Goal: Task Accomplishment & Management: Complete application form

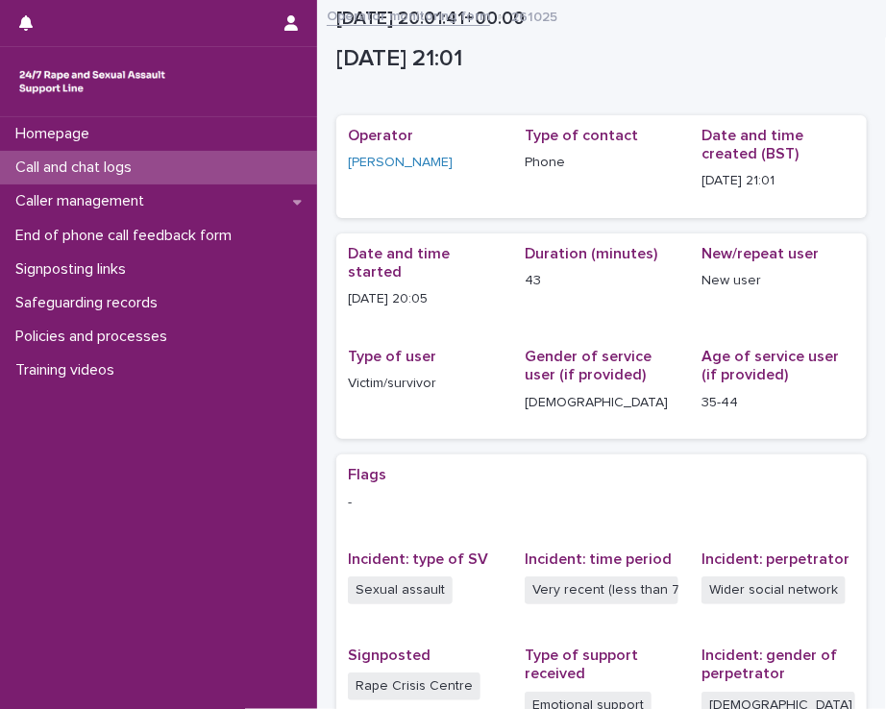
scroll to position [338, 0]
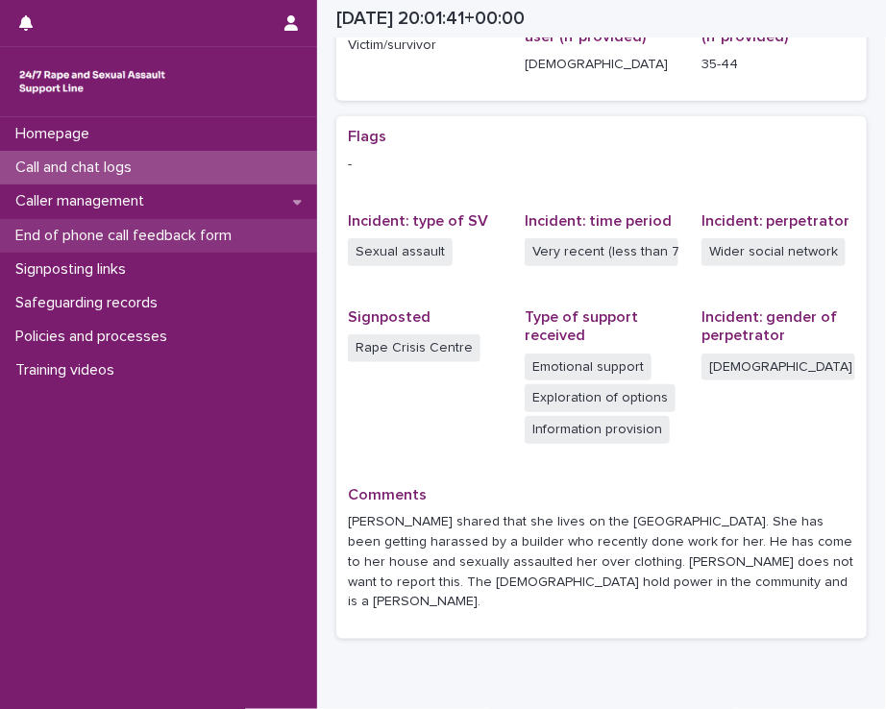
click at [173, 227] on p "End of phone call feedback form" at bounding box center [127, 236] width 239 height 18
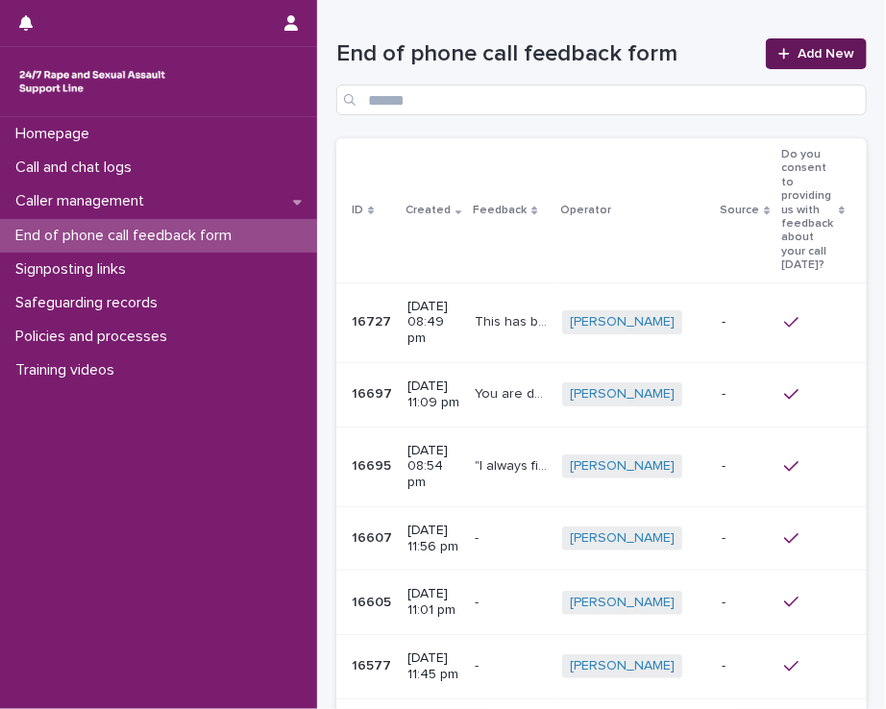
click at [833, 41] on link "Add New" at bounding box center [816, 53] width 101 height 31
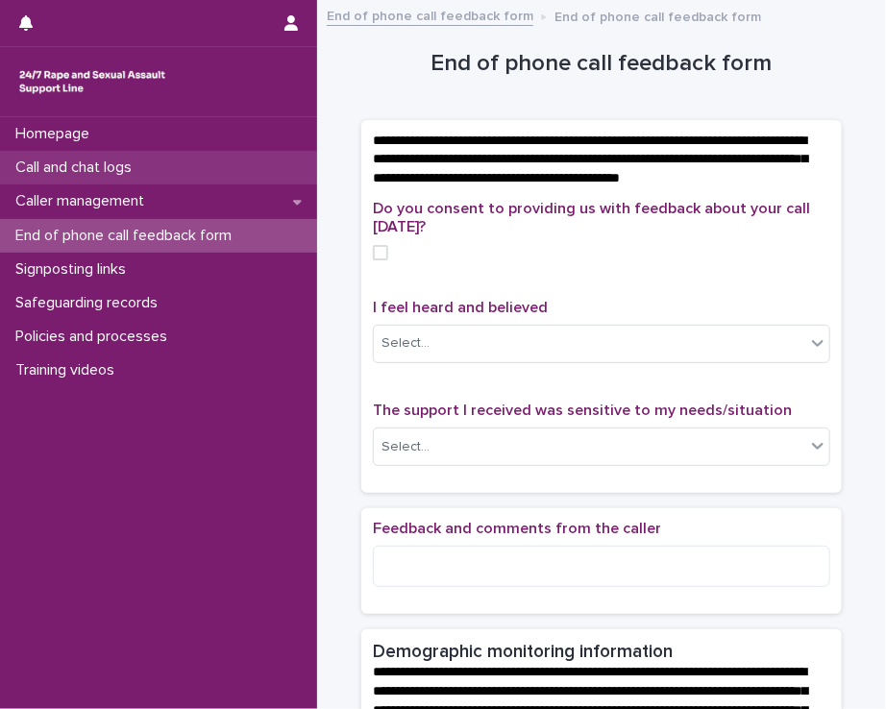
click at [224, 178] on div "Call and chat logs" at bounding box center [158, 168] width 317 height 34
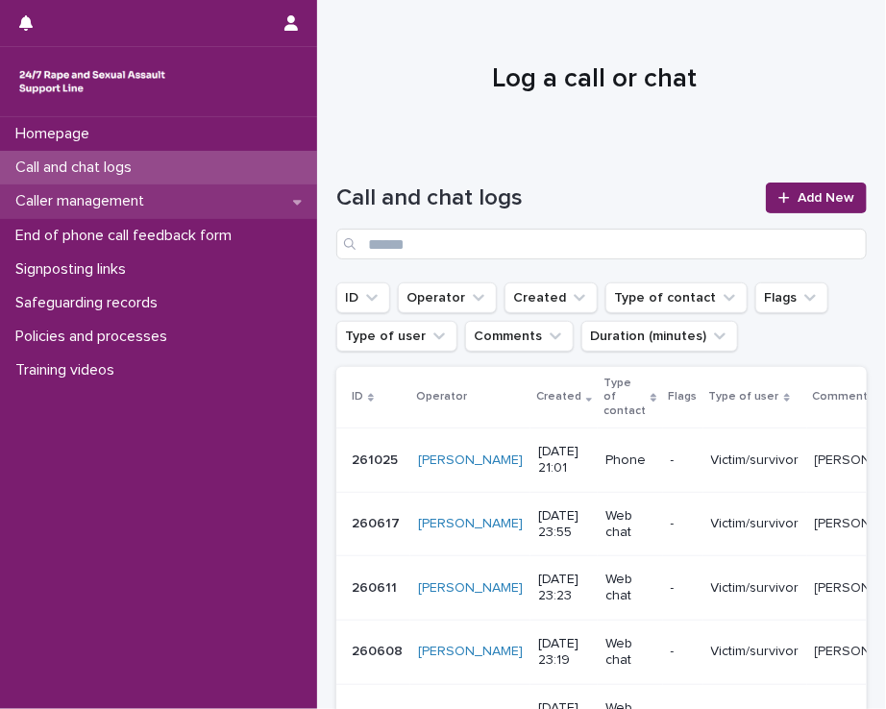
click at [219, 197] on div "Caller management" at bounding box center [158, 201] width 317 height 34
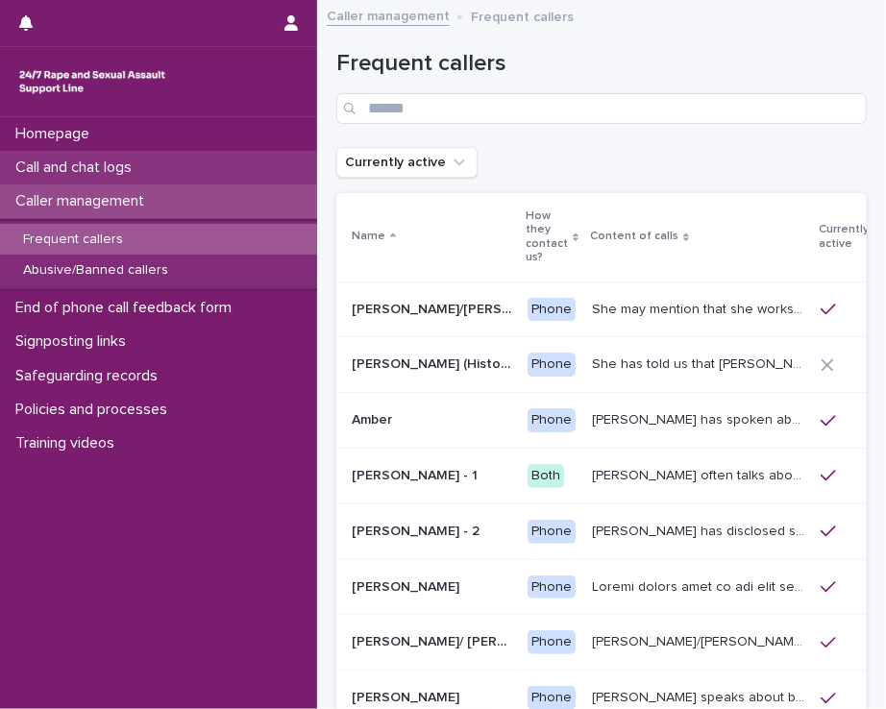
click at [196, 164] on div "Call and chat logs" at bounding box center [158, 168] width 317 height 34
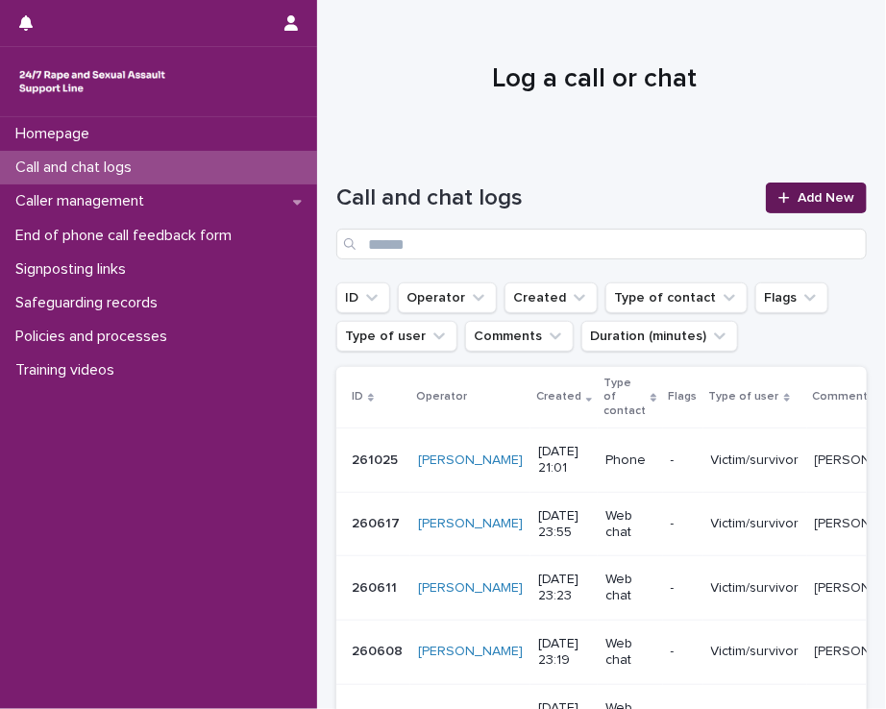
click at [797, 196] on span "Add New" at bounding box center [825, 197] width 57 height 13
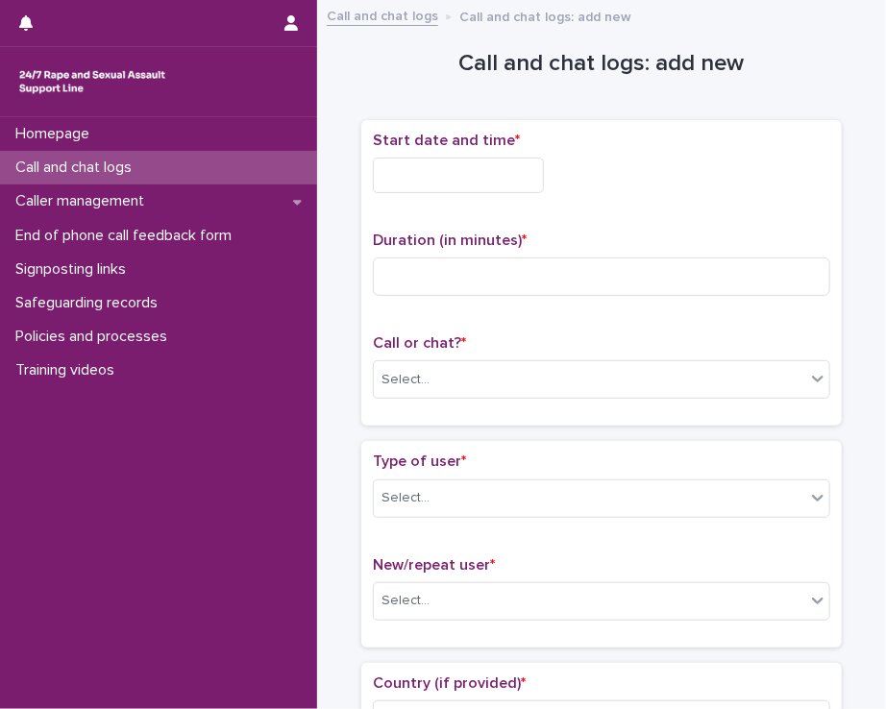
click at [421, 180] on input "text" at bounding box center [458, 176] width 171 height 36
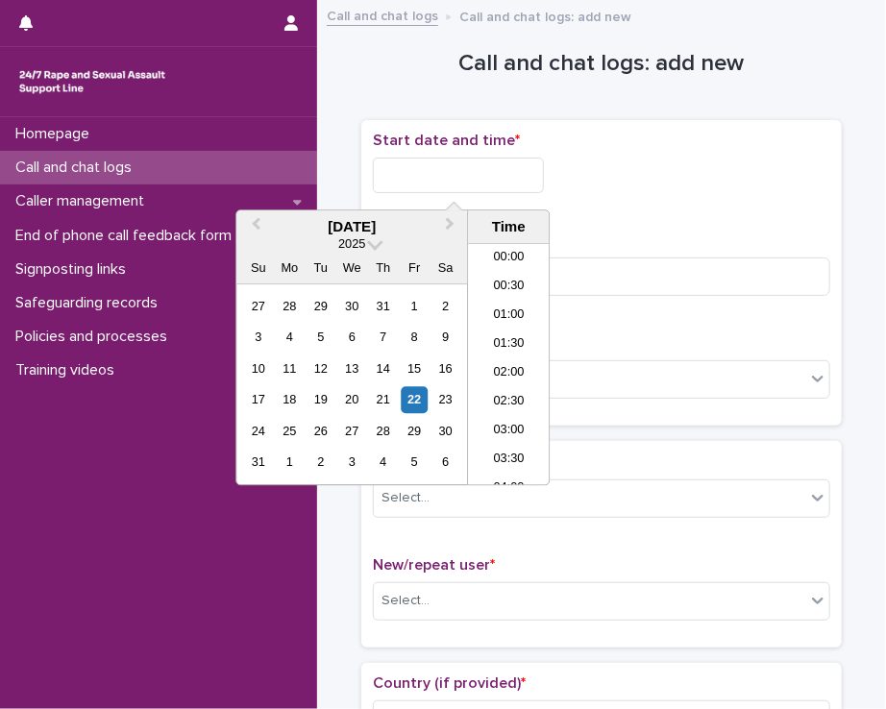
scroll to position [1142, 0]
click at [498, 332] on li "21:00" at bounding box center [509, 327] width 82 height 29
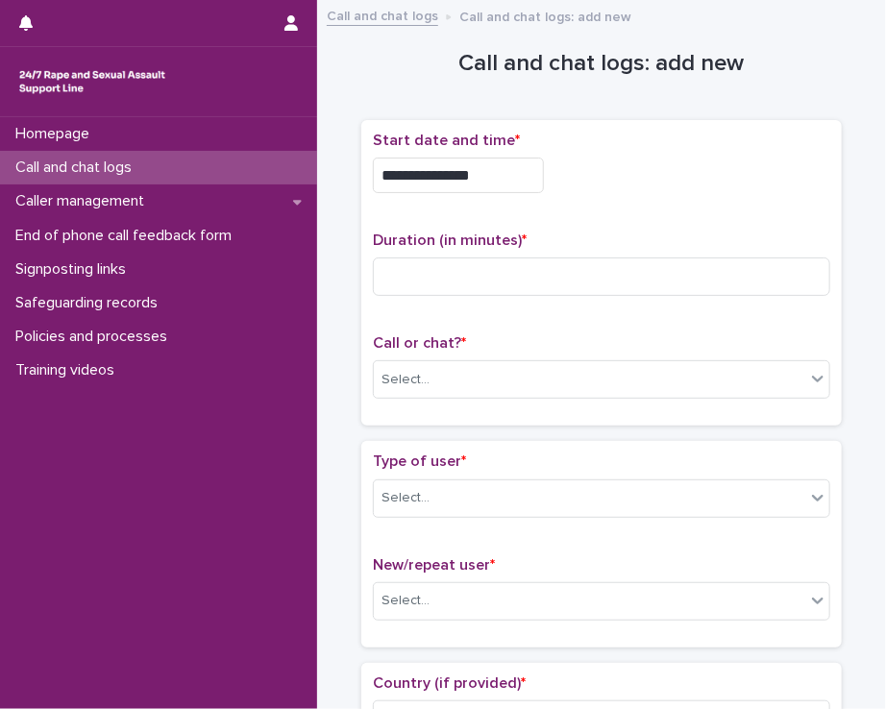
click at [476, 171] on input "**********" at bounding box center [458, 176] width 171 height 36
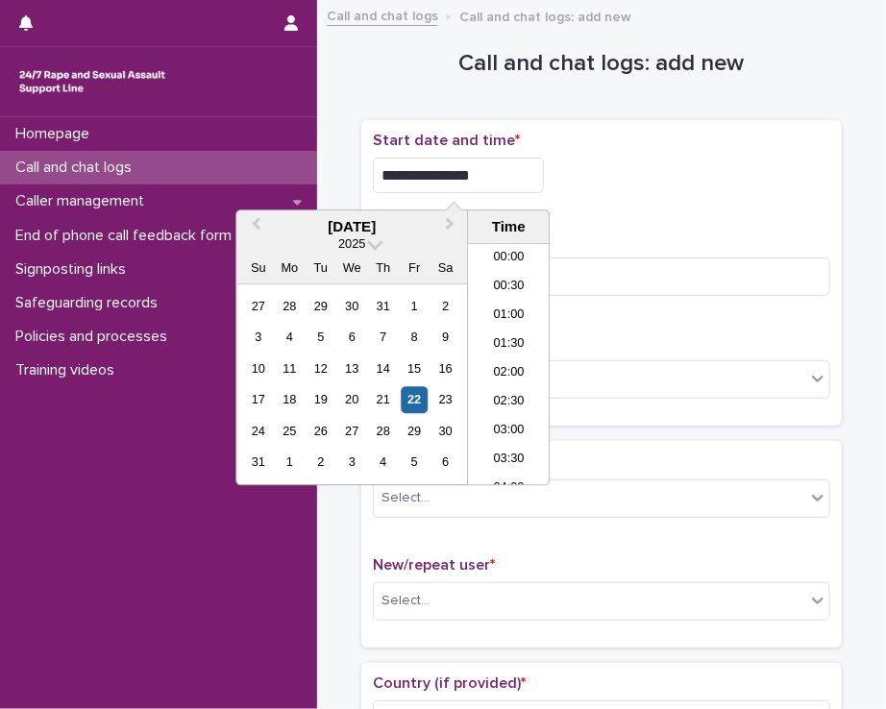
scroll to position [1105, 0]
type input "**********"
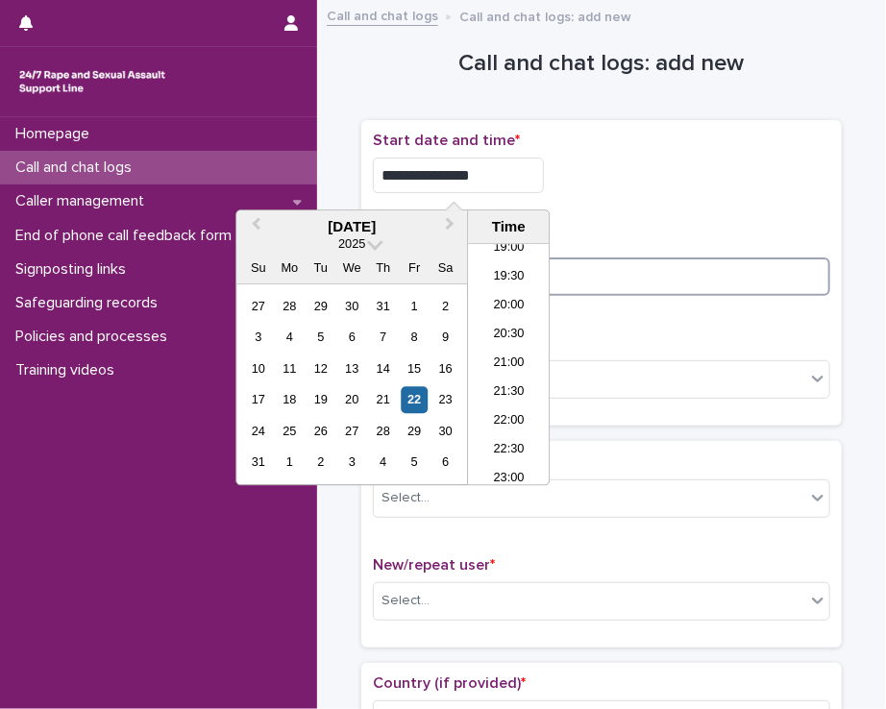
click at [598, 280] on input at bounding box center [601, 276] width 457 height 38
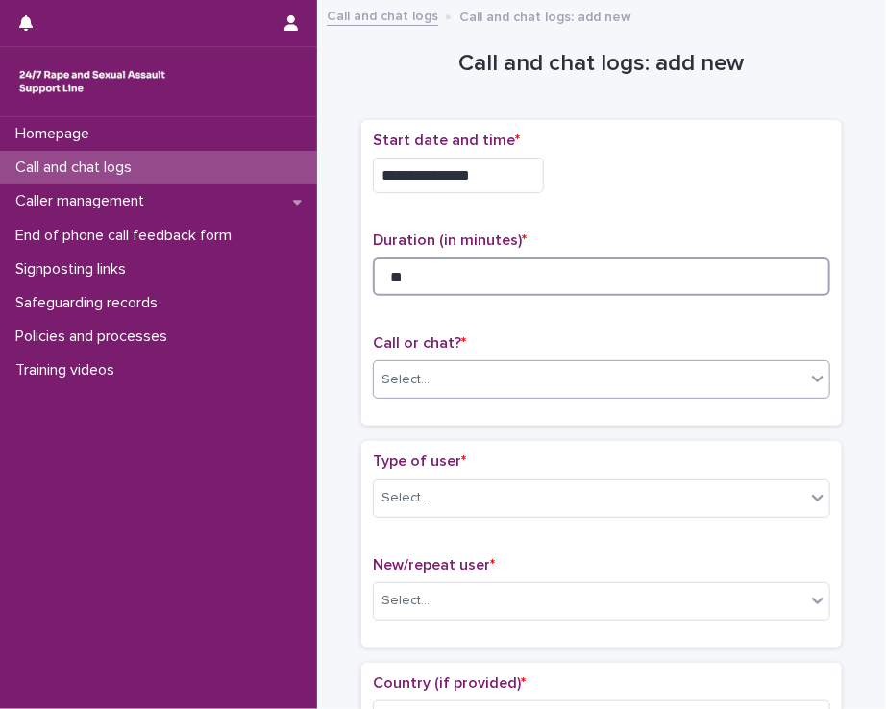
type input "**"
click at [565, 371] on div "Select..." at bounding box center [589, 380] width 431 height 32
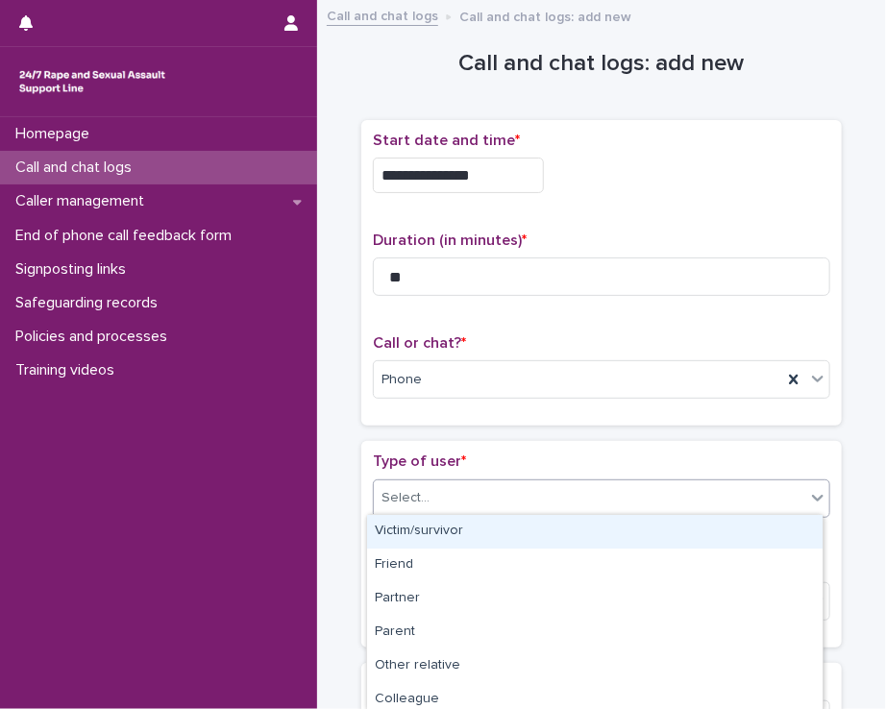
click at [491, 482] on div "Select..." at bounding box center [589, 498] width 431 height 32
click at [481, 531] on div "Victim/survivor" at bounding box center [594, 532] width 455 height 34
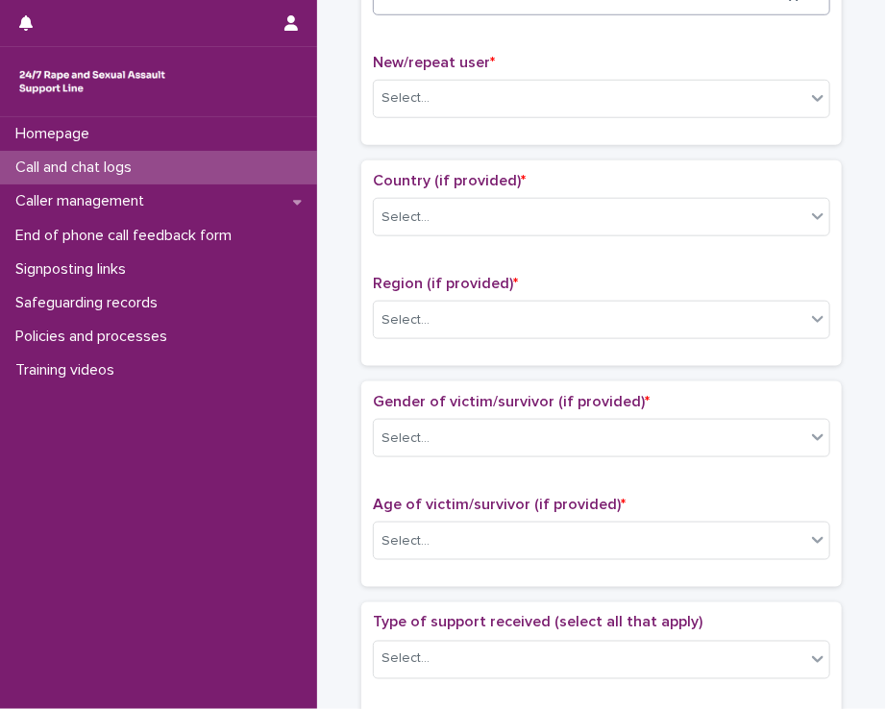
scroll to position [523, 0]
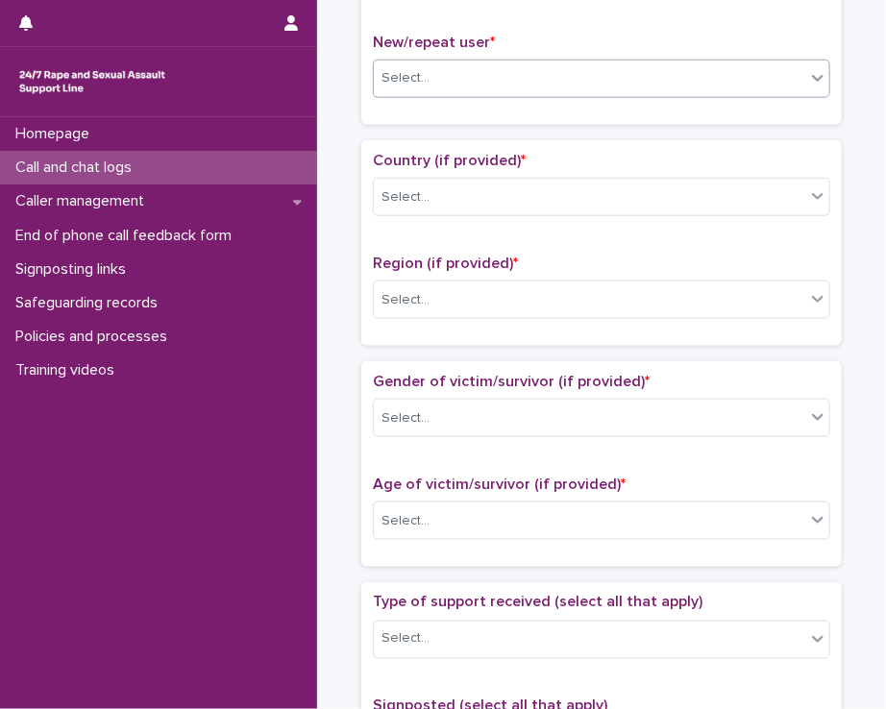
click at [460, 62] on div "Select..." at bounding box center [589, 78] width 431 height 32
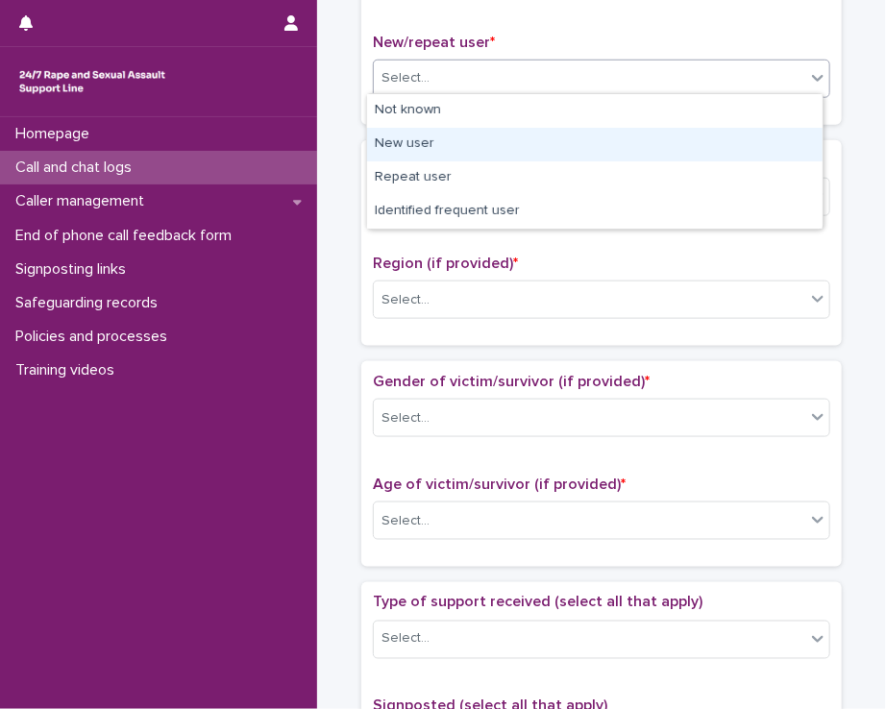
click at [453, 153] on div "New user" at bounding box center [594, 145] width 455 height 34
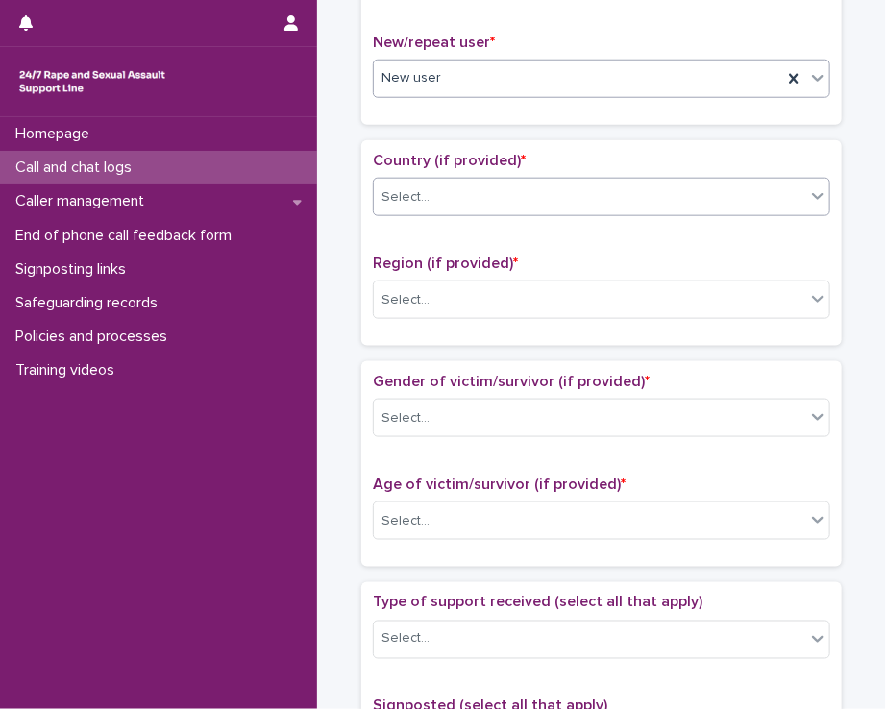
click at [451, 205] on div "Select..." at bounding box center [589, 198] width 431 height 32
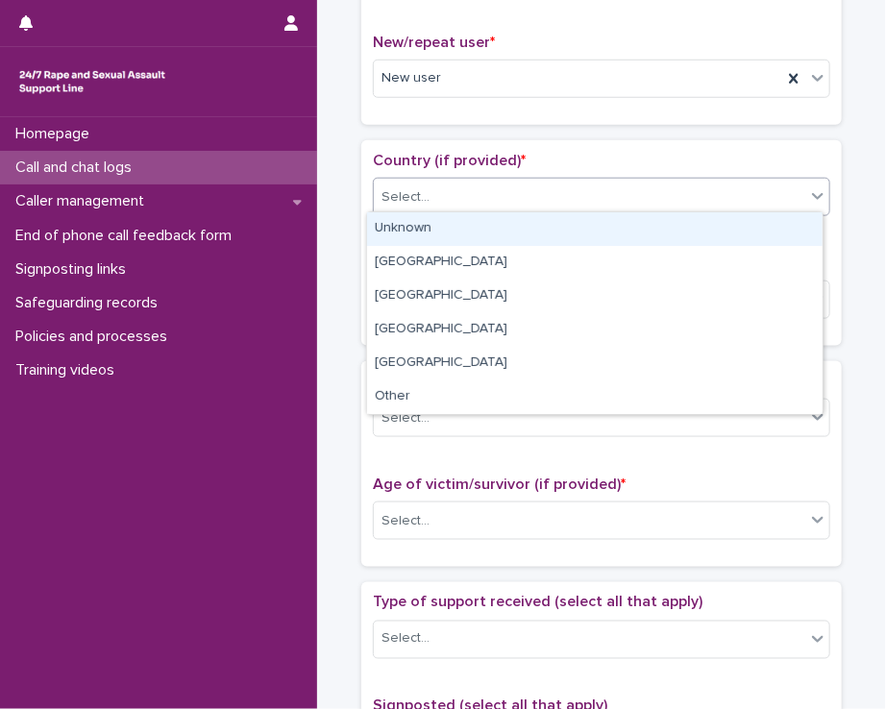
click at [447, 227] on div "Unknown" at bounding box center [594, 229] width 455 height 34
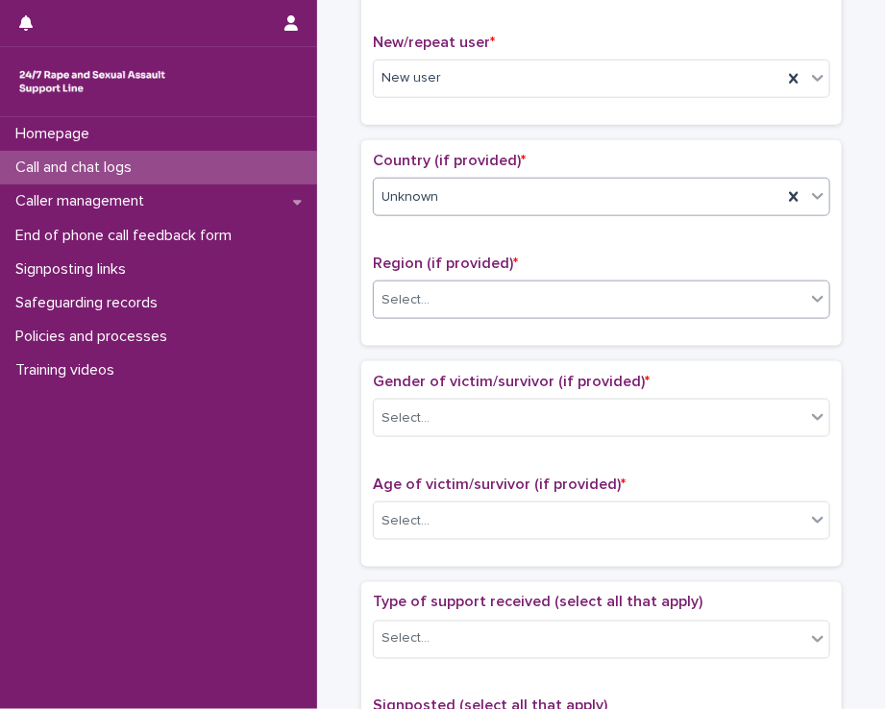
click at [441, 294] on div "Select..." at bounding box center [589, 300] width 431 height 32
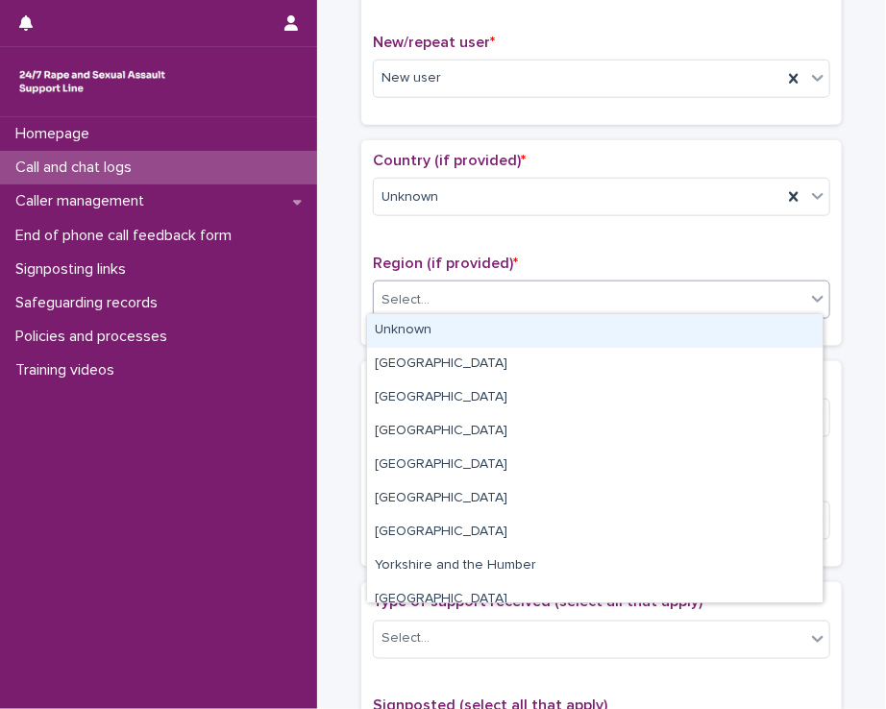
click at [449, 341] on div "Unknown" at bounding box center [594, 331] width 455 height 34
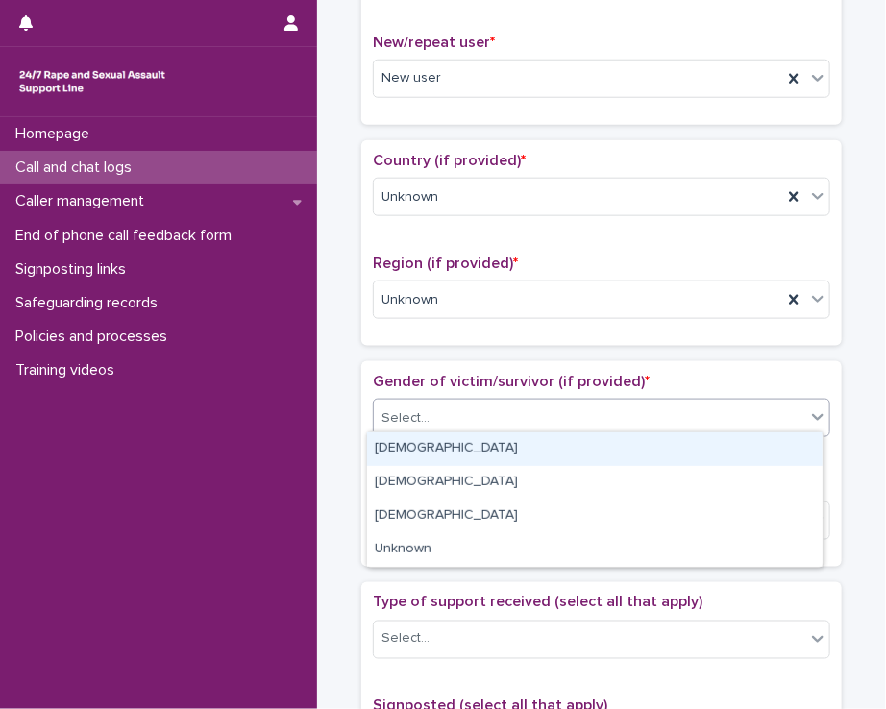
click at [450, 408] on div "Select..." at bounding box center [589, 418] width 431 height 32
click at [452, 456] on div "[DEMOGRAPHIC_DATA]" at bounding box center [594, 449] width 455 height 34
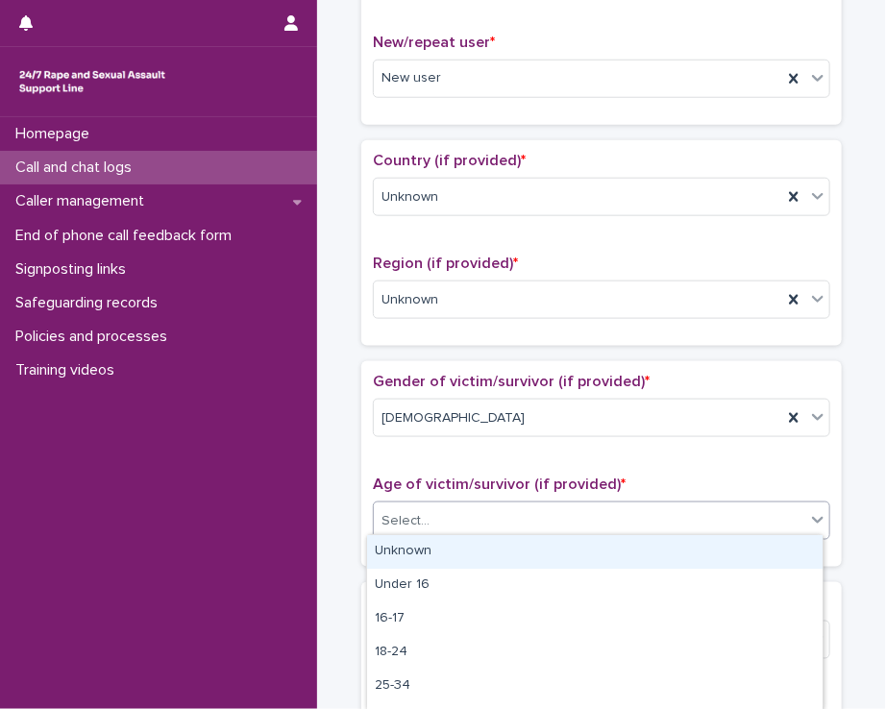
click at [455, 523] on div "Select..." at bounding box center [589, 521] width 431 height 32
click at [455, 554] on div "Unknown" at bounding box center [594, 552] width 455 height 34
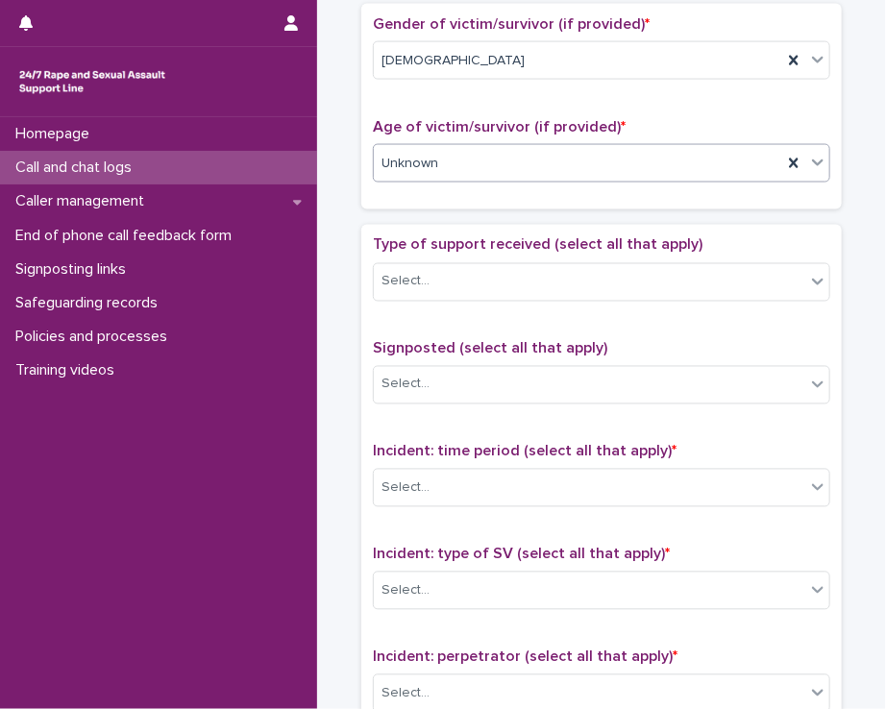
scroll to position [941, 0]
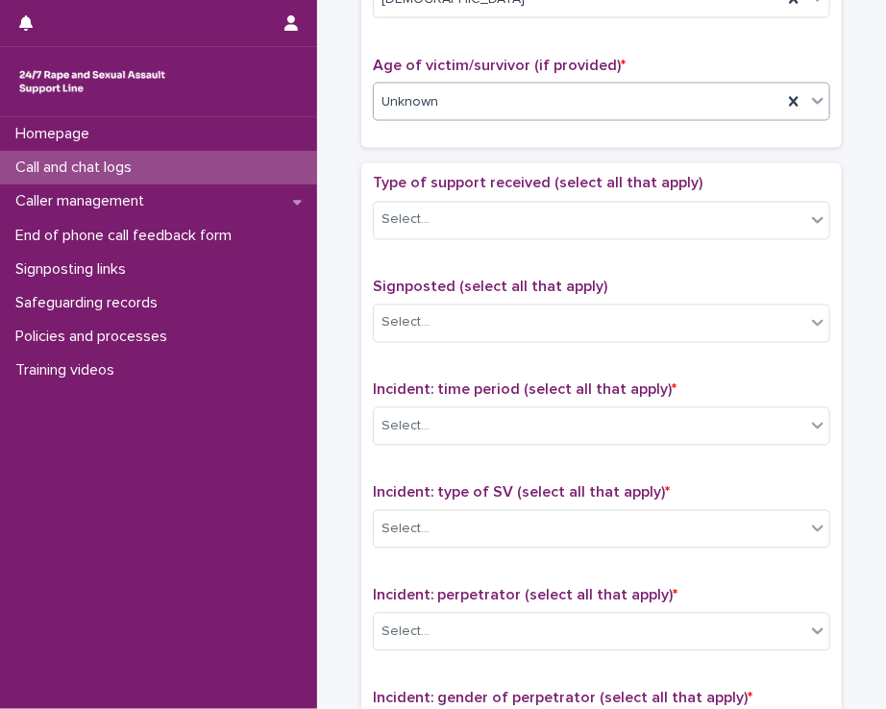
click at [515, 189] on div "Type of support received (select all that apply) Select..." at bounding box center [601, 215] width 457 height 80
click at [513, 221] on div "Select..." at bounding box center [589, 221] width 431 height 32
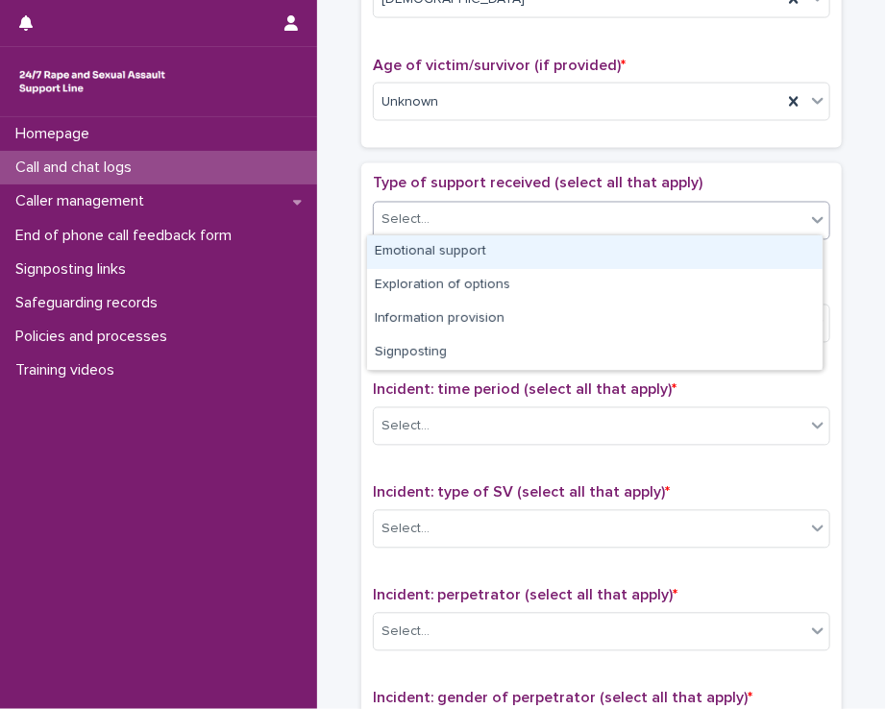
click at [504, 266] on div "Emotional support" at bounding box center [594, 252] width 455 height 34
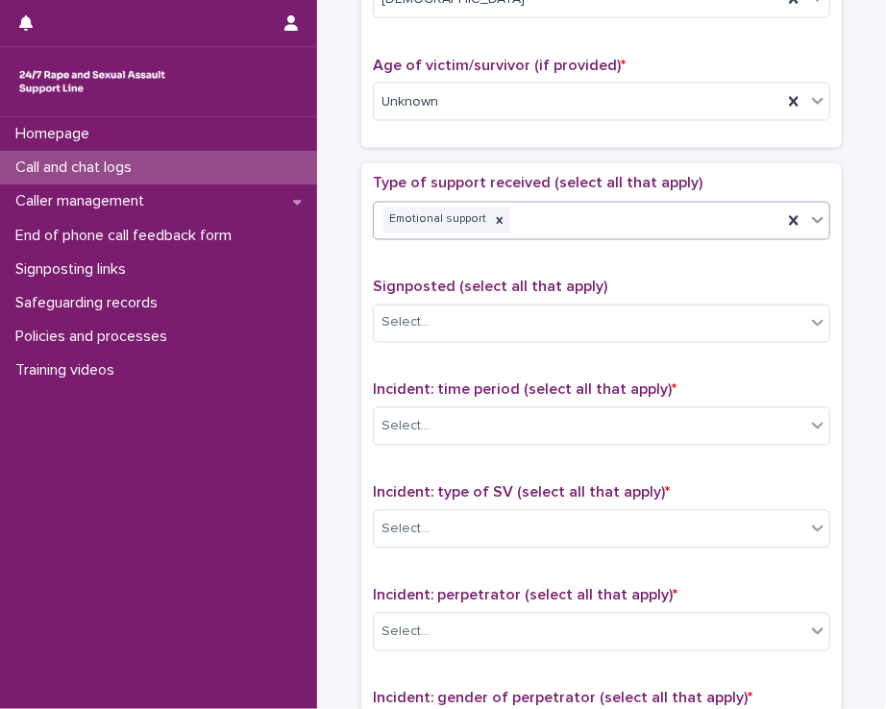
click at [586, 211] on div "Emotional support" at bounding box center [578, 221] width 408 height 34
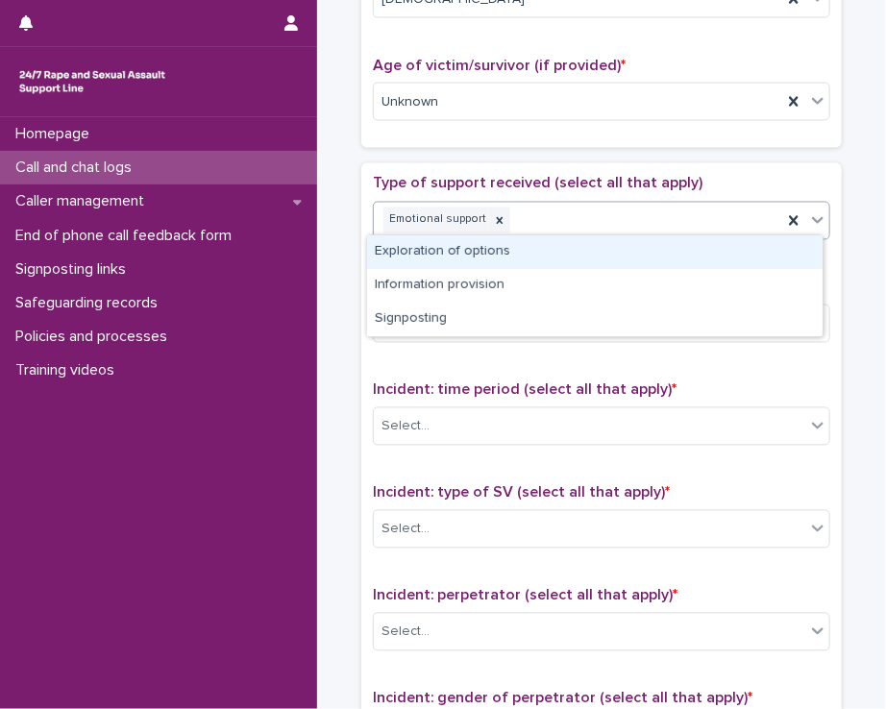
click at [554, 250] on div "Exploration of options" at bounding box center [594, 252] width 455 height 34
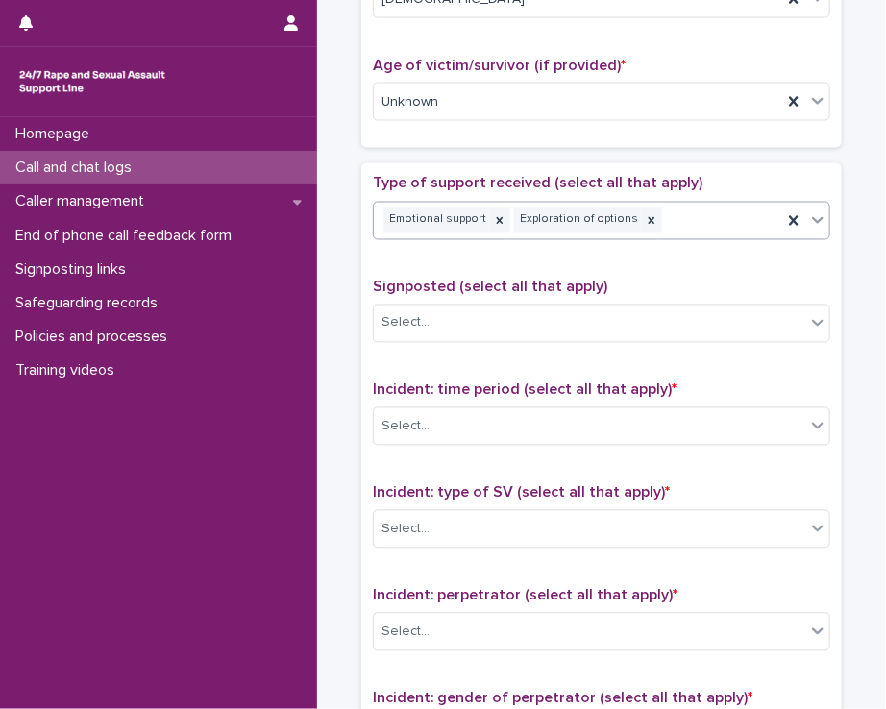
click at [670, 219] on div "Emotional support Exploration of options" at bounding box center [578, 221] width 408 height 34
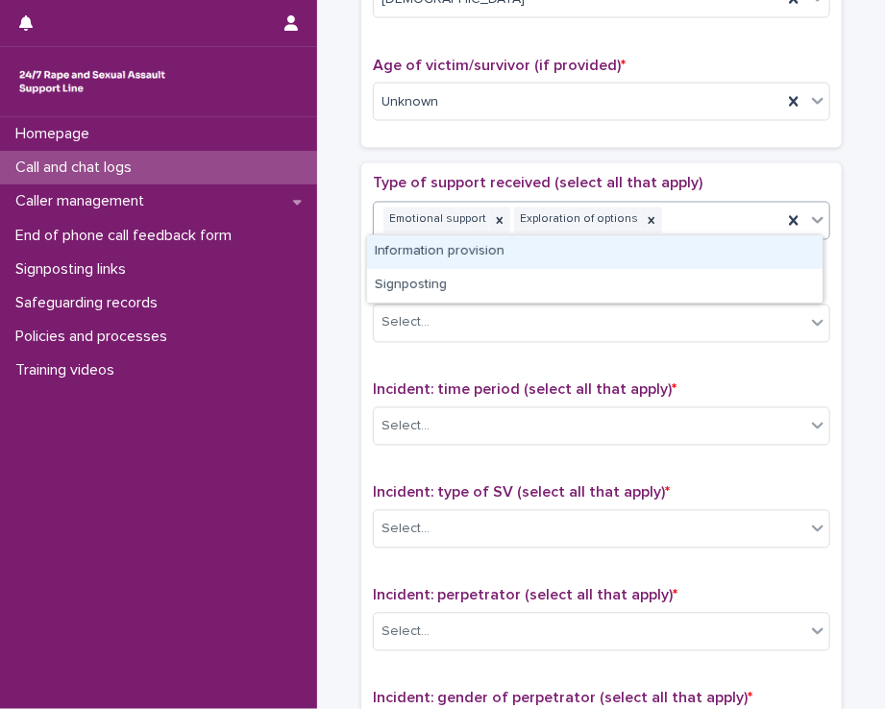
click at [611, 243] on div "Information provision" at bounding box center [594, 252] width 455 height 34
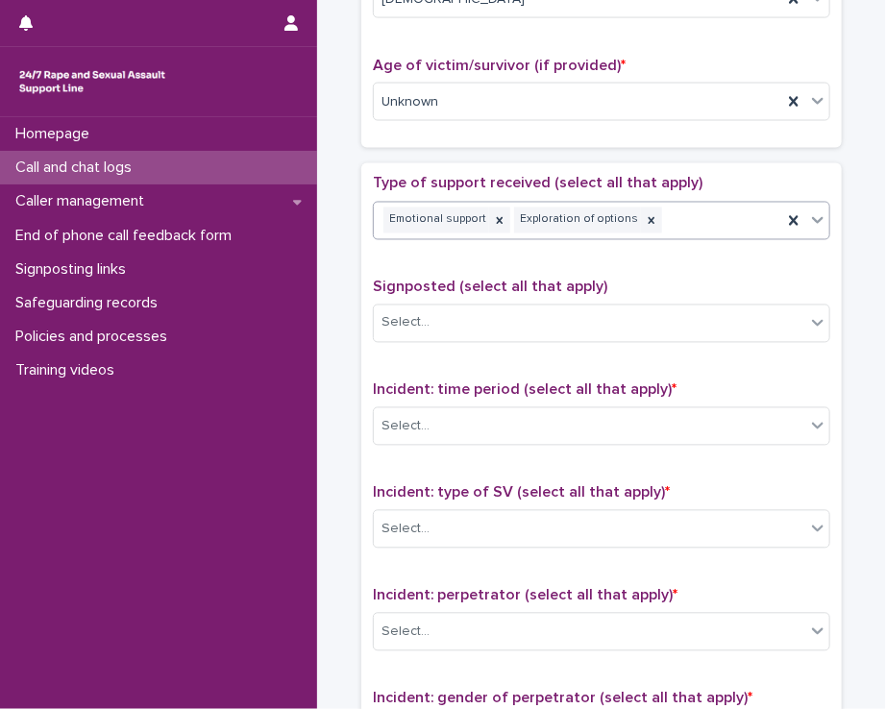
scroll to position [954, 0]
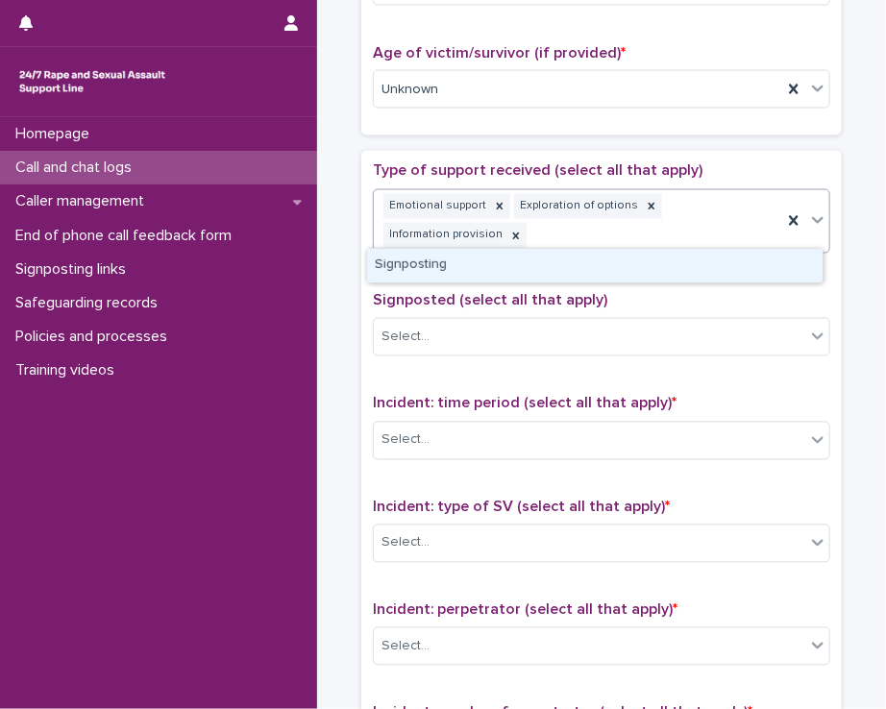
click at [715, 218] on div "Emotional support Exploration of options Information provision" at bounding box center [578, 221] width 408 height 63
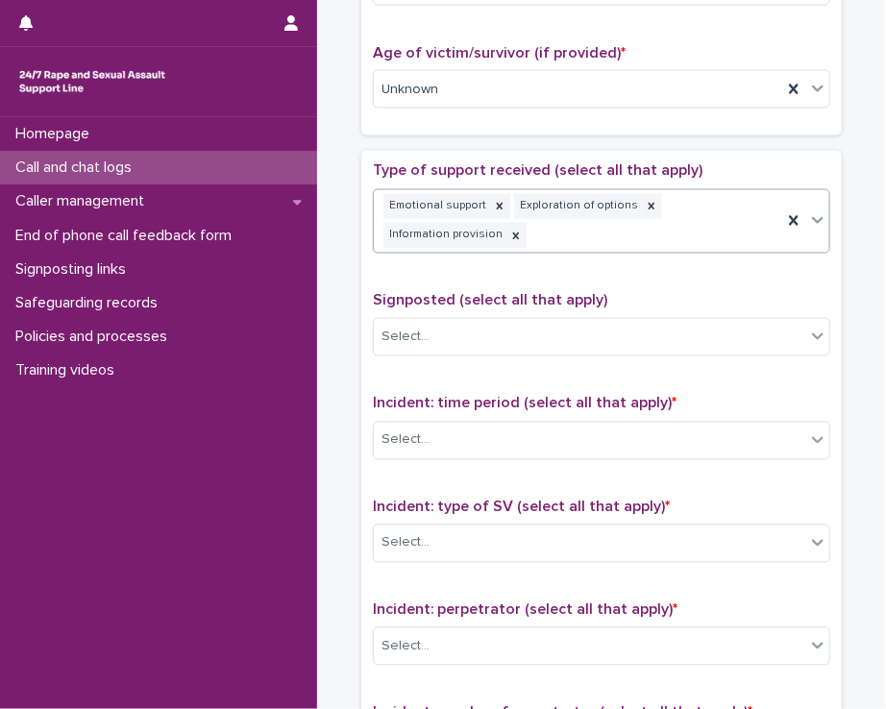
click at [648, 245] on div "Emotional support Exploration of options Information provision" at bounding box center [578, 221] width 408 height 63
click at [585, 338] on div "Select..." at bounding box center [589, 338] width 431 height 32
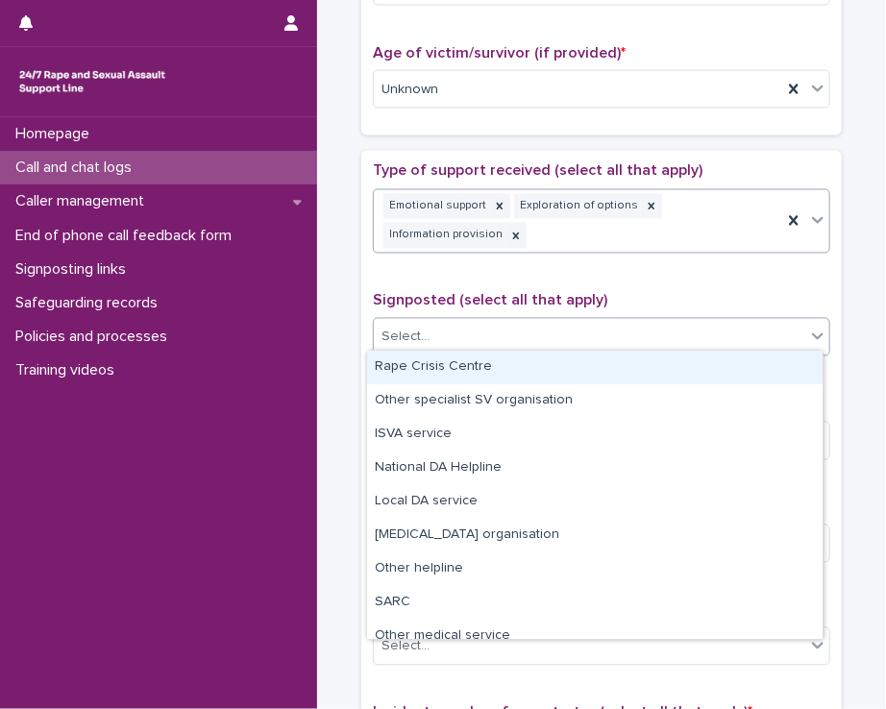
click at [572, 227] on div "Emotional support Exploration of options Information provision" at bounding box center [578, 221] width 408 height 63
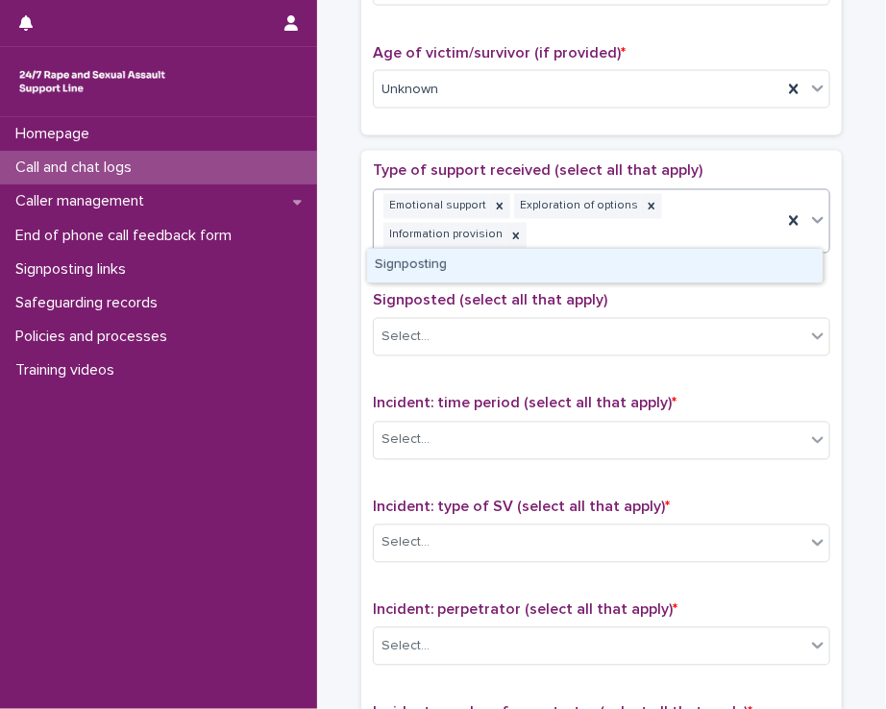
click at [552, 271] on div "Signposting" at bounding box center [594, 266] width 455 height 34
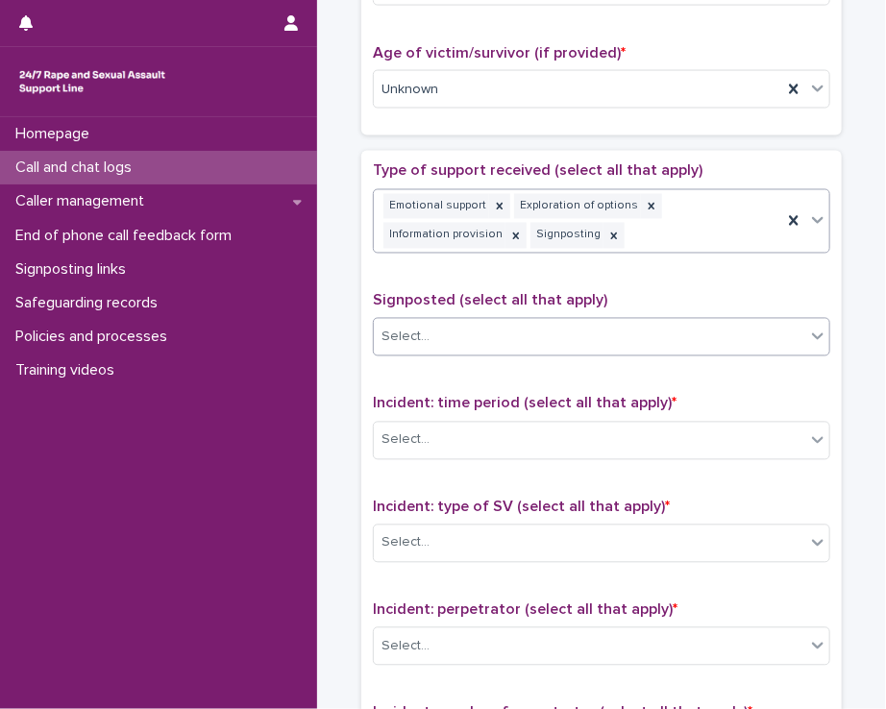
click at [542, 346] on div "Select..." at bounding box center [589, 338] width 431 height 32
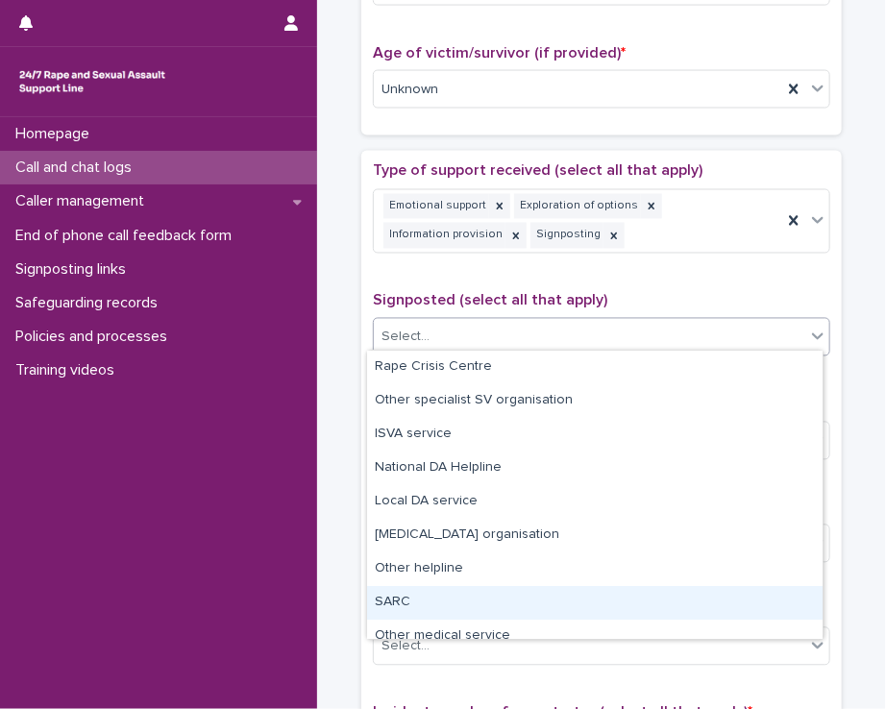
drag, startPoint x: 446, startPoint y: 585, endPoint x: 447, endPoint y: 604, distance: 19.2
click at [432, 605] on div "SARC" at bounding box center [594, 603] width 455 height 34
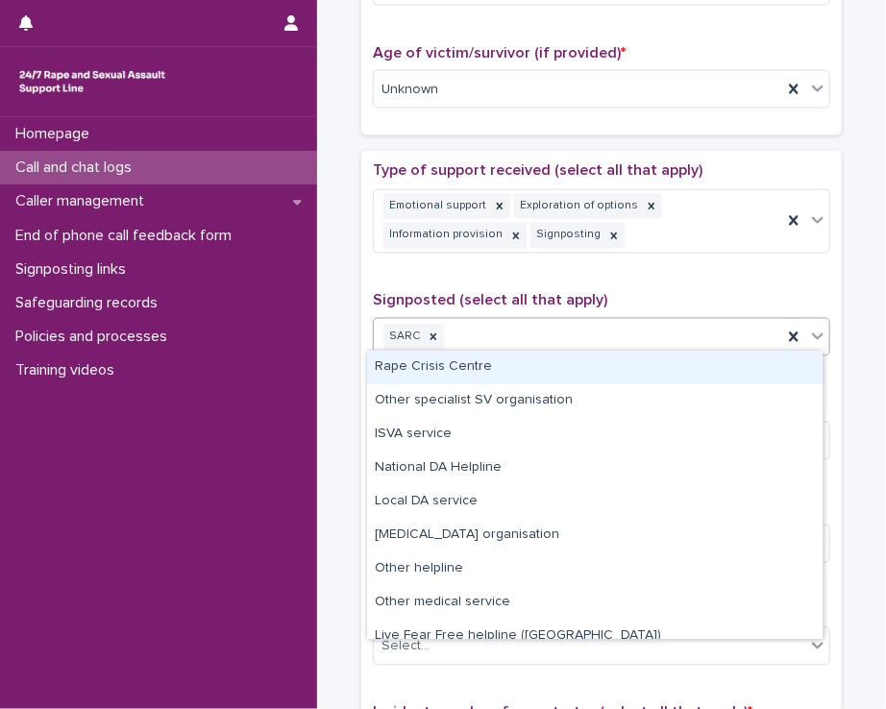
click at [502, 324] on div "SARC" at bounding box center [578, 338] width 408 height 34
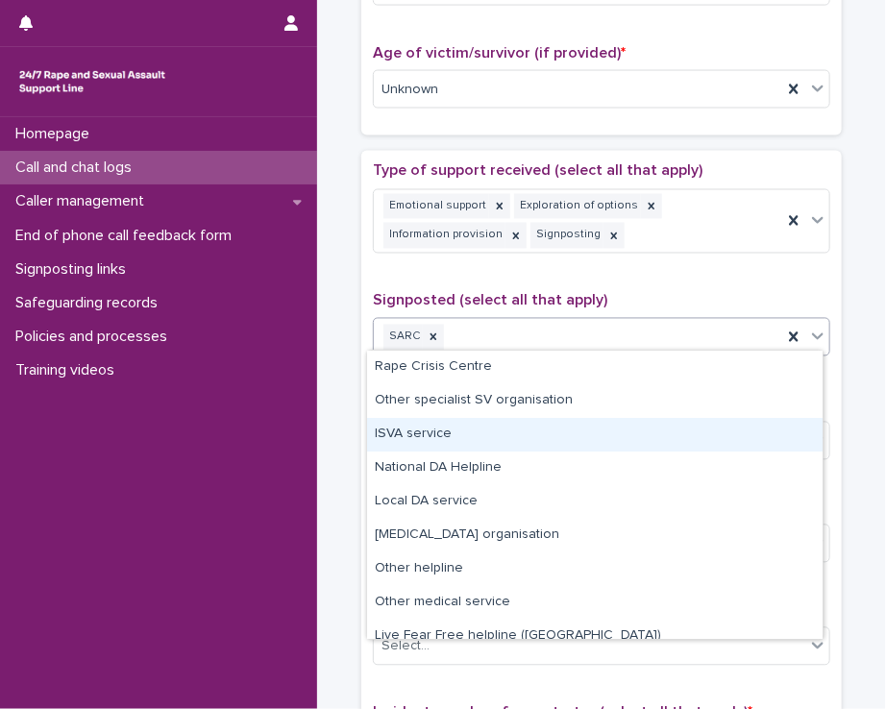
click at [452, 435] on div "ISVA service" at bounding box center [594, 435] width 455 height 34
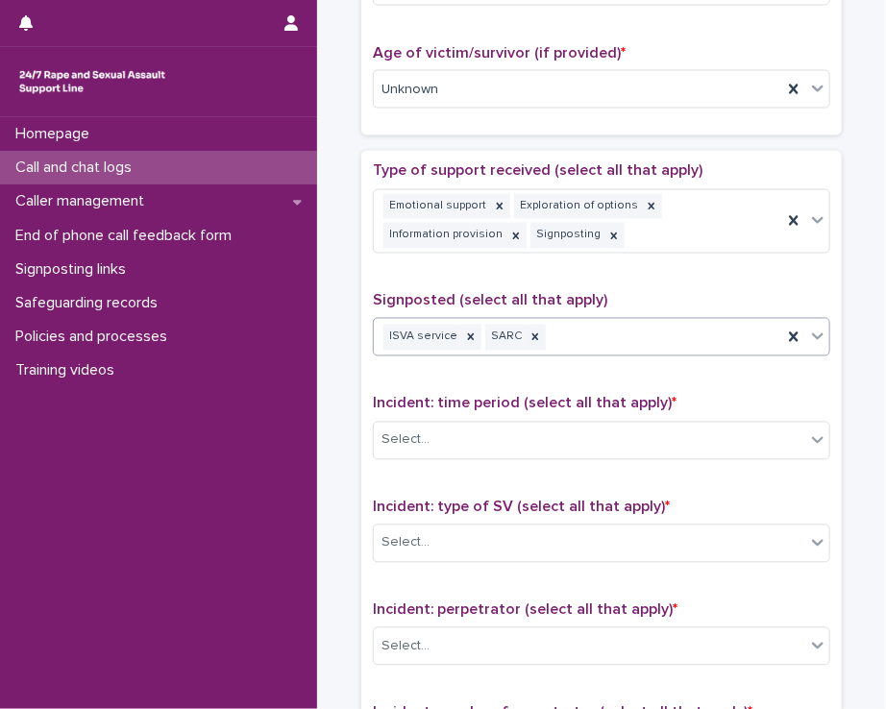
click at [567, 331] on div "ISVA service SARC" at bounding box center [578, 338] width 408 height 34
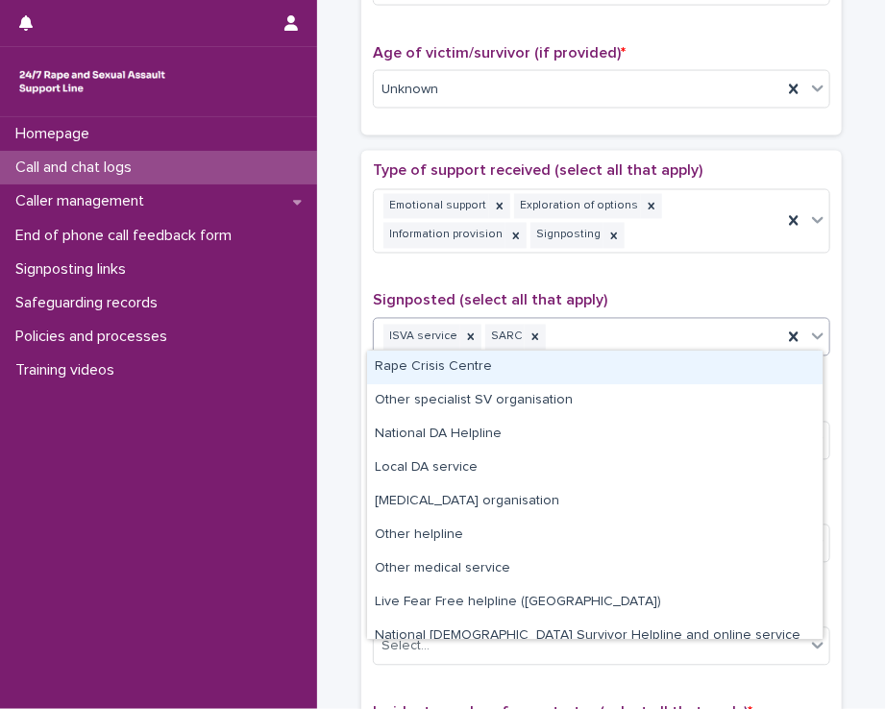
click at [491, 372] on div "Rape Crisis Centre" at bounding box center [594, 368] width 455 height 34
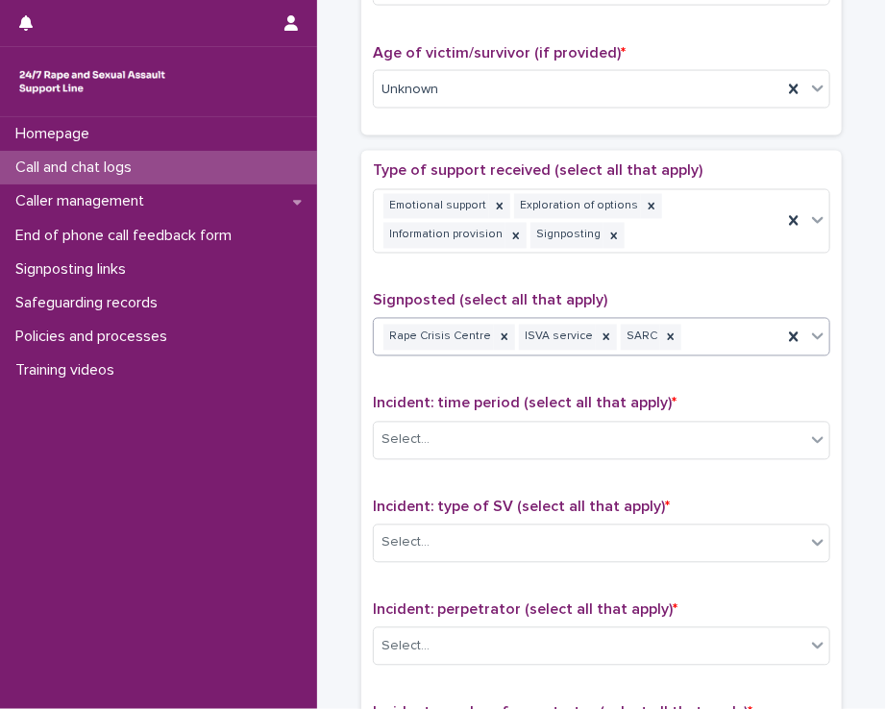
click at [693, 331] on div "Rape Crisis Centre ISVA service SARC" at bounding box center [578, 338] width 408 height 34
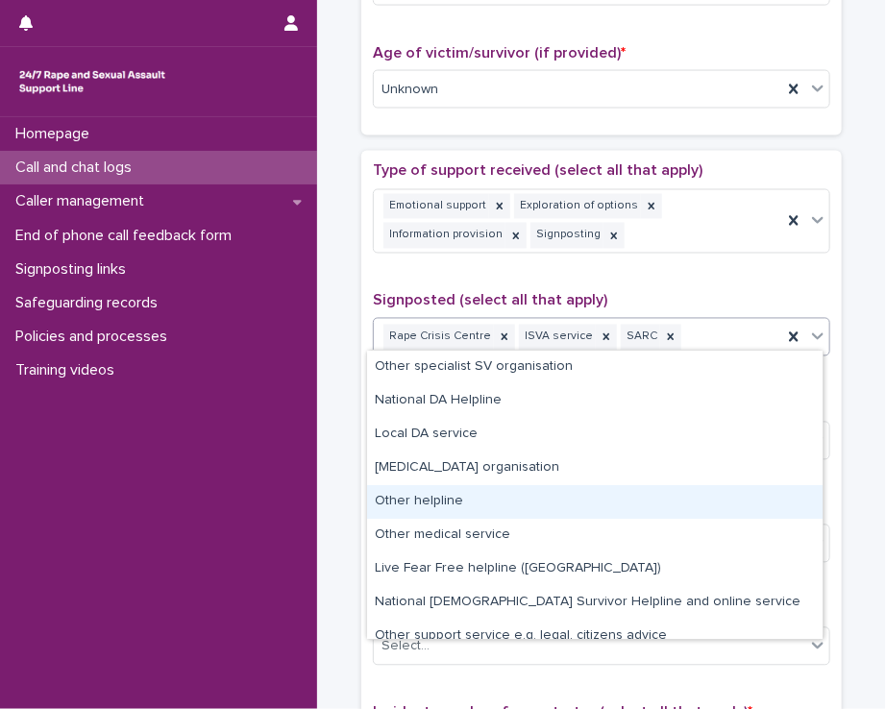
scroll to position [14, 0]
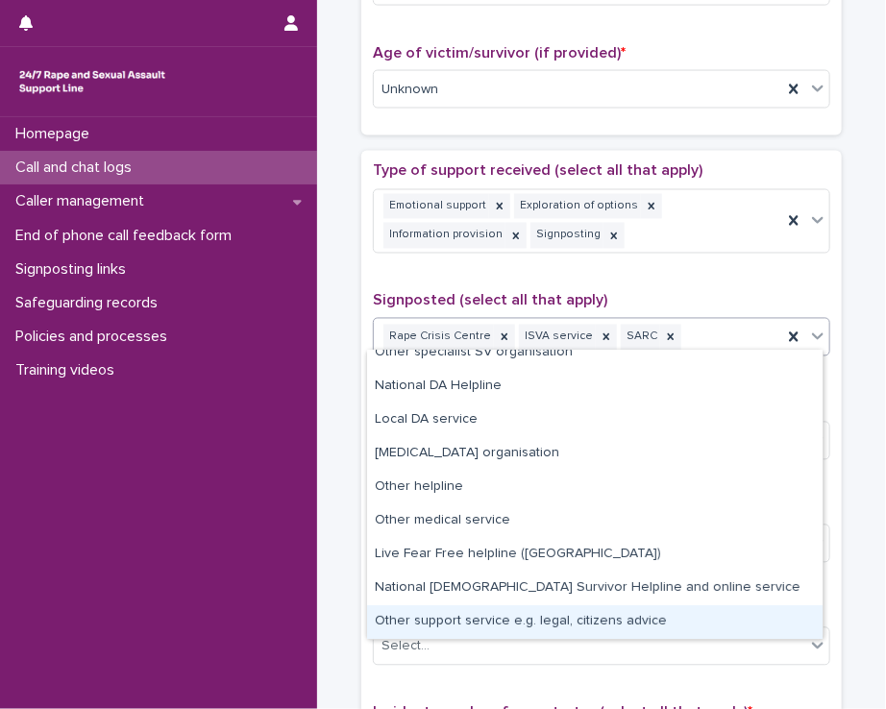
click at [454, 623] on div "Other support service e.g. legal, citizens advice" at bounding box center [594, 622] width 455 height 34
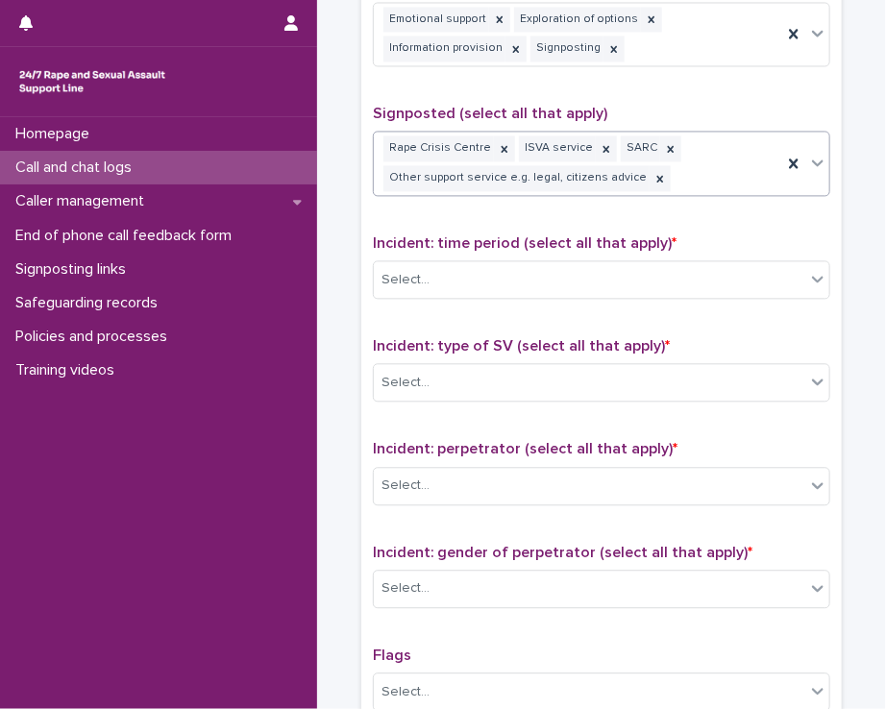
scroll to position [1143, 0]
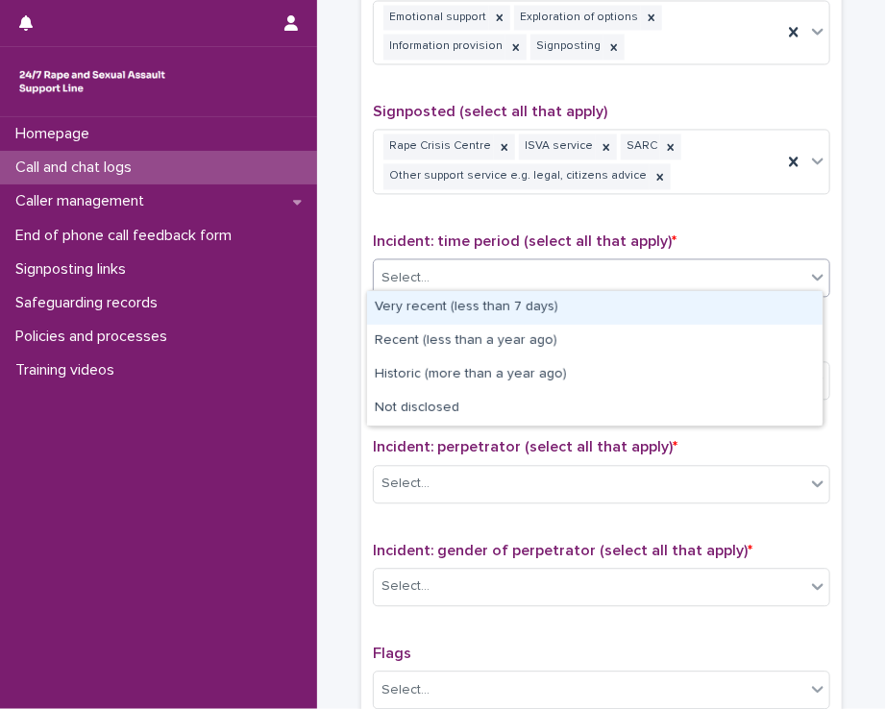
click at [486, 258] on div "Select..." at bounding box center [601, 277] width 457 height 38
click at [472, 308] on div "Very recent (less than 7 days)" at bounding box center [594, 308] width 455 height 34
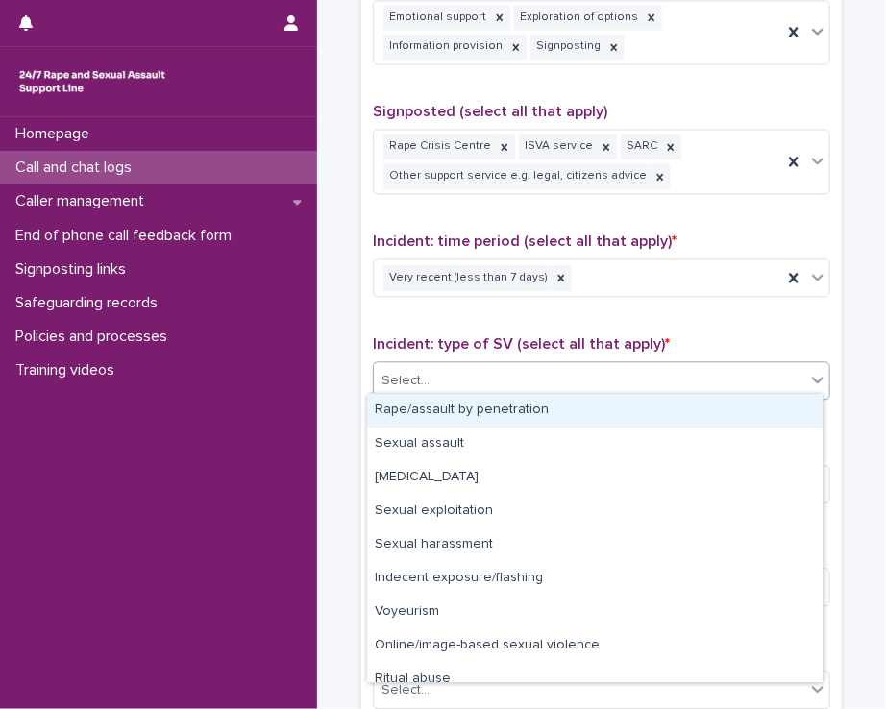
click at [482, 371] on div "Select..." at bounding box center [589, 381] width 431 height 32
click at [474, 410] on div "Rape/assault by penetration" at bounding box center [594, 411] width 455 height 34
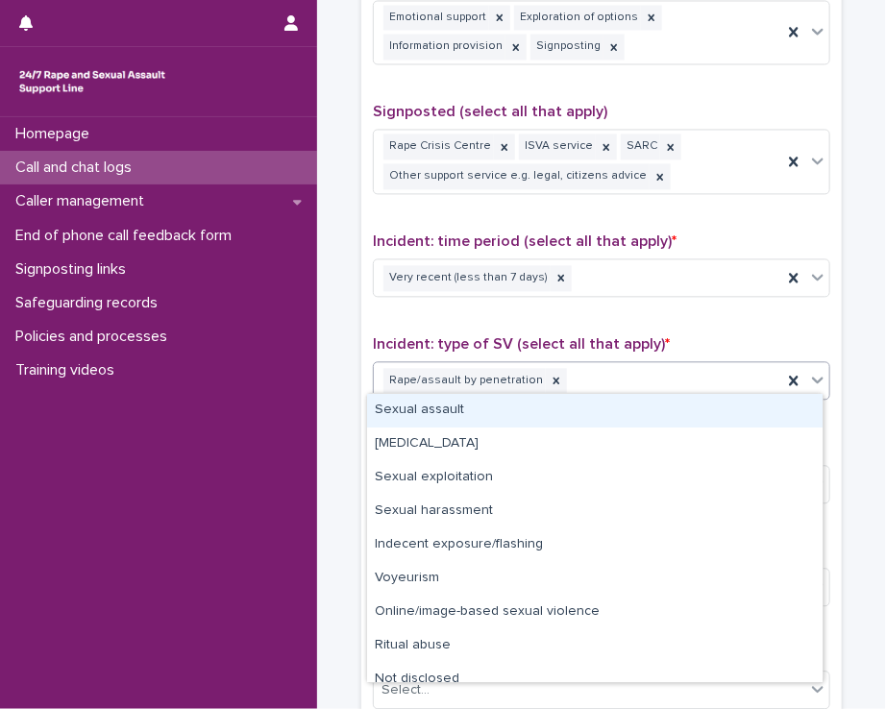
click at [592, 379] on div "Rape/assault by penetration" at bounding box center [578, 381] width 408 height 34
click at [557, 402] on div "Sexual assault" at bounding box center [594, 411] width 455 height 34
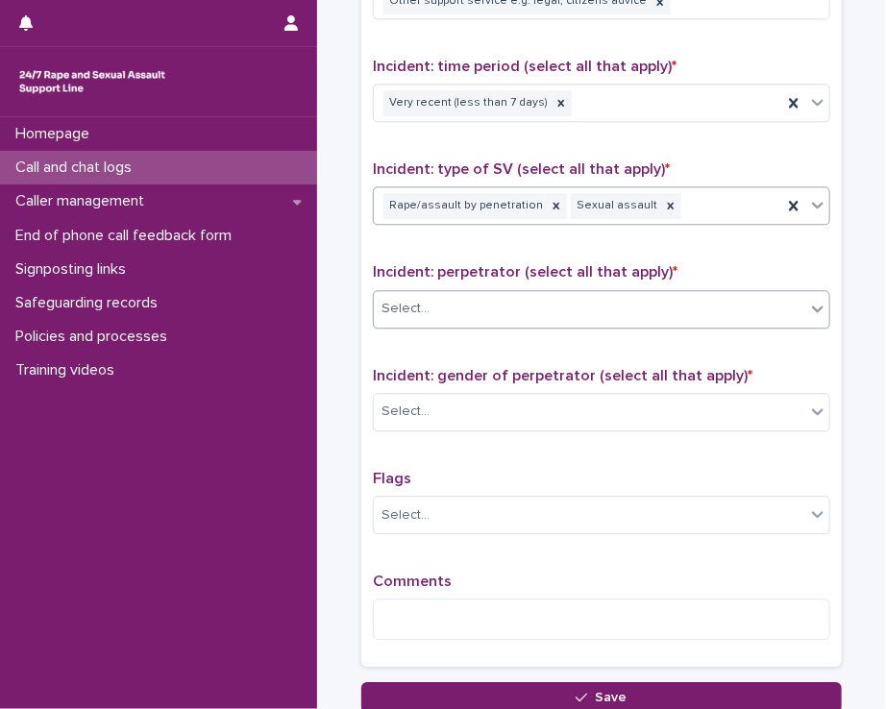
scroll to position [1320, 0]
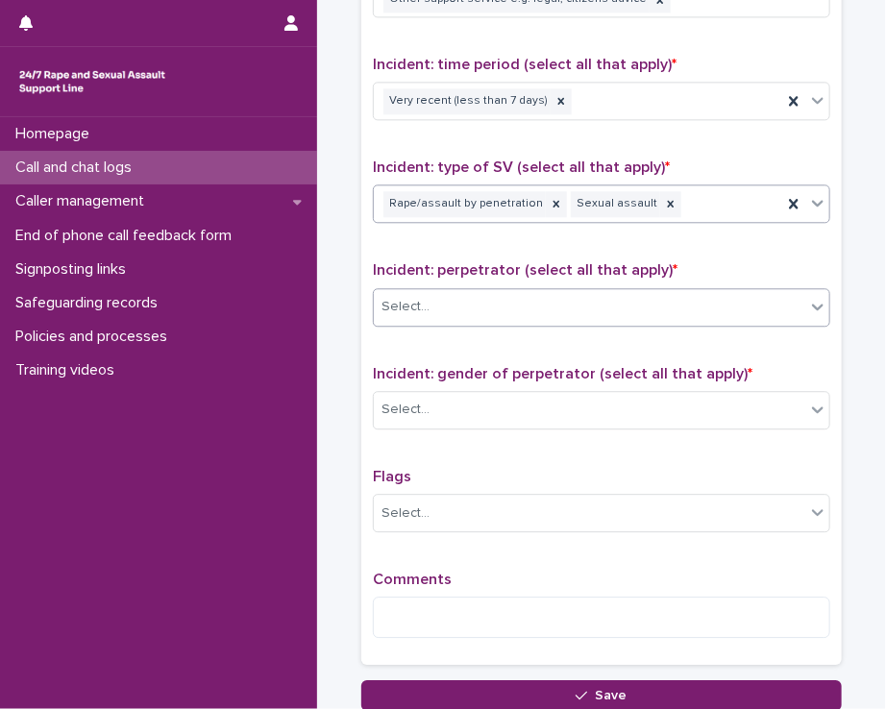
click at [554, 292] on div "Select..." at bounding box center [589, 307] width 431 height 32
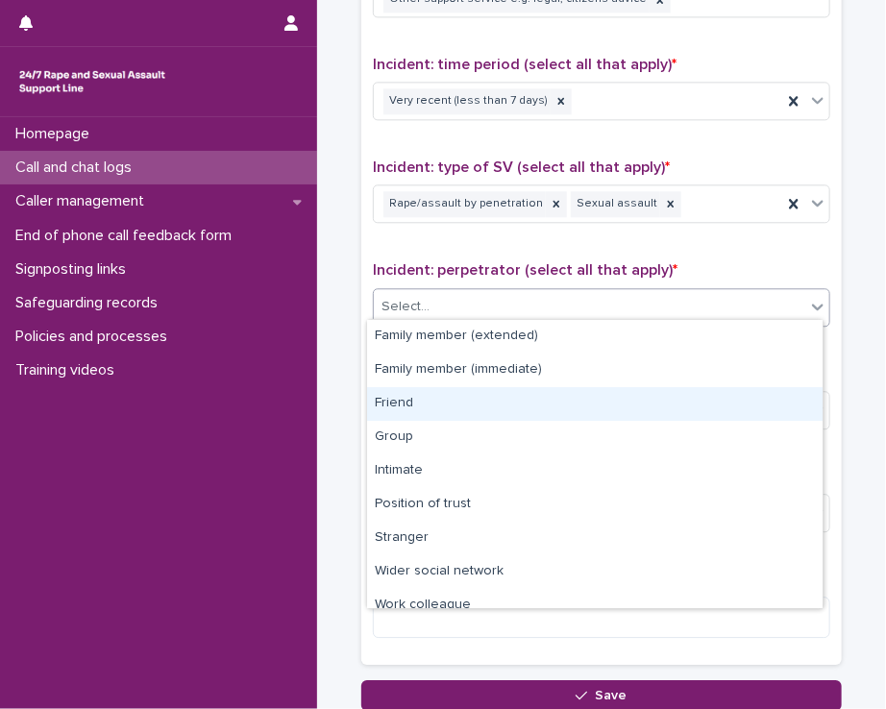
click at [505, 398] on div "Friend" at bounding box center [594, 404] width 455 height 34
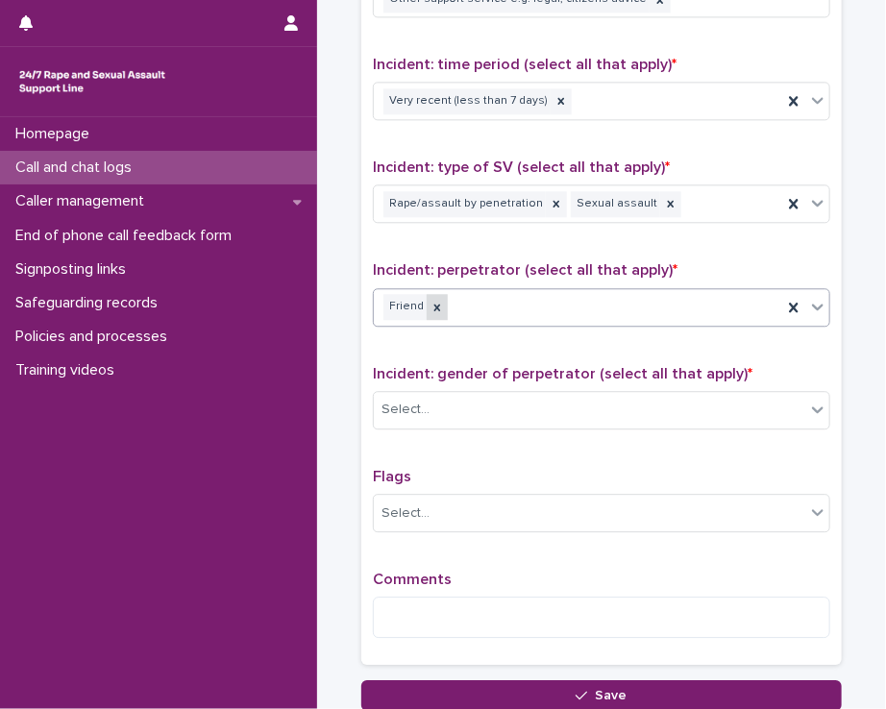
click at [434, 304] on icon at bounding box center [437, 307] width 7 height 7
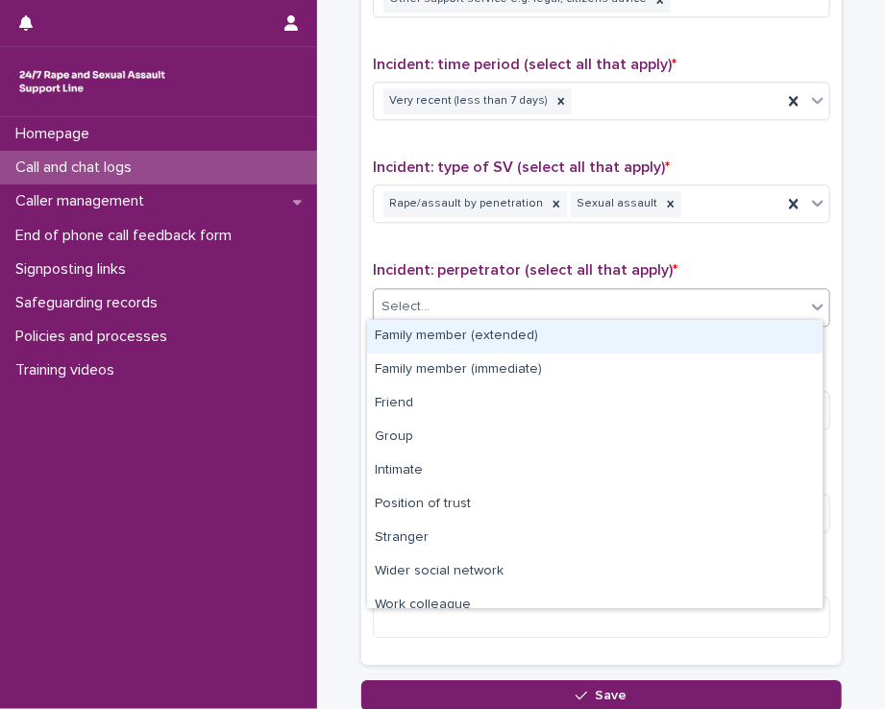
click at [450, 296] on div "Select..." at bounding box center [589, 307] width 431 height 32
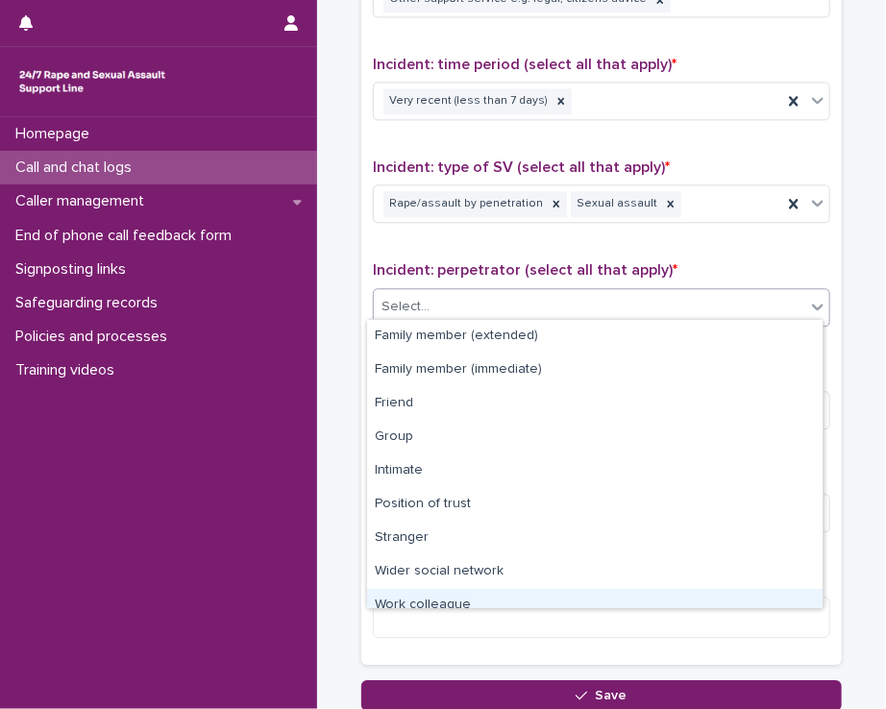
click at [471, 600] on div "Work colleague" at bounding box center [594, 606] width 455 height 34
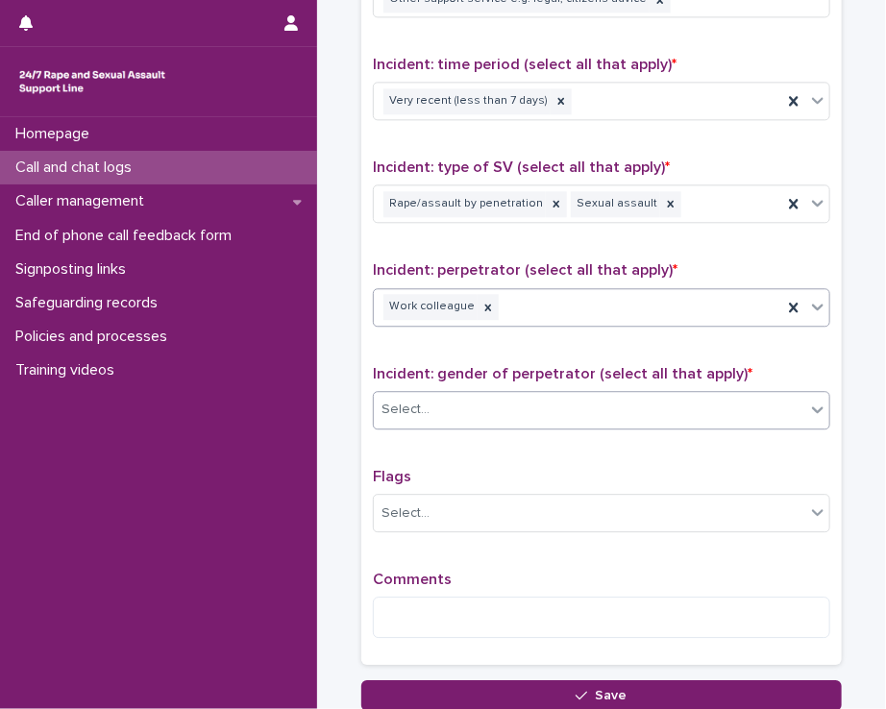
click at [465, 404] on div "Select..." at bounding box center [589, 410] width 431 height 32
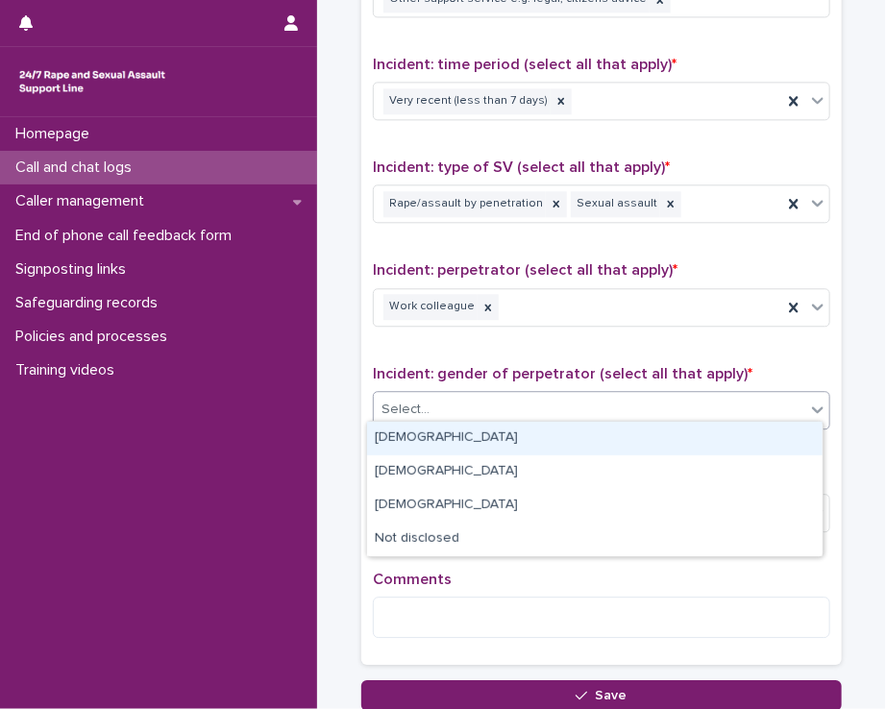
click at [459, 430] on div "[DEMOGRAPHIC_DATA]" at bounding box center [594, 439] width 455 height 34
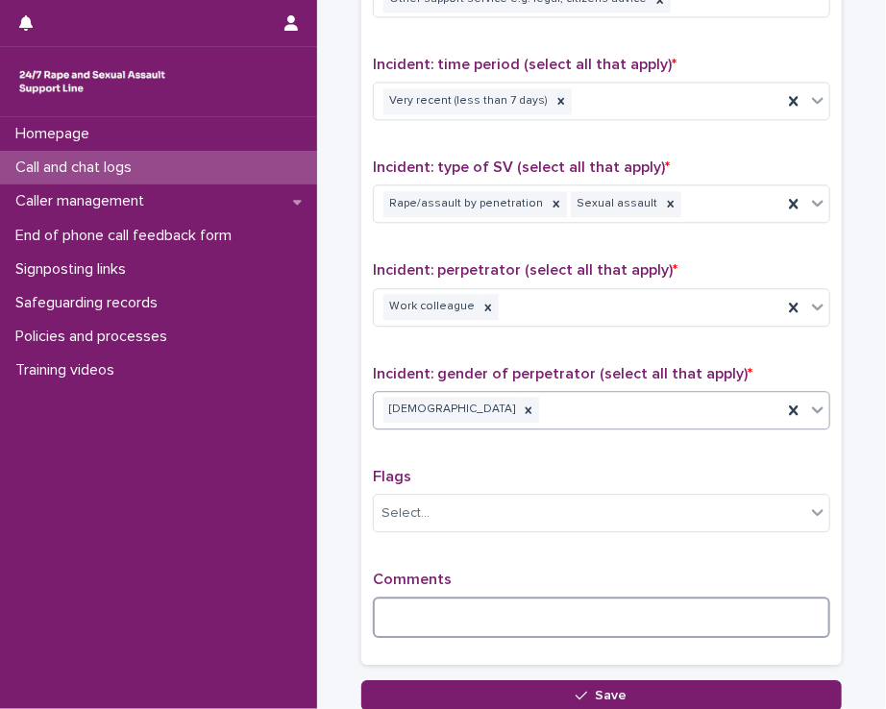
click at [430, 607] on textarea at bounding box center [601, 616] width 457 height 41
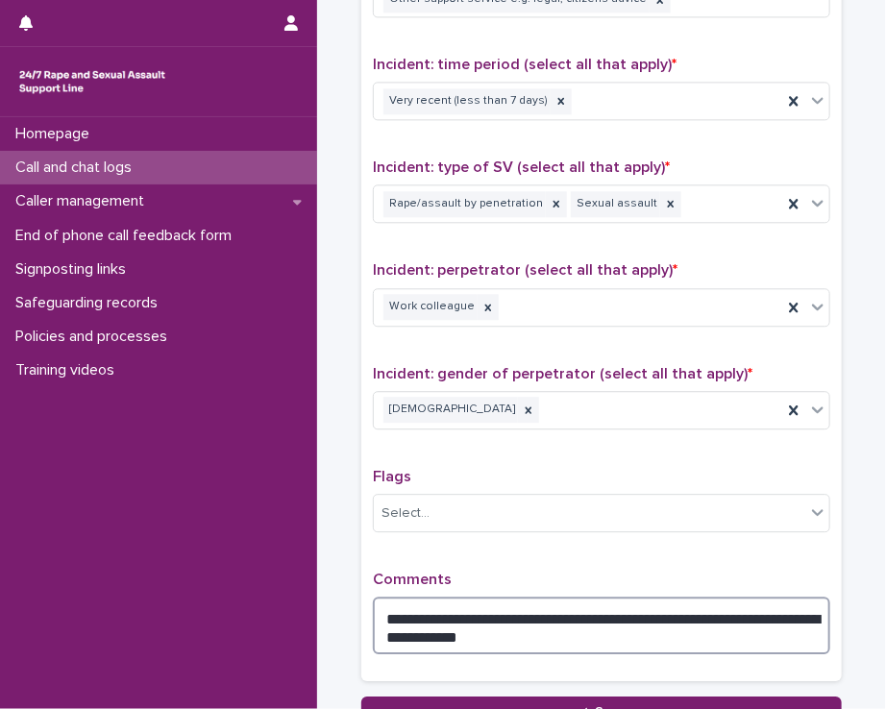
click at [515, 628] on textarea "**********" at bounding box center [601, 625] width 457 height 58
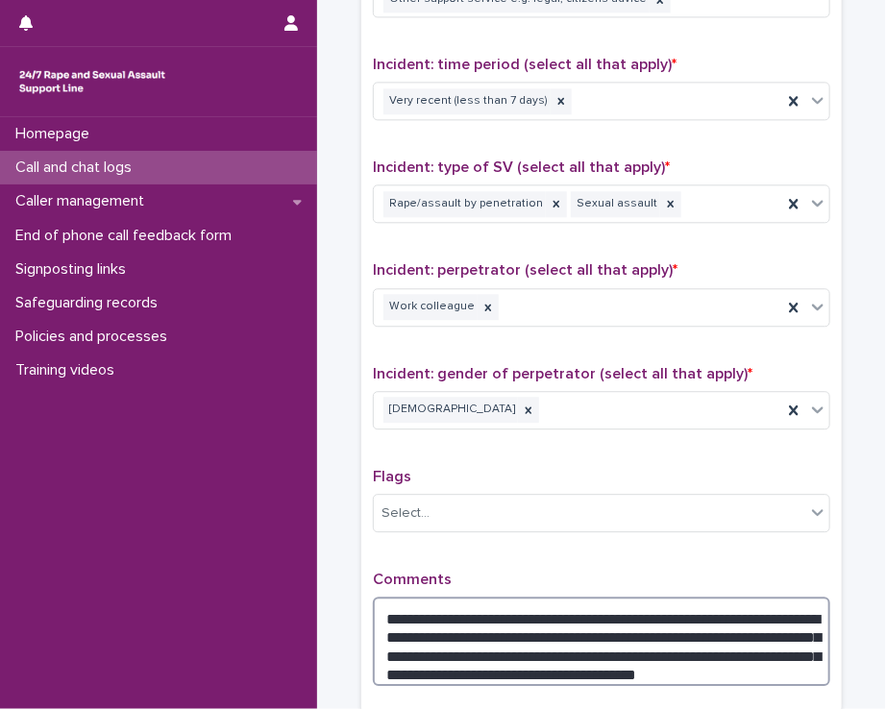
scroll to position [1508, 0]
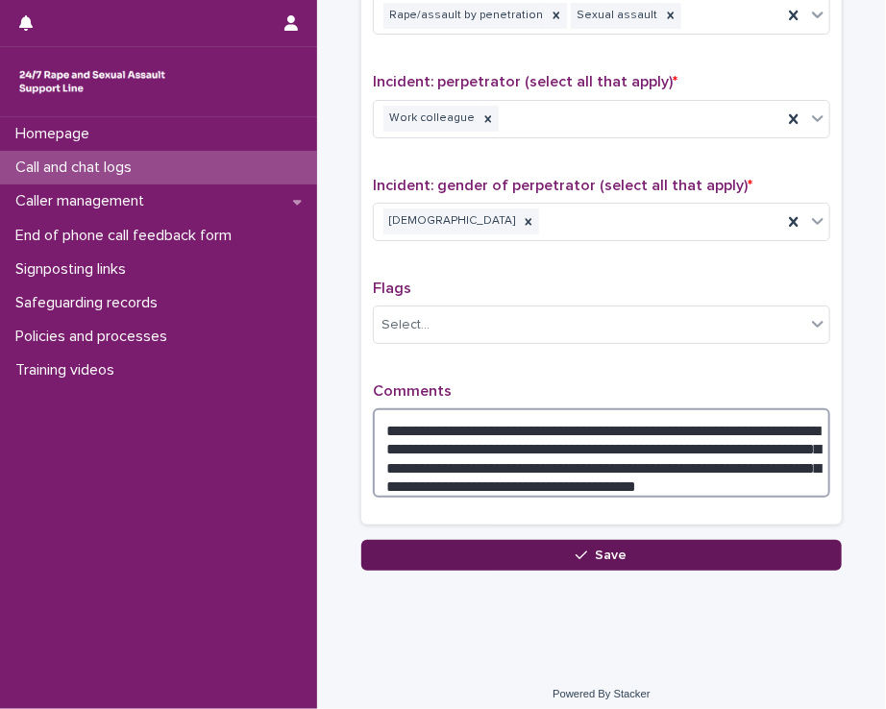
type textarea "**********"
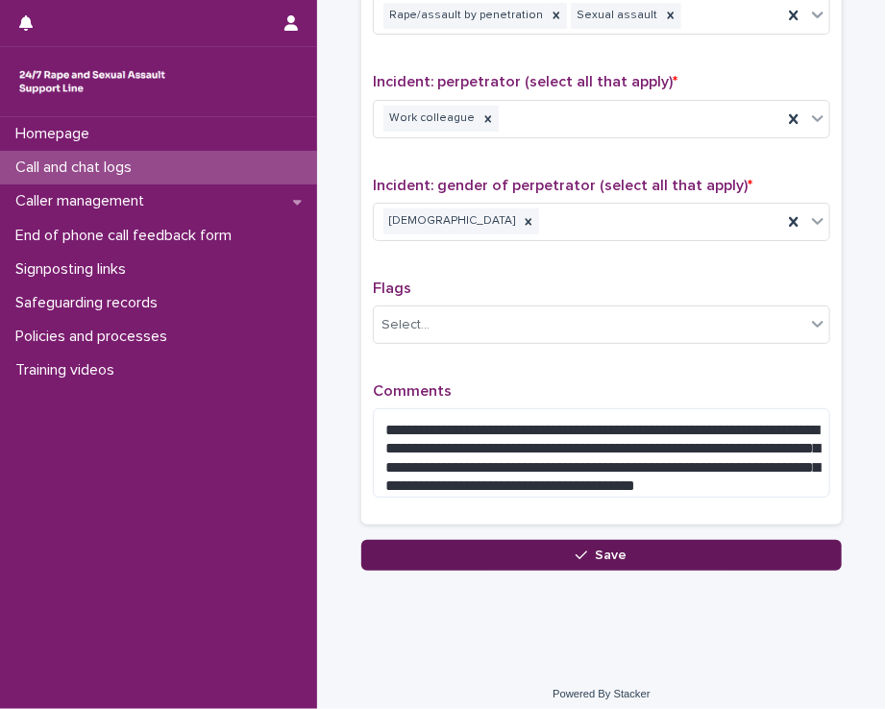
click at [616, 548] on span "Save" at bounding box center [612, 554] width 32 height 13
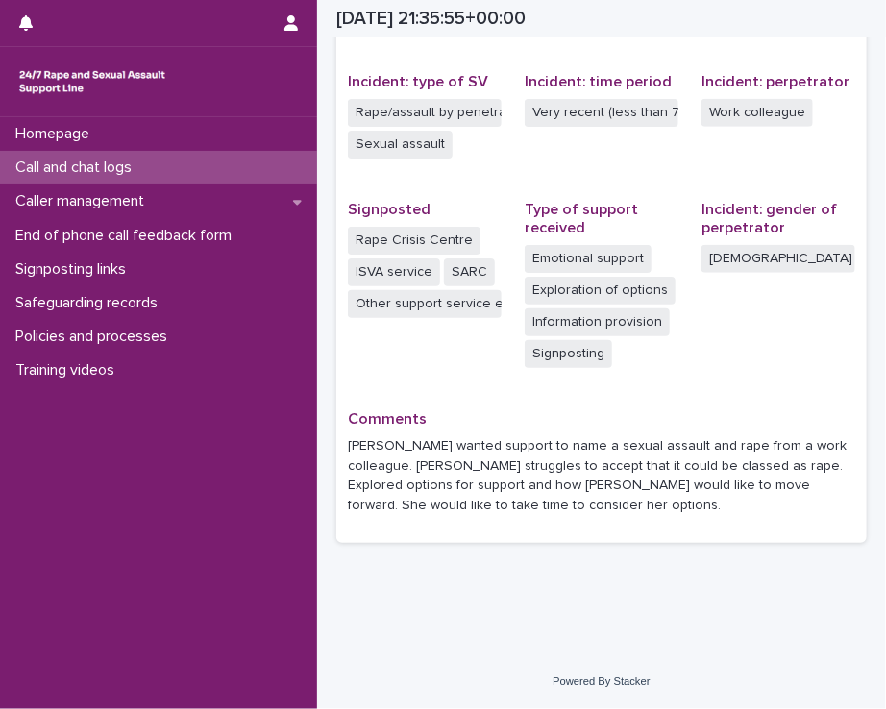
scroll to position [458, 0]
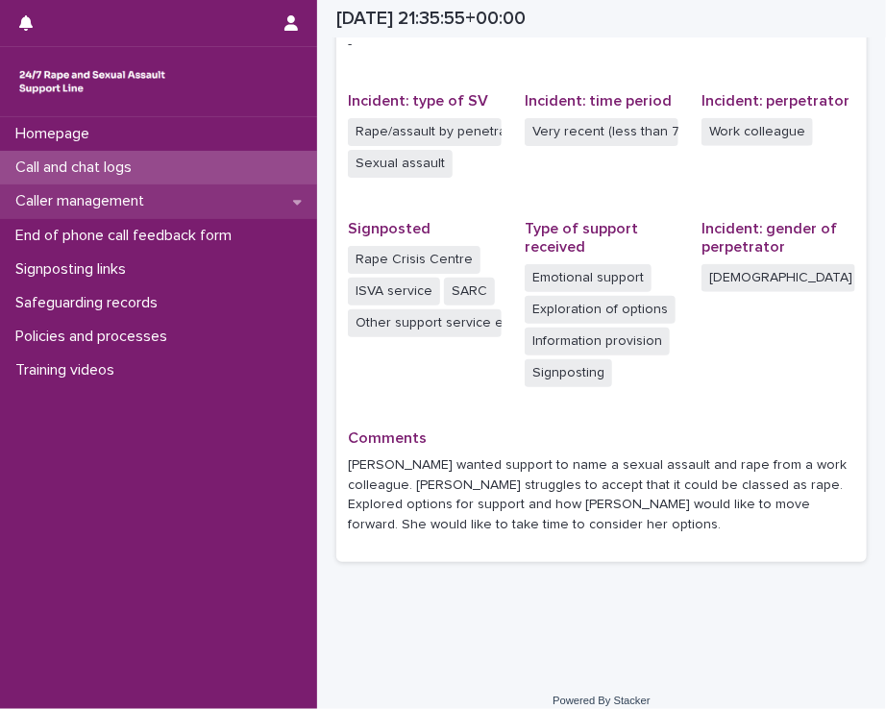
click at [153, 194] on p "Caller management" at bounding box center [84, 201] width 152 height 18
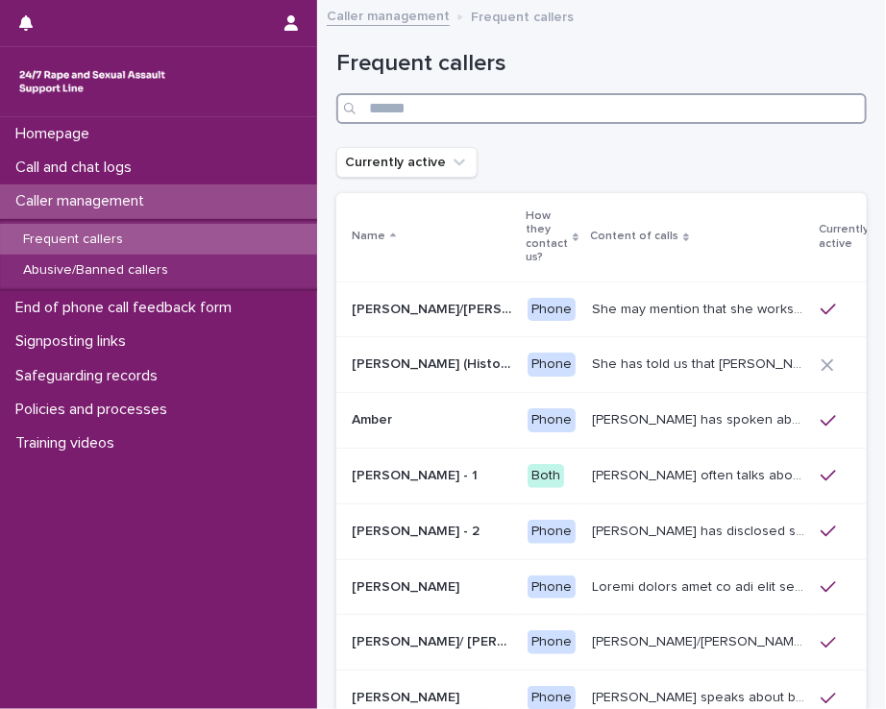
click at [390, 105] on input "Search" at bounding box center [601, 108] width 530 height 31
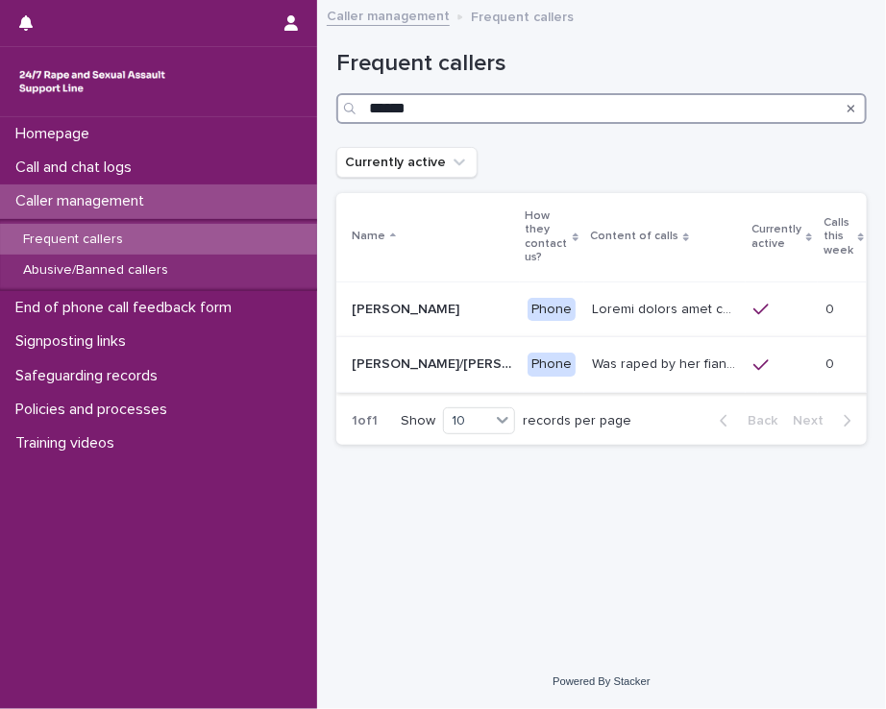
type input "******"
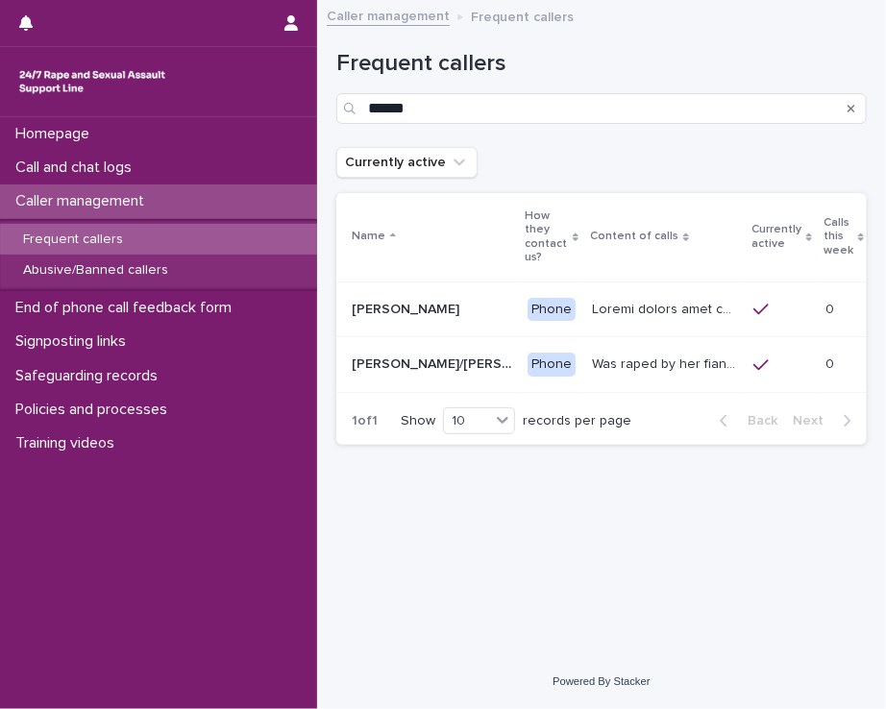
click at [415, 366] on p "[PERSON_NAME]/[PERSON_NAME]/Mille/Poppy/[PERSON_NAME] ('HOLD ME' HOLD MY HAND)" at bounding box center [434, 363] width 164 height 20
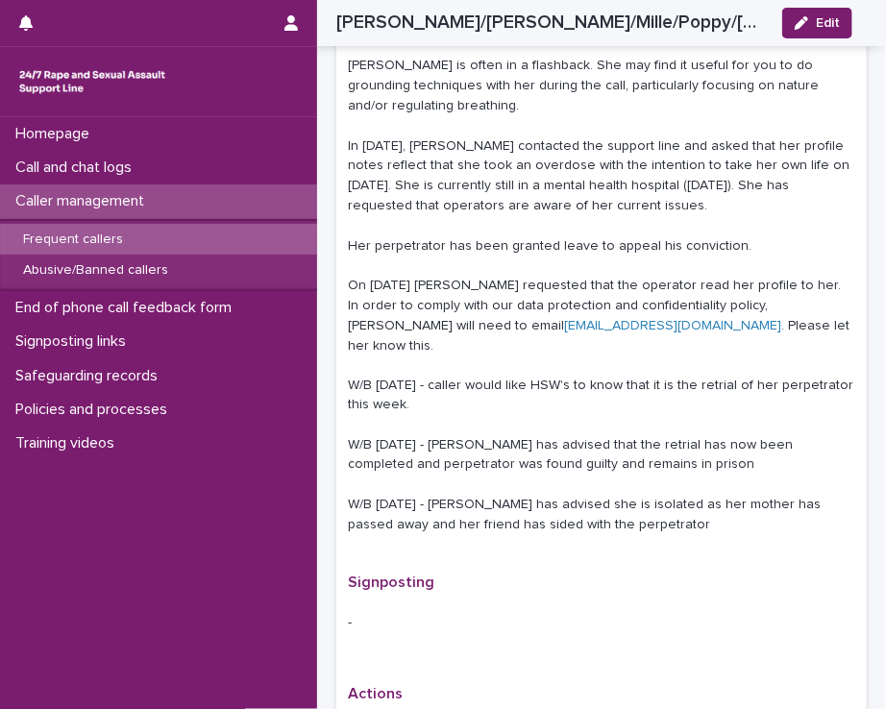
scroll to position [718, 0]
click at [204, 236] on div "Frequent callers" at bounding box center [158, 240] width 317 height 32
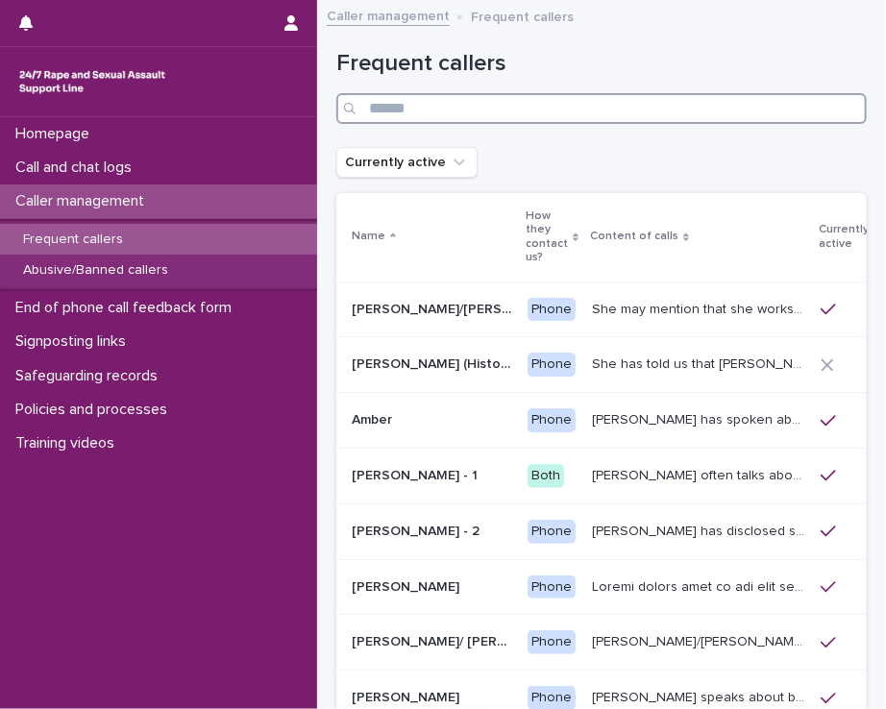
click at [433, 99] on input "Search" at bounding box center [601, 108] width 530 height 31
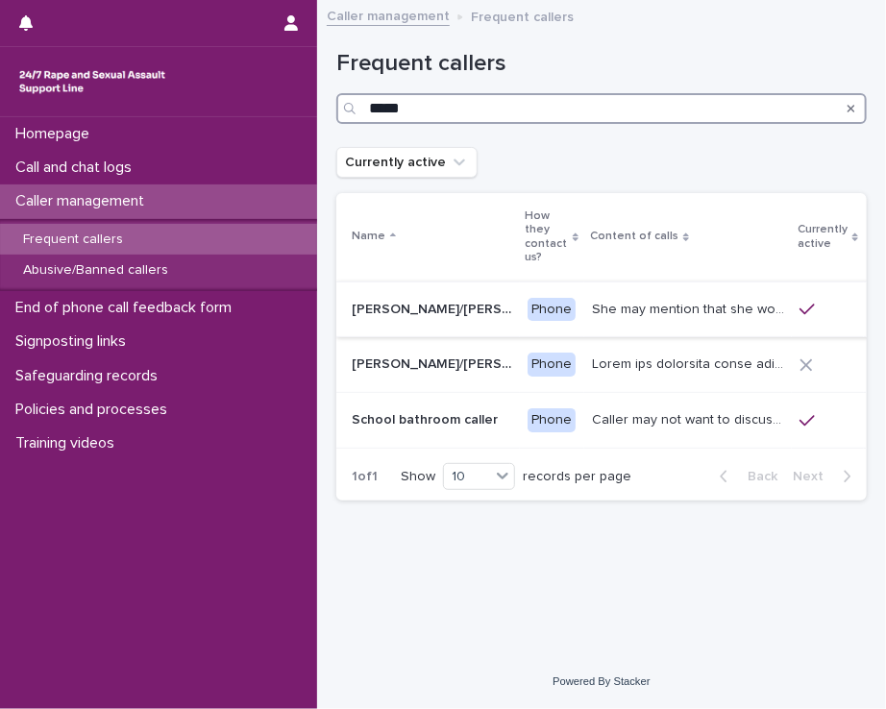
type input "*****"
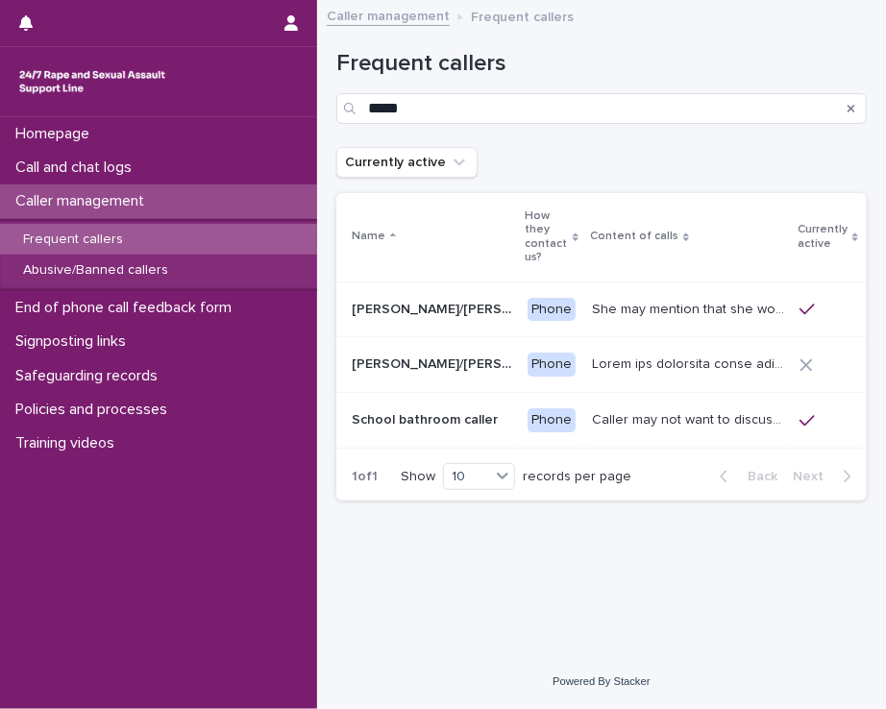
click at [592, 306] on p "She may mention that she works as a [PERSON_NAME], looking after two children. …" at bounding box center [690, 308] width 196 height 20
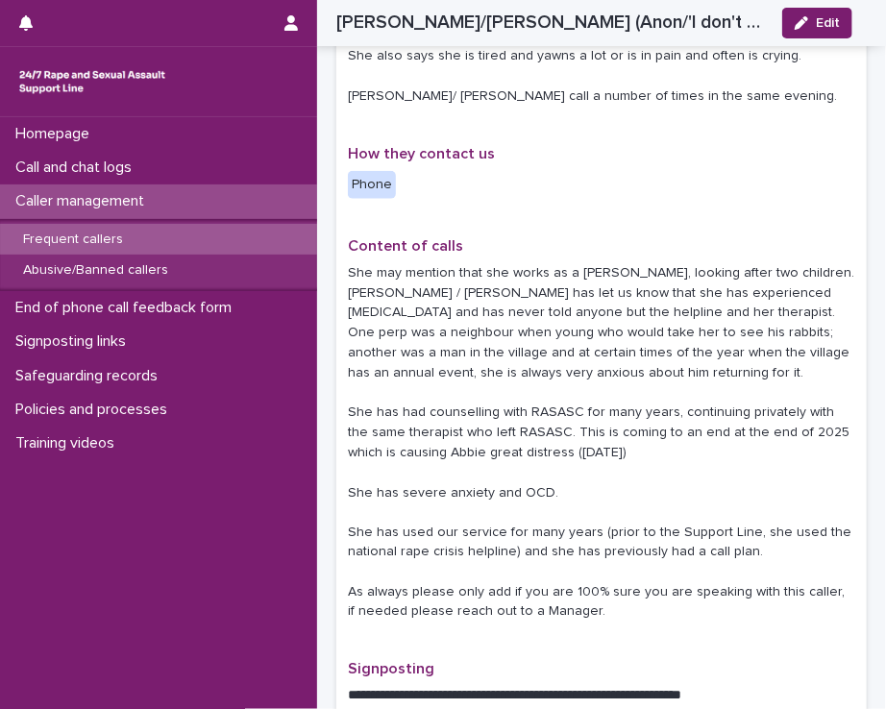
scroll to position [544, 0]
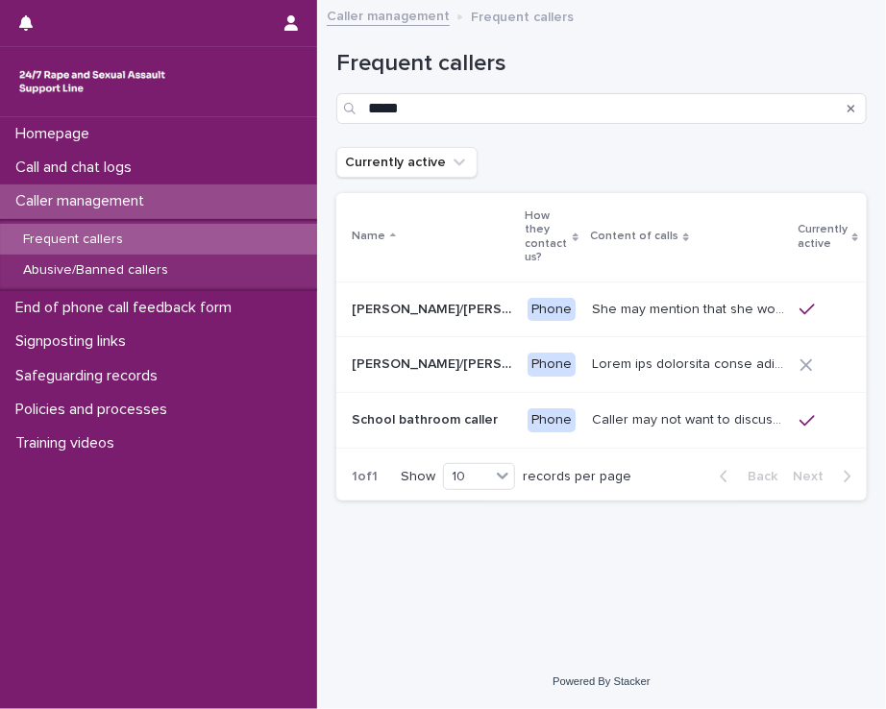
click at [378, 412] on p "School bathroom caller" at bounding box center [427, 418] width 150 height 20
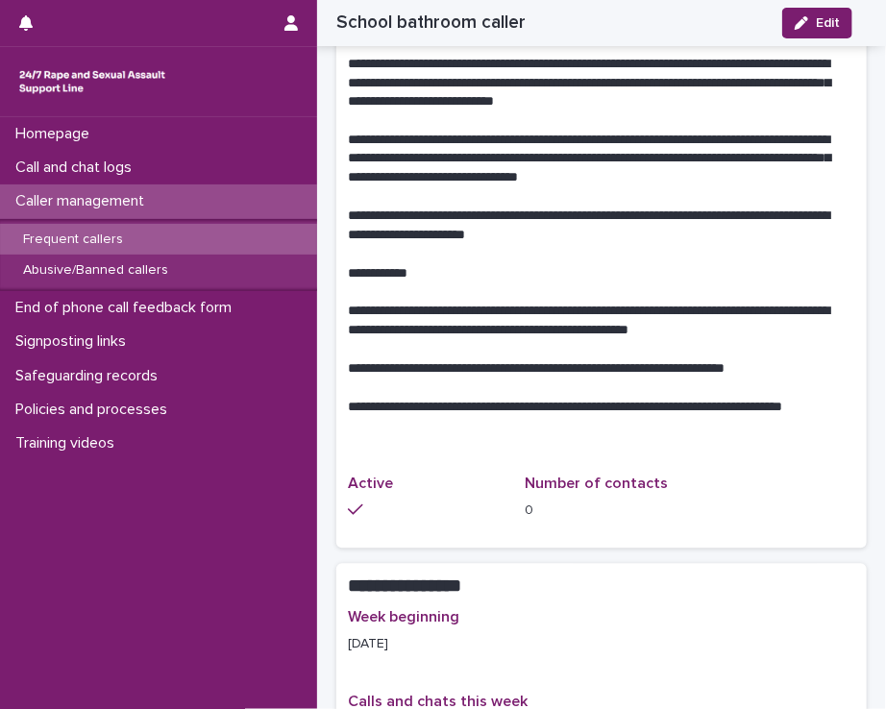
scroll to position [1016, 0]
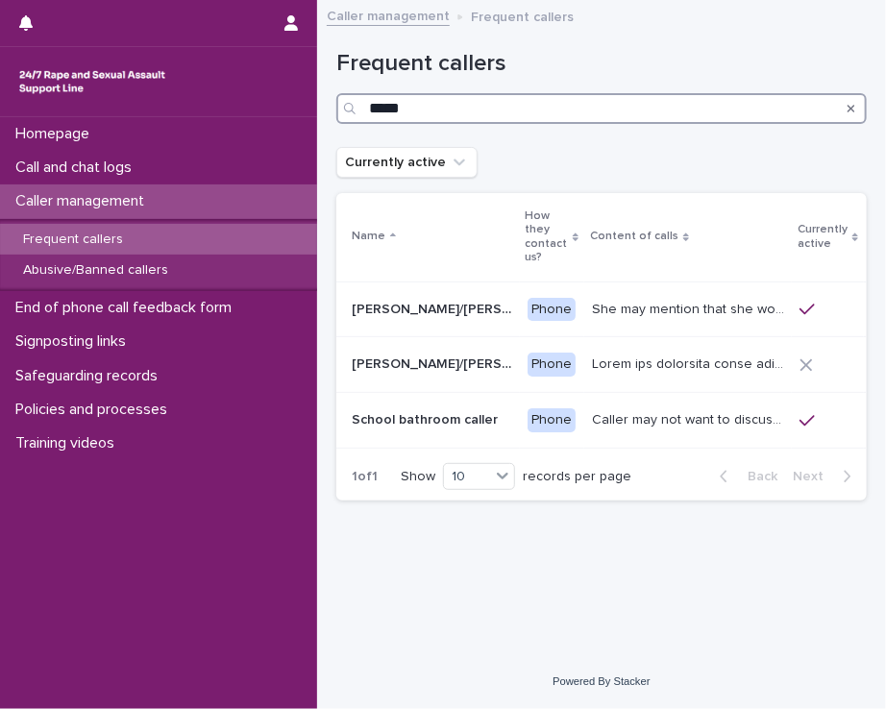
click at [419, 98] on input "*****" at bounding box center [601, 108] width 530 height 31
type input "*"
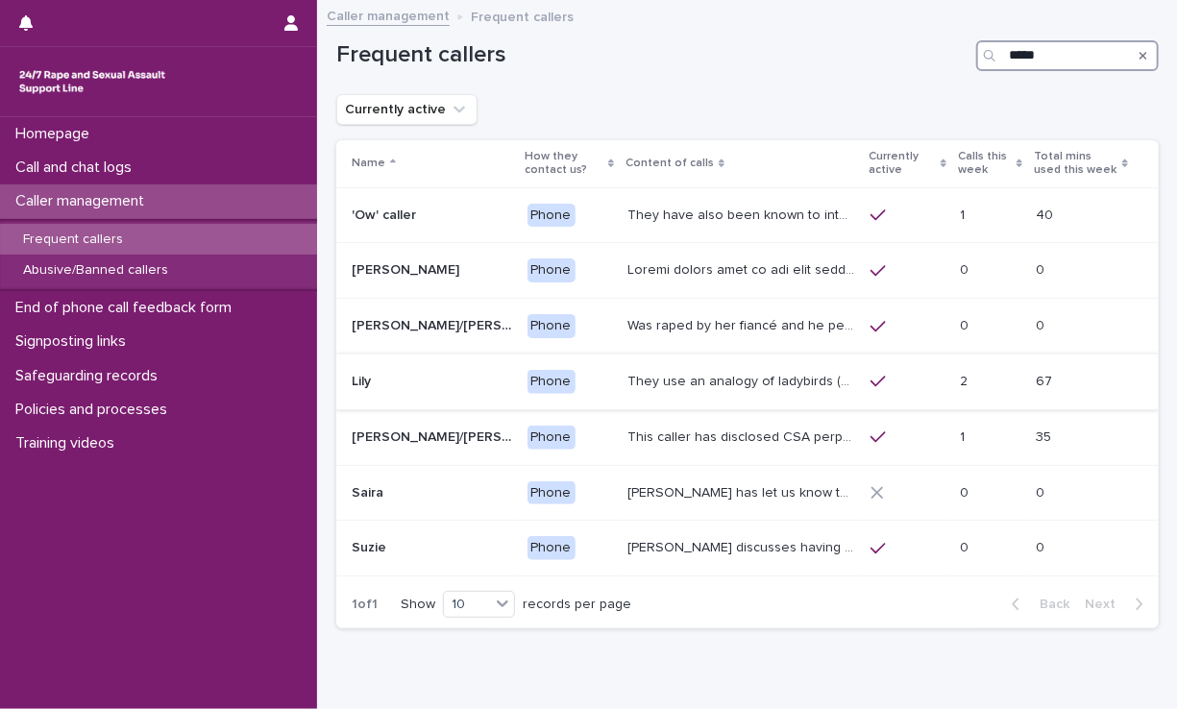
type input "*****"
click at [761, 390] on p "They use an analogy of ladybirds (blood) and white syrup (semen). They refer to…" at bounding box center [742, 380] width 231 height 20
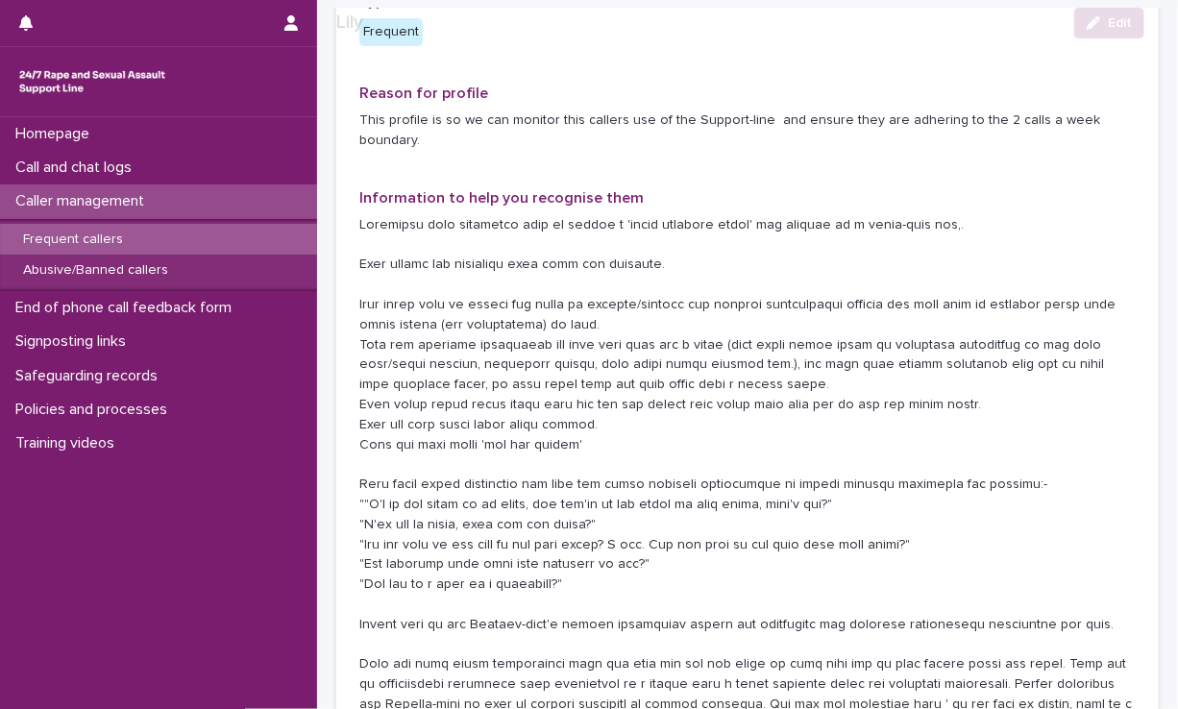
scroll to position [183, 0]
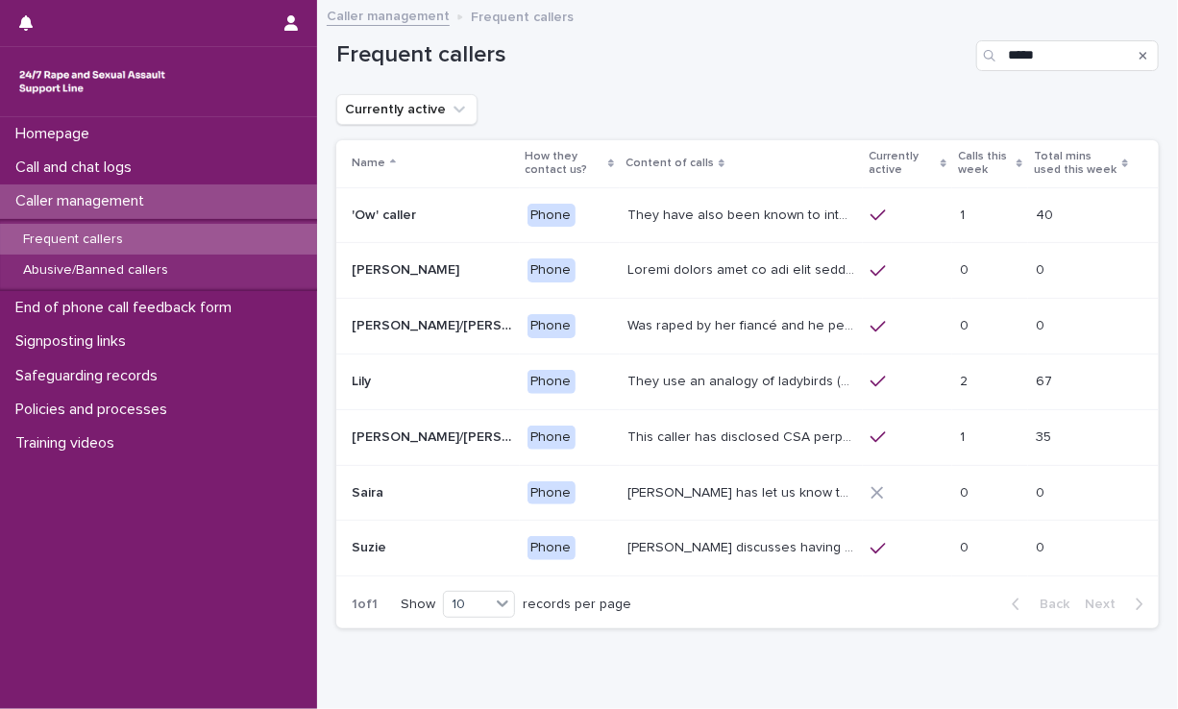
click at [467, 435] on div "[PERSON_NAME]/[PERSON_NAME]/[PERSON_NAME] [PERSON_NAME]/[PERSON_NAME]/[PERSON_N…" at bounding box center [432, 438] width 160 height 32
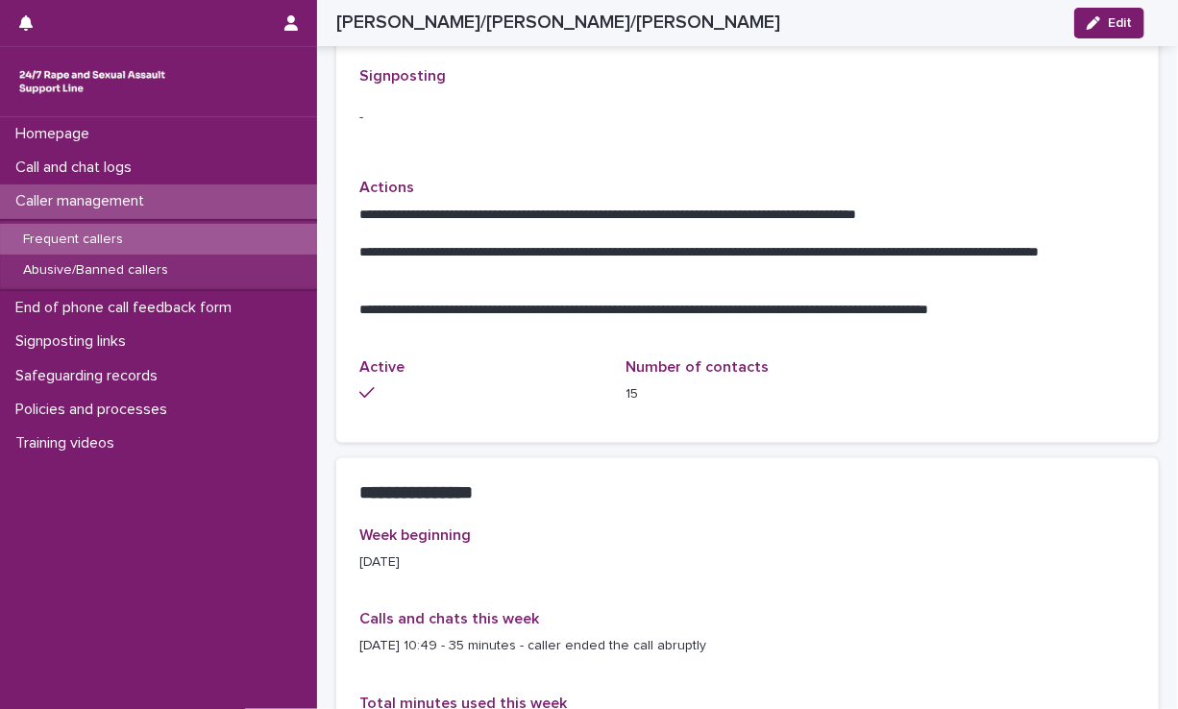
scroll to position [856, 0]
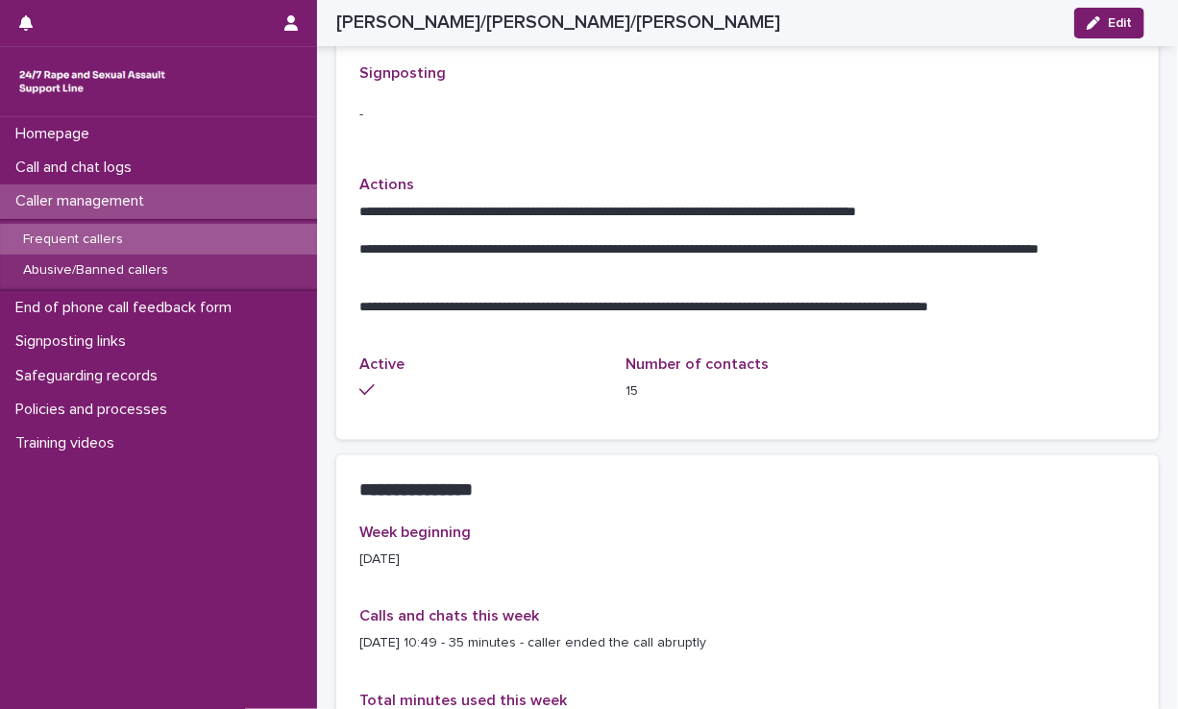
click at [255, 487] on div "Homepage Call and chat logs Caller management Frequent callers Abusive/Banned c…" at bounding box center [158, 413] width 317 height 592
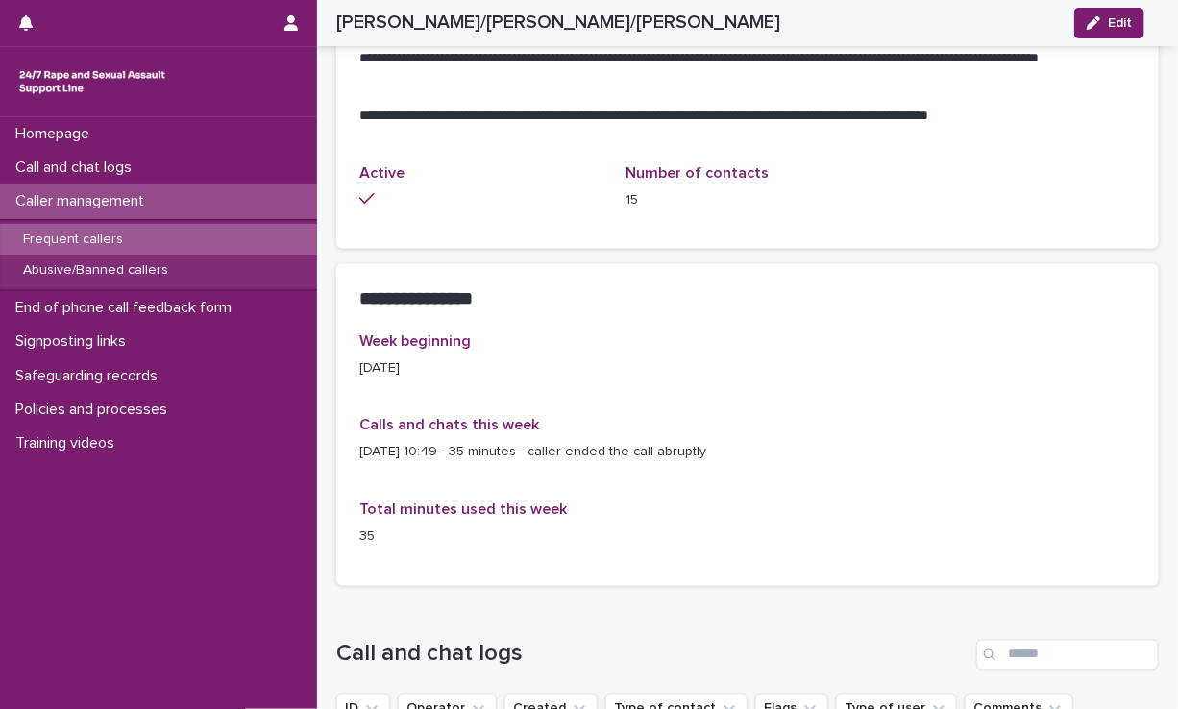
scroll to position [1048, 0]
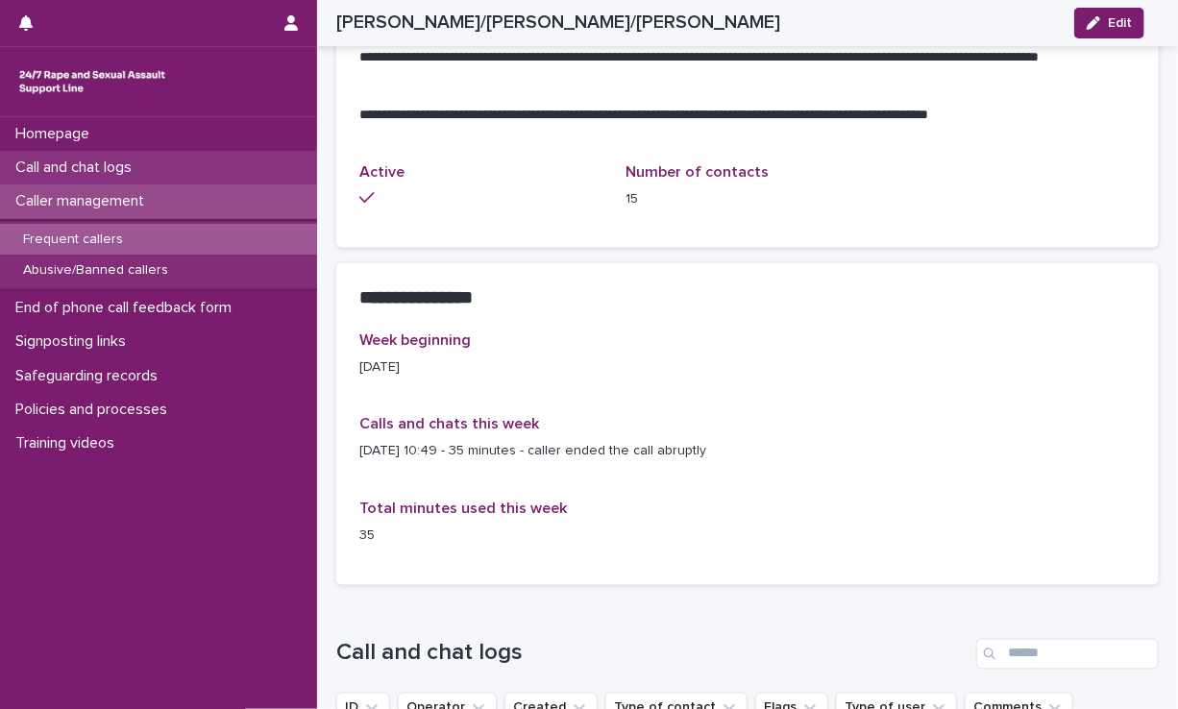
click at [232, 173] on div "Call and chat logs" at bounding box center [158, 168] width 317 height 34
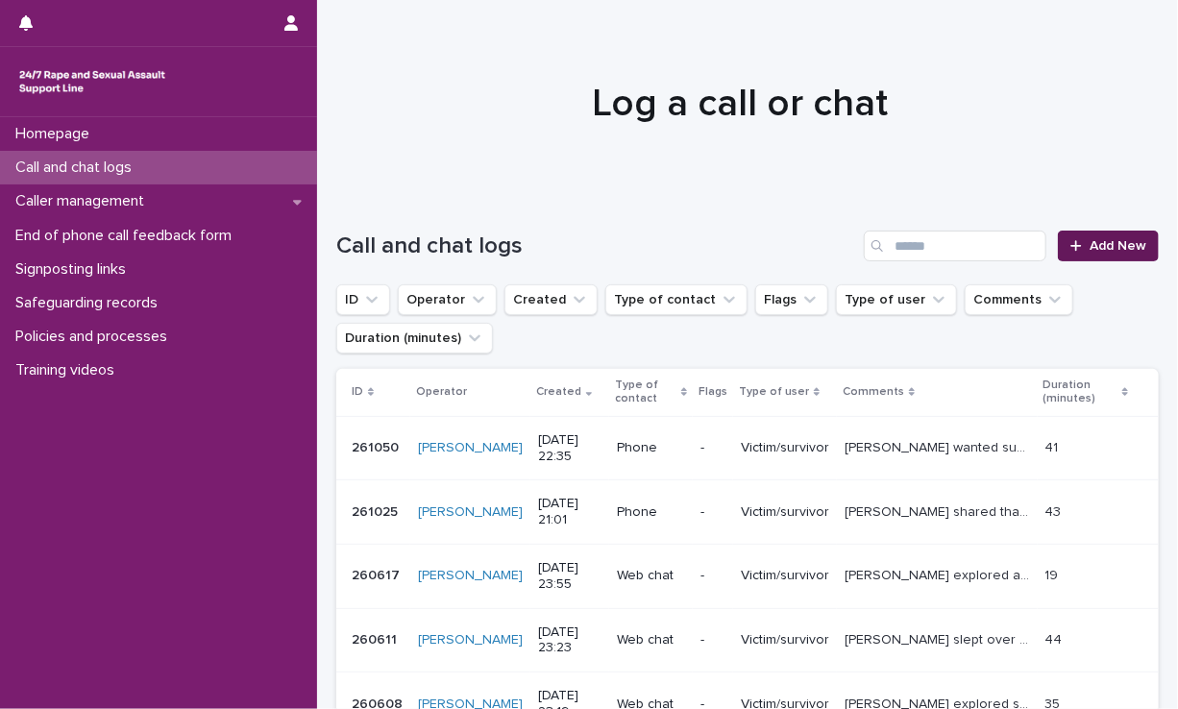
click at [885, 241] on span "Add New" at bounding box center [1117, 245] width 57 height 13
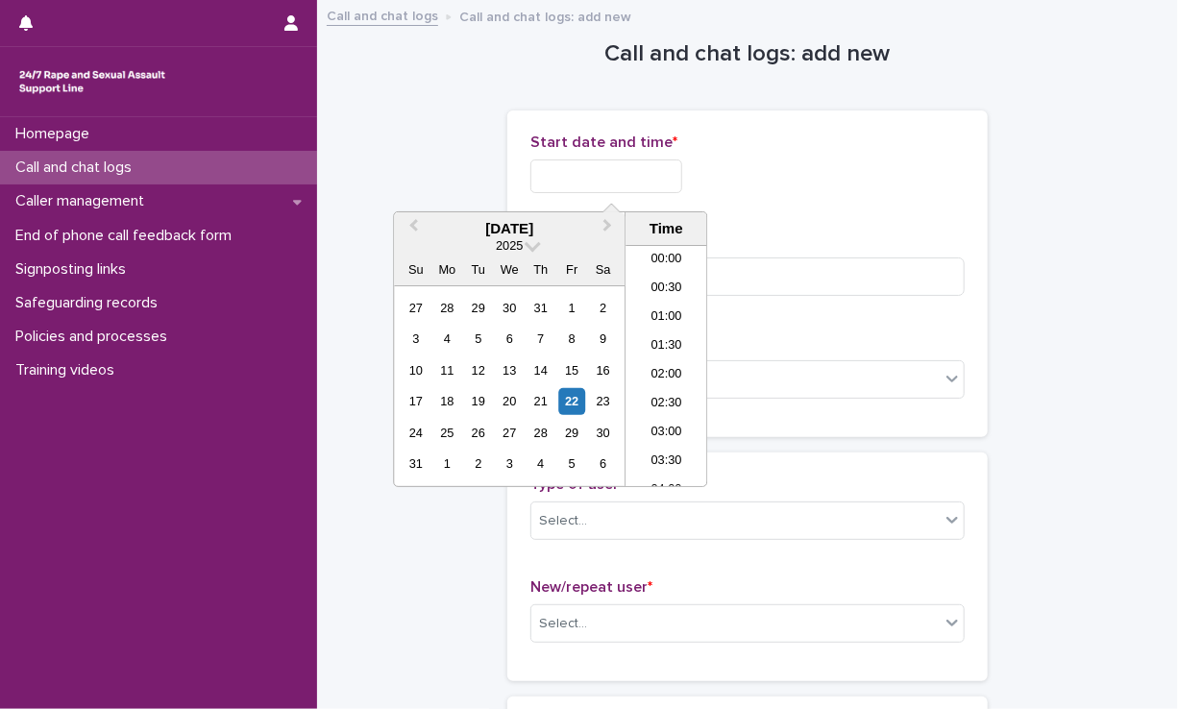
scroll to position [1142, 0]
click at [630, 190] on input "text" at bounding box center [606, 176] width 152 height 34
click at [672, 381] on li "22:00" at bounding box center [666, 386] width 82 height 29
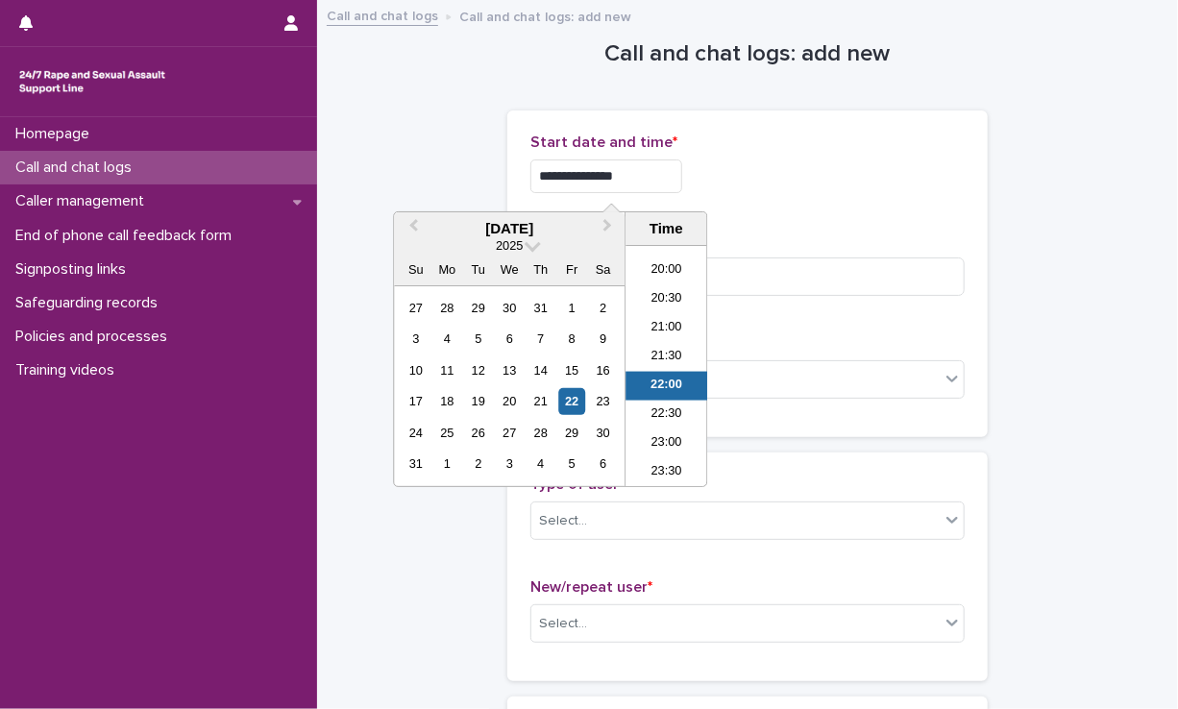
click at [673, 163] on input "**********" at bounding box center [606, 176] width 152 height 34
type input "**********"
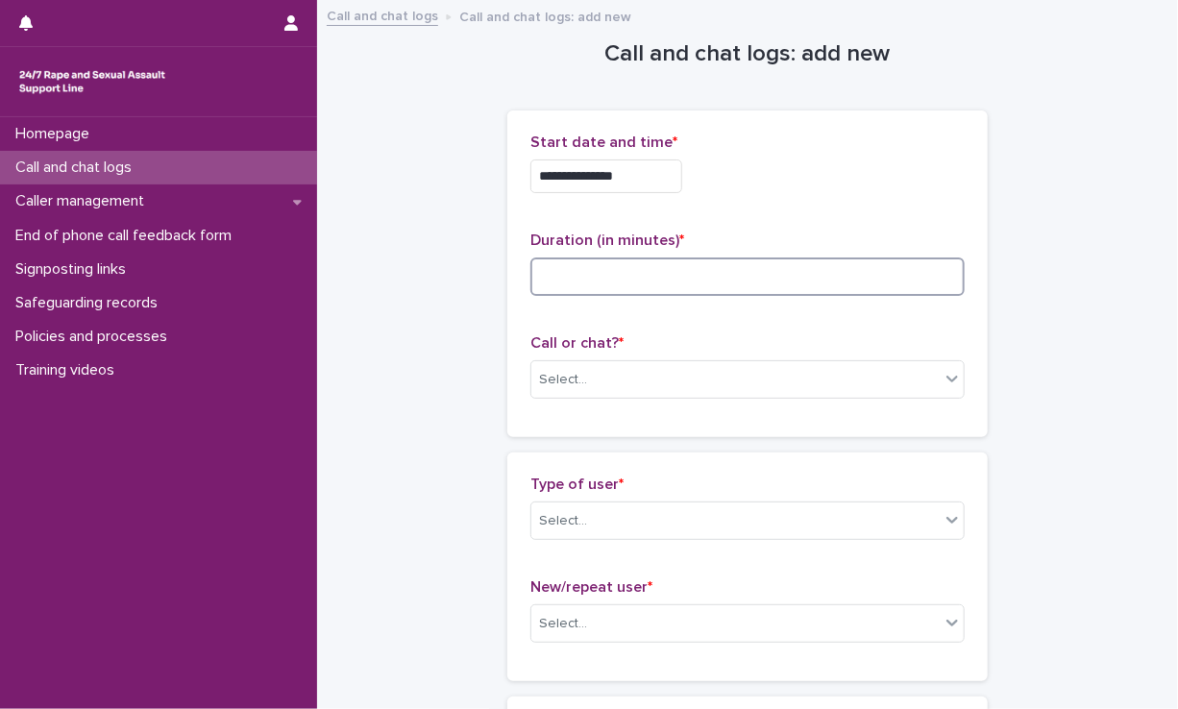
click at [729, 283] on input at bounding box center [747, 276] width 434 height 38
type input "**"
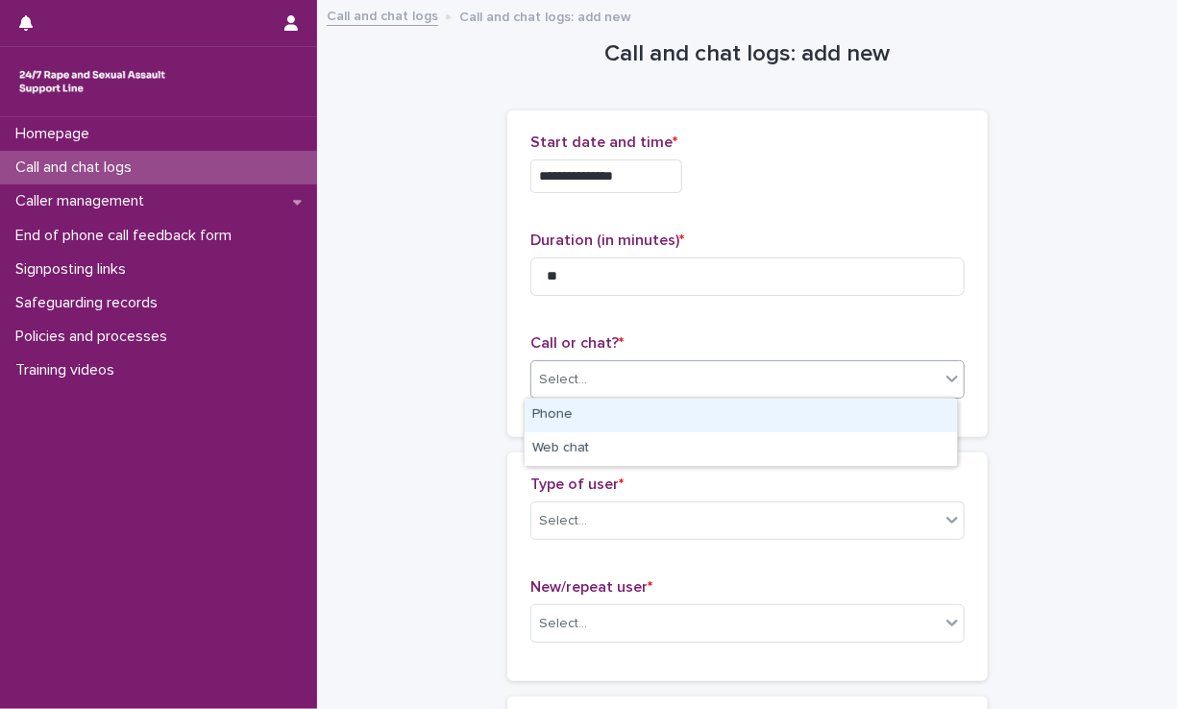
click at [730, 378] on div "Select..." at bounding box center [735, 380] width 408 height 32
click at [701, 421] on div "Phone" at bounding box center [740, 416] width 432 height 34
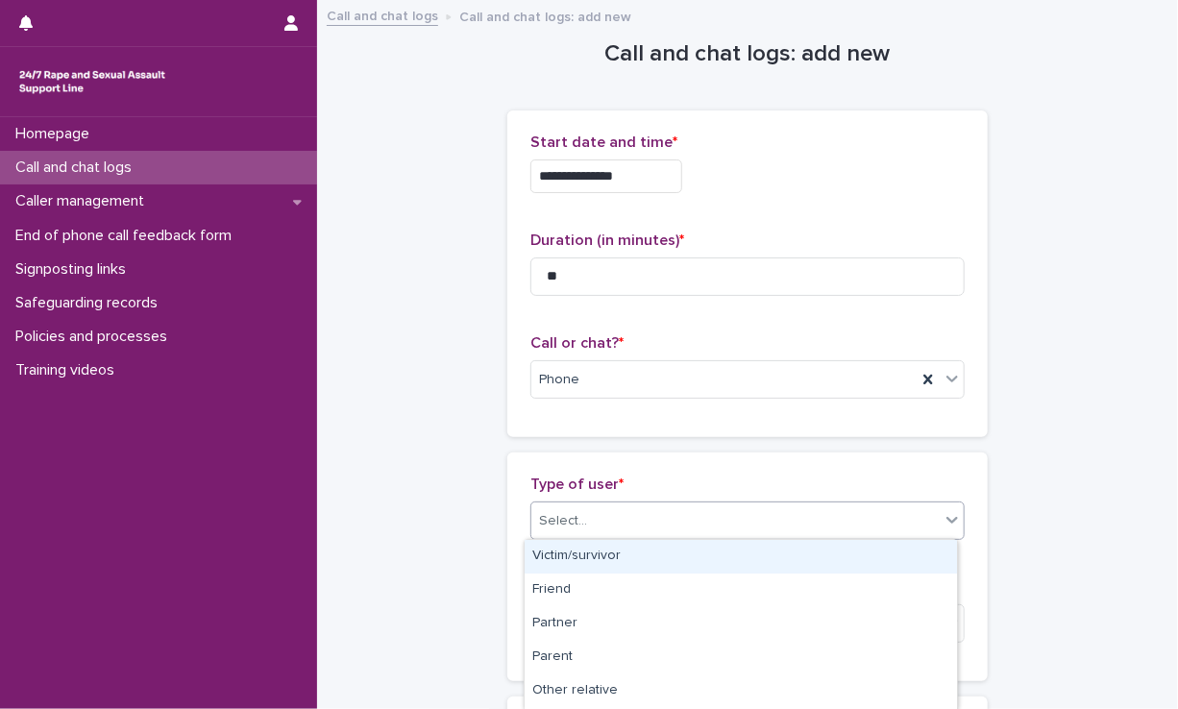
click at [660, 523] on div "Select..." at bounding box center [735, 521] width 408 height 32
click at [657, 547] on div "Victim/survivor" at bounding box center [740, 557] width 432 height 34
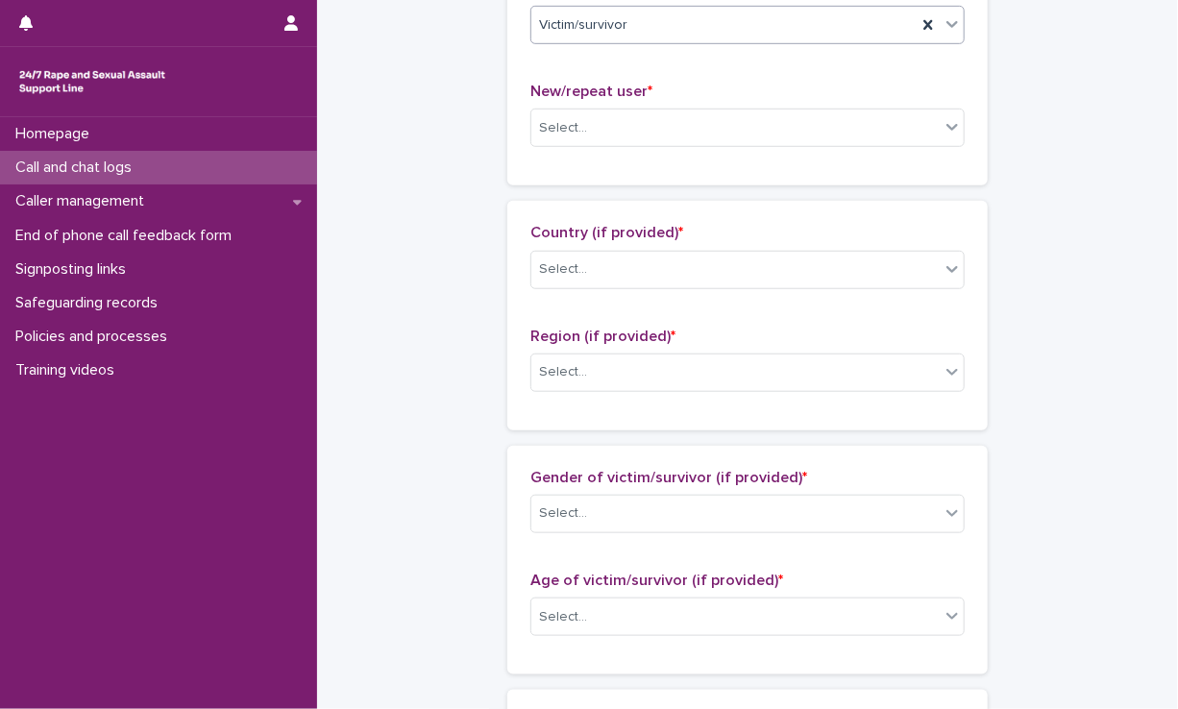
scroll to position [499, 0]
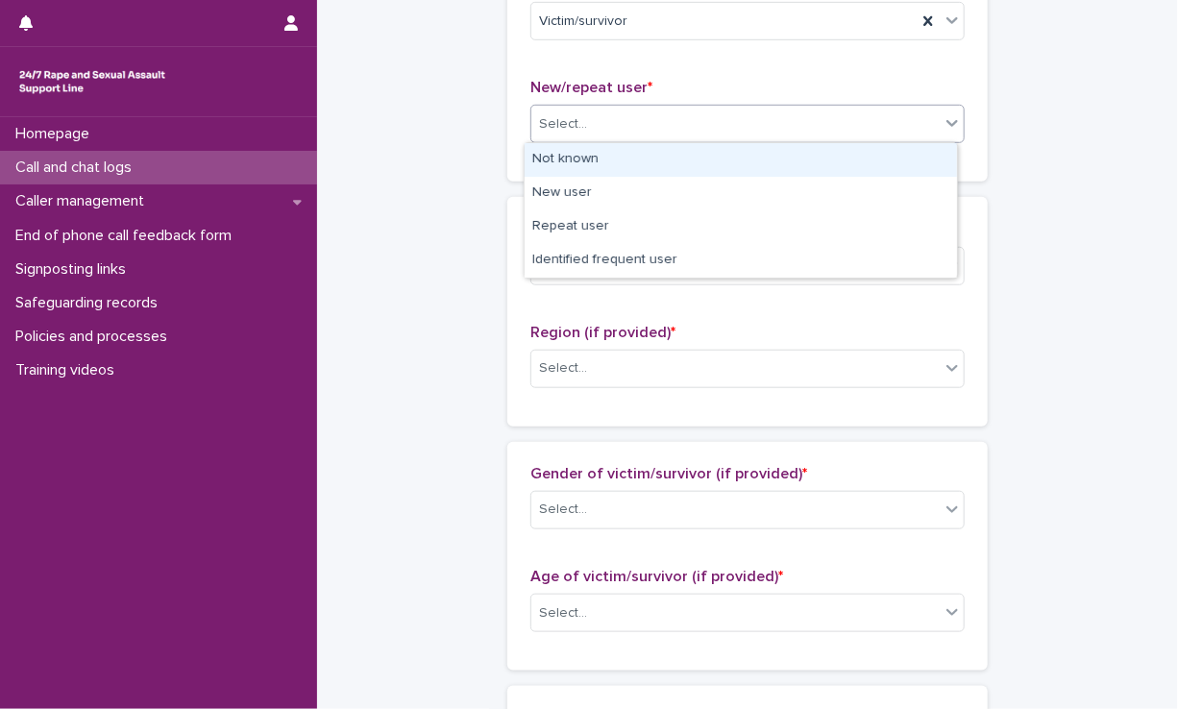
click at [748, 113] on div "Select..." at bounding box center [735, 125] width 408 height 32
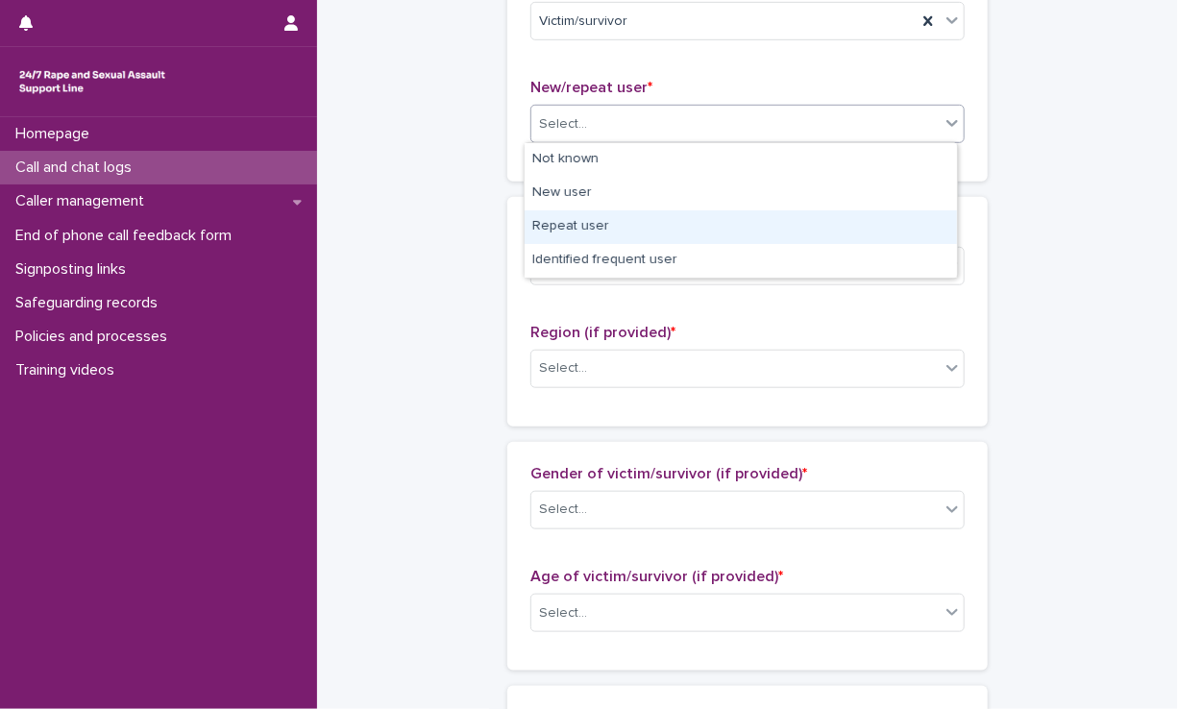
click at [675, 227] on div "Repeat user" at bounding box center [740, 227] width 432 height 34
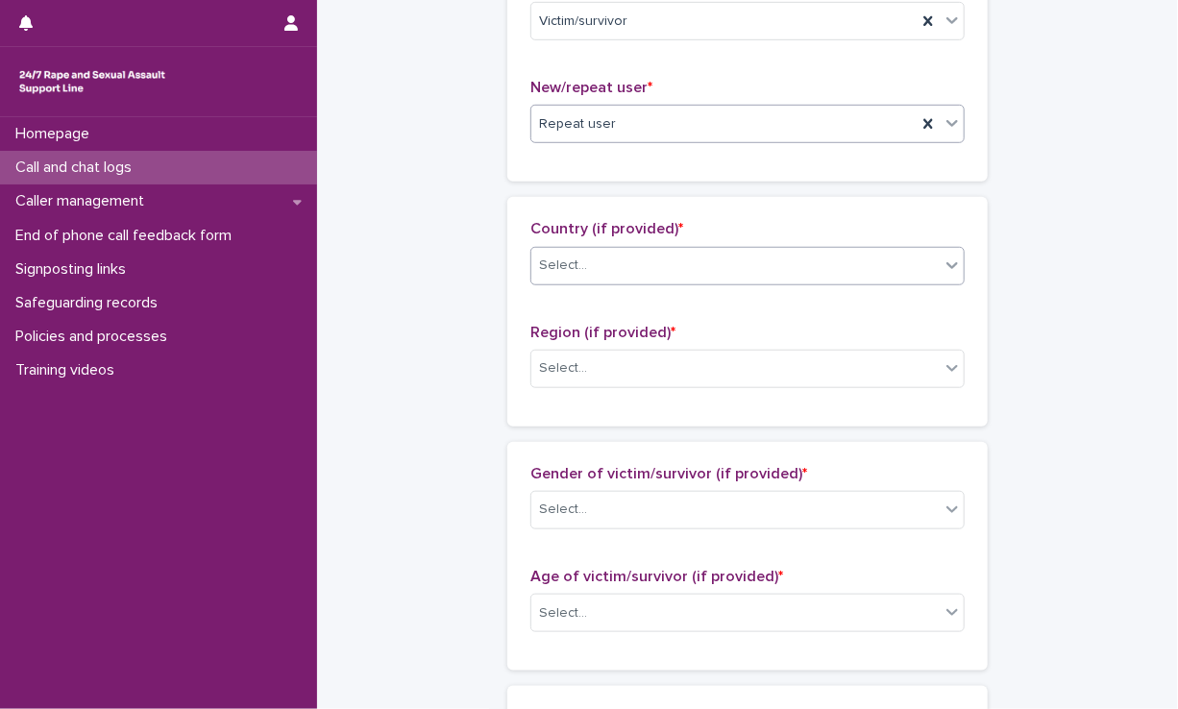
click at [642, 261] on div "Select..." at bounding box center [735, 266] width 408 height 32
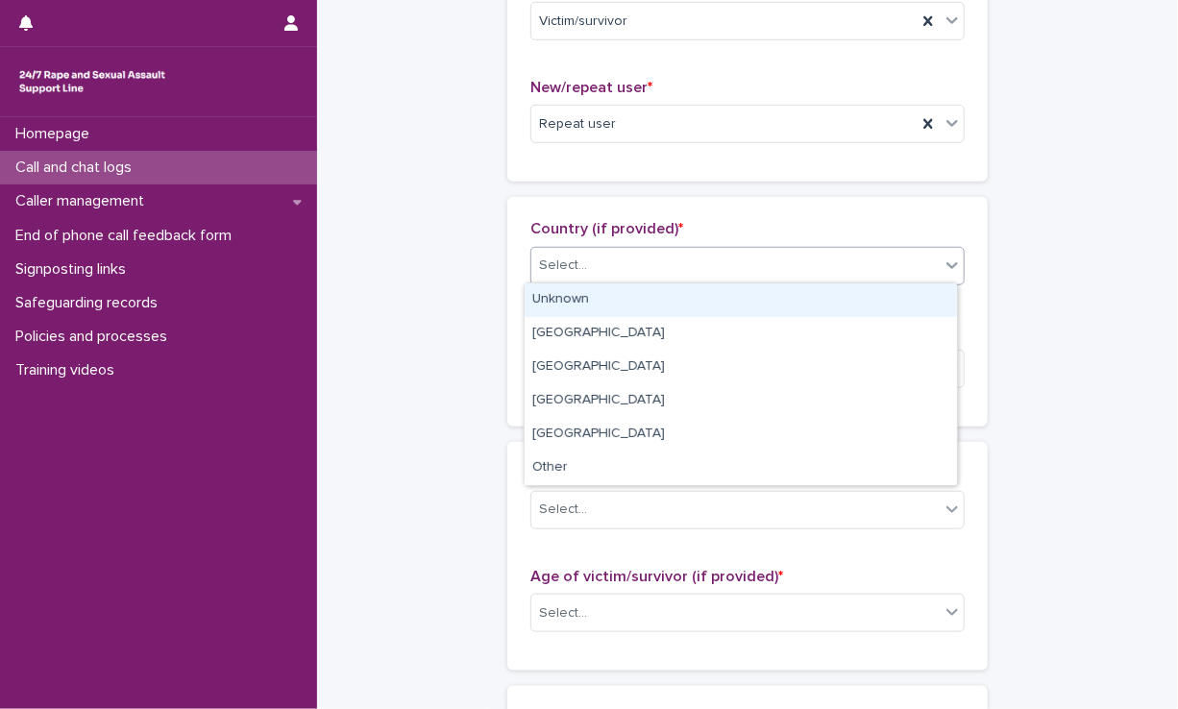
drag, startPoint x: 618, startPoint y: 297, endPoint x: 607, endPoint y: 351, distance: 54.8
click at [619, 299] on div "Unknown" at bounding box center [740, 300] width 432 height 34
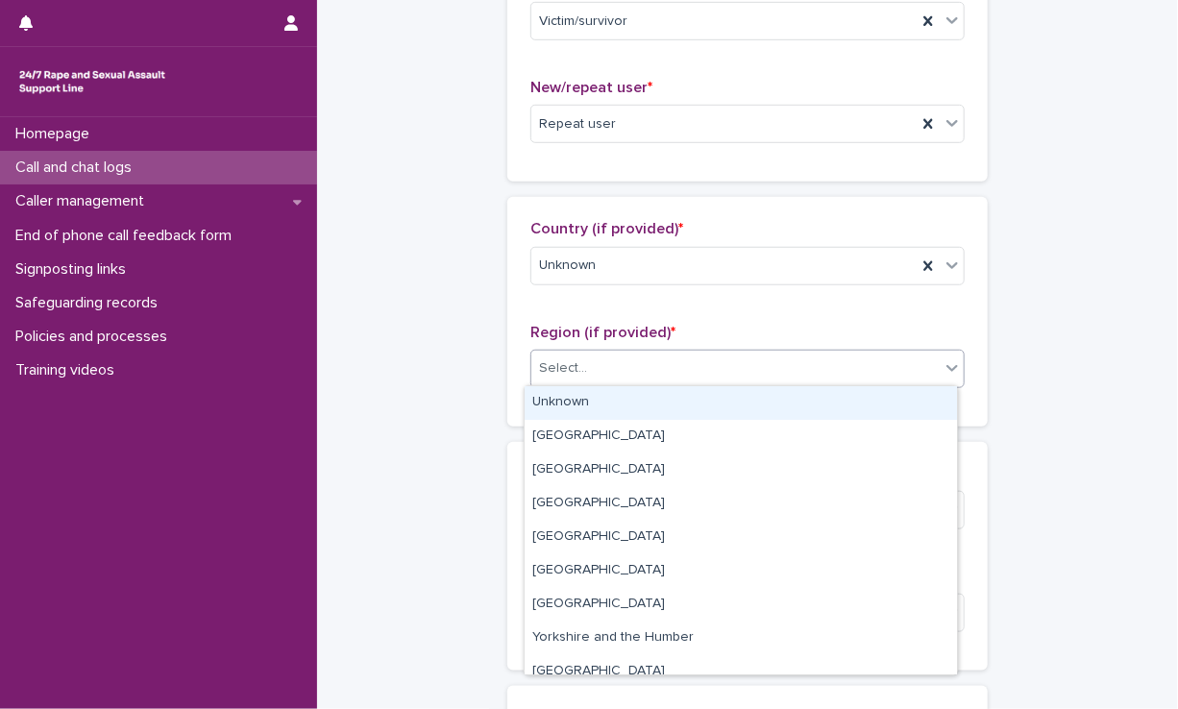
click at [607, 353] on div "Select..." at bounding box center [735, 369] width 408 height 32
click at [600, 404] on div "Unknown" at bounding box center [740, 403] width 432 height 34
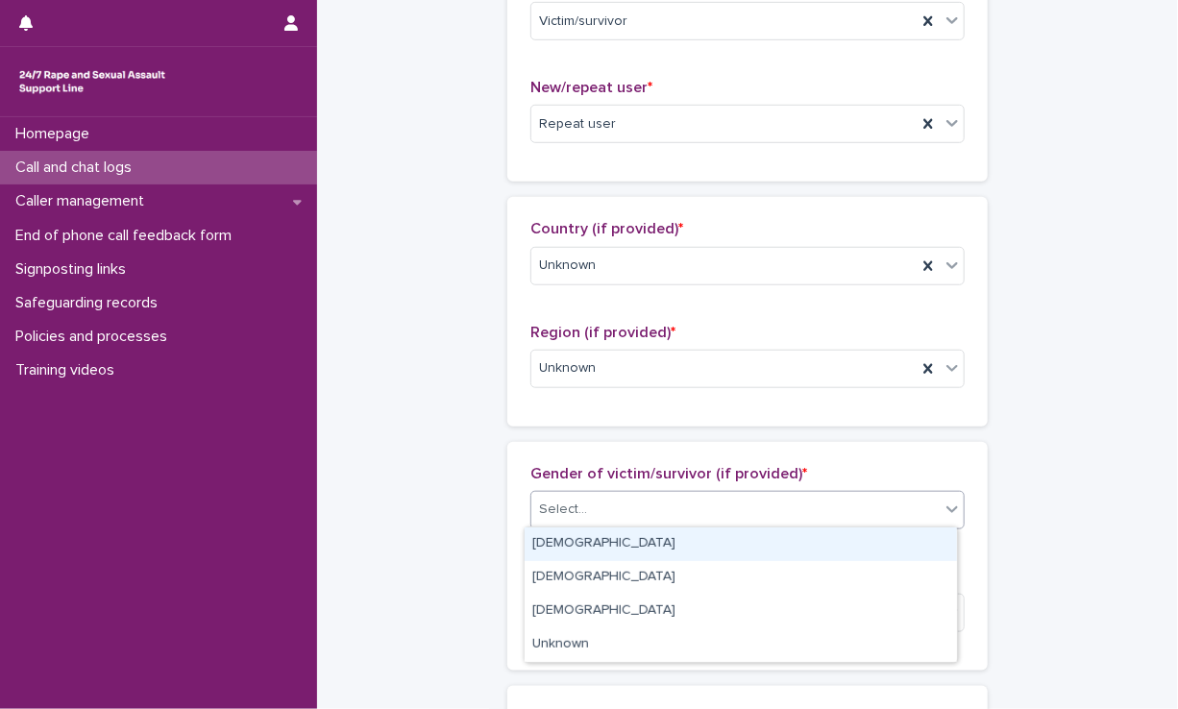
click at [589, 513] on div "Select..." at bounding box center [735, 510] width 408 height 32
click at [588, 535] on div "[DEMOGRAPHIC_DATA]" at bounding box center [740, 544] width 432 height 34
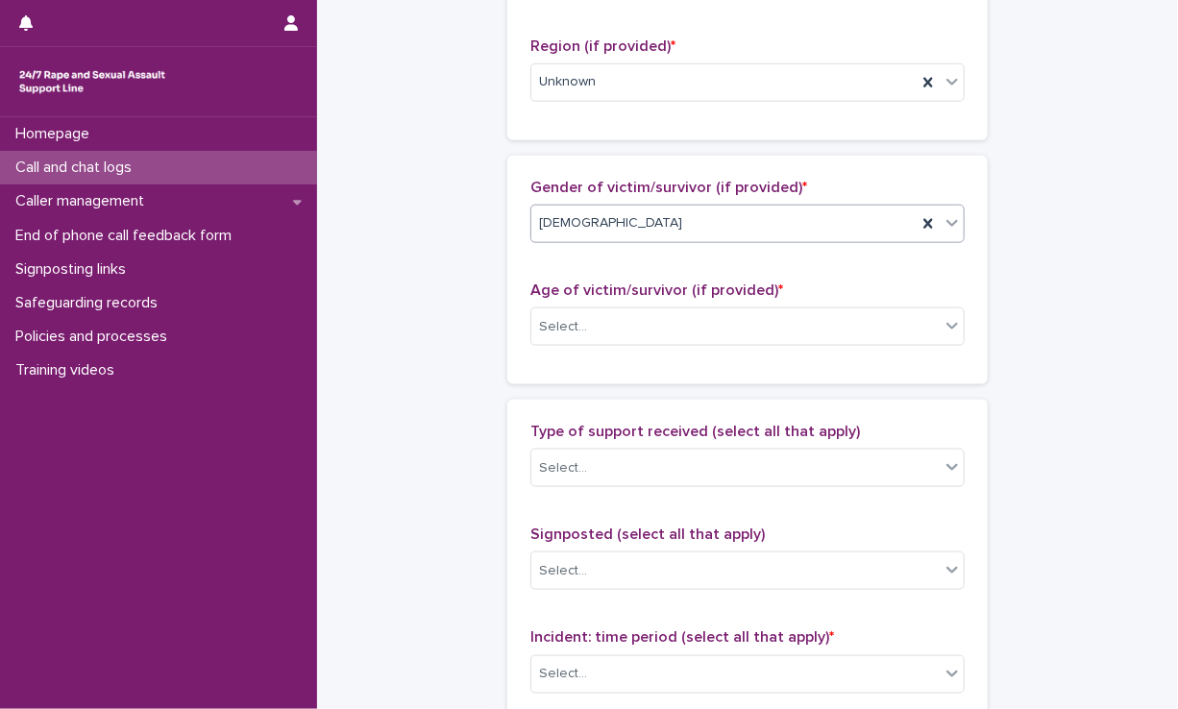
scroll to position [1012, 0]
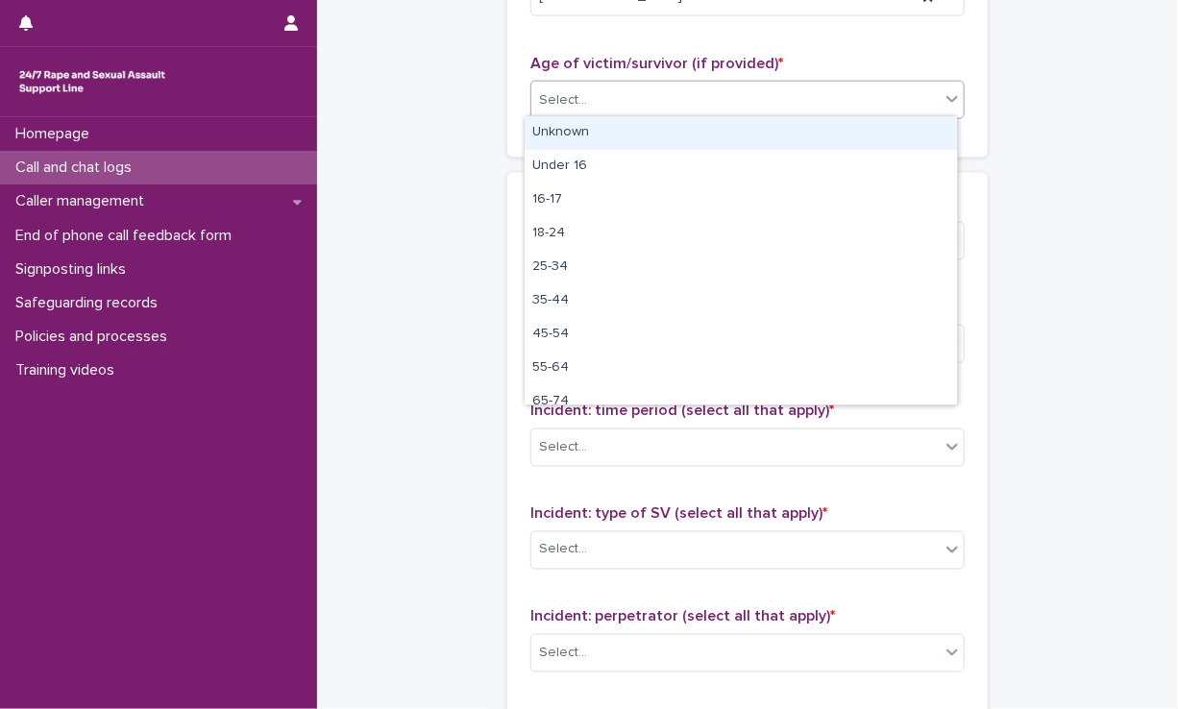
click at [718, 89] on div "Select..." at bounding box center [735, 101] width 408 height 32
click at [700, 124] on div "Unknown" at bounding box center [740, 133] width 432 height 34
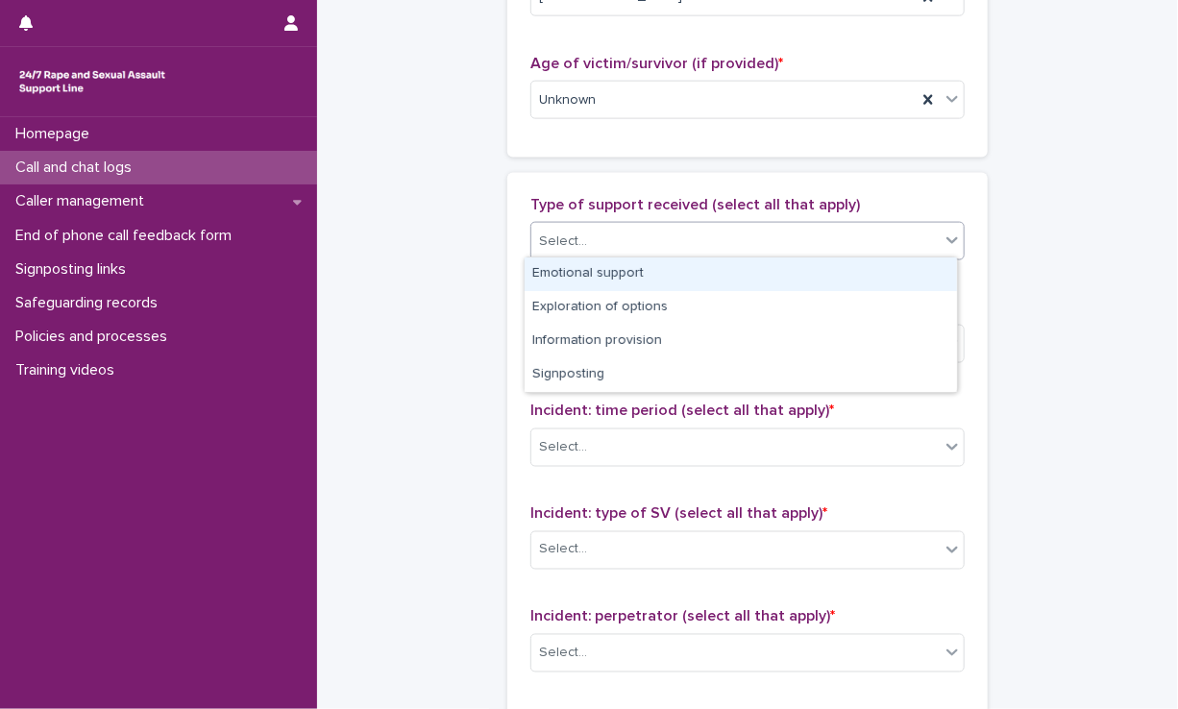
click at [663, 236] on div "Select..." at bounding box center [735, 242] width 408 height 32
click at [645, 278] on div "Emotional support" at bounding box center [740, 274] width 432 height 34
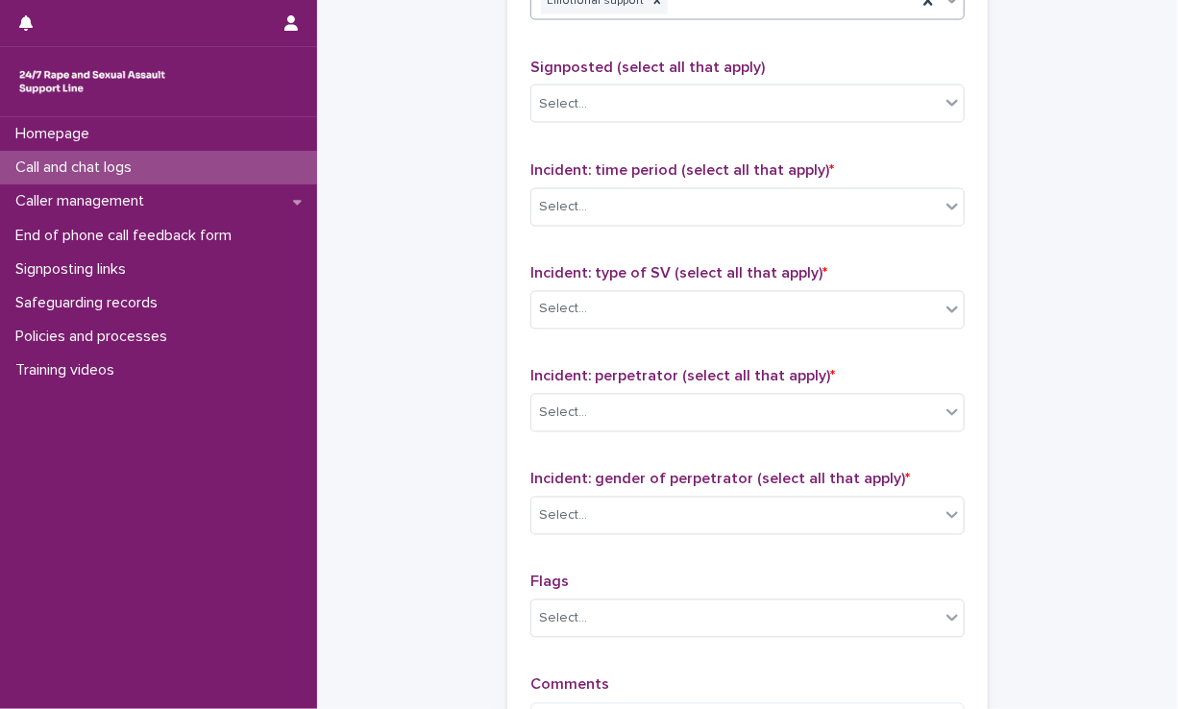
scroll to position [1268, 0]
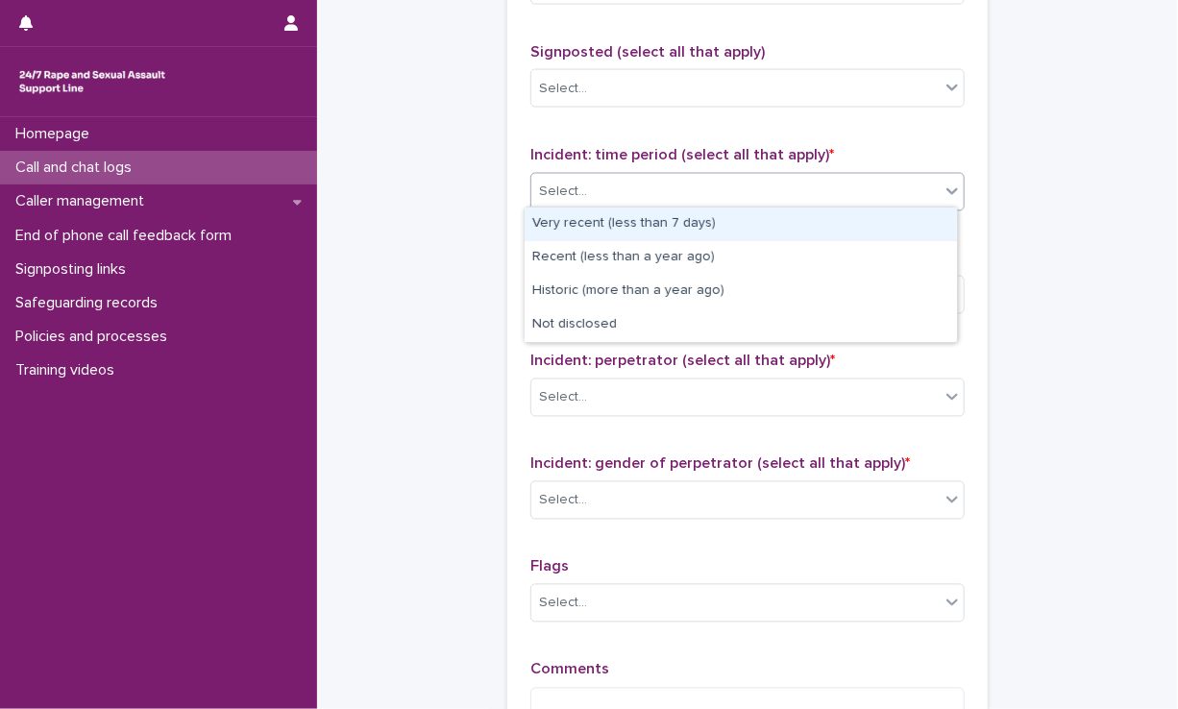
click at [673, 192] on div "Select..." at bounding box center [735, 192] width 408 height 32
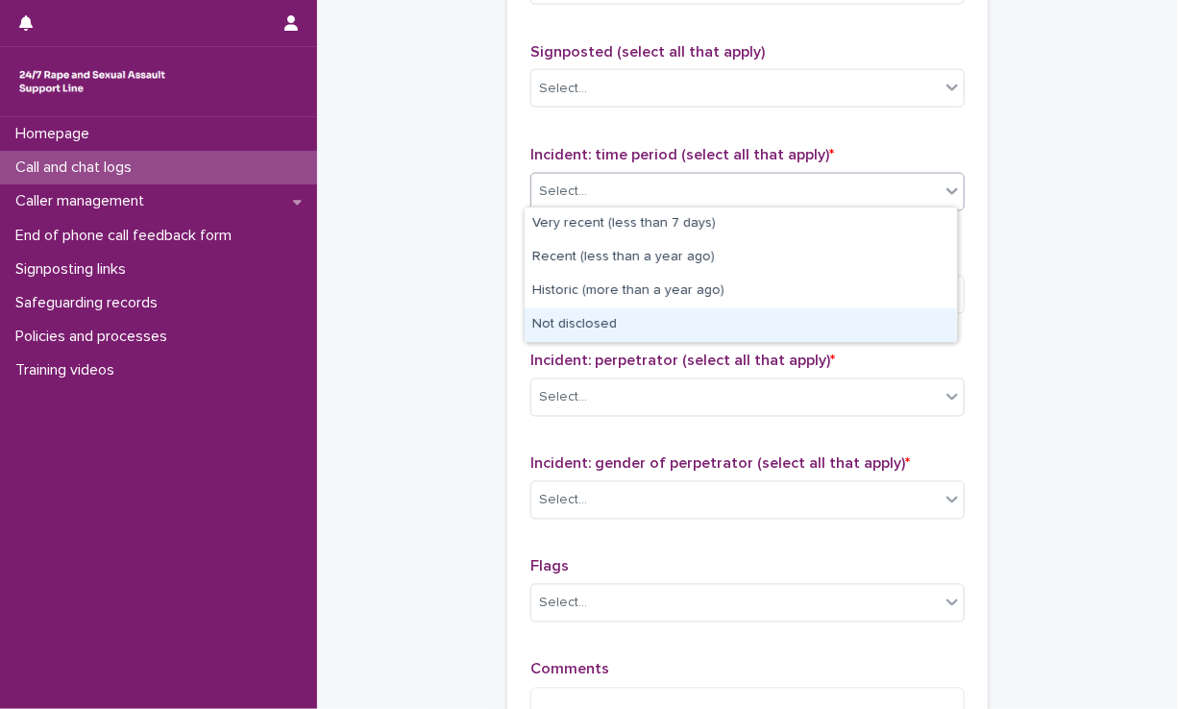
click at [626, 317] on div "Not disclosed" at bounding box center [740, 325] width 432 height 34
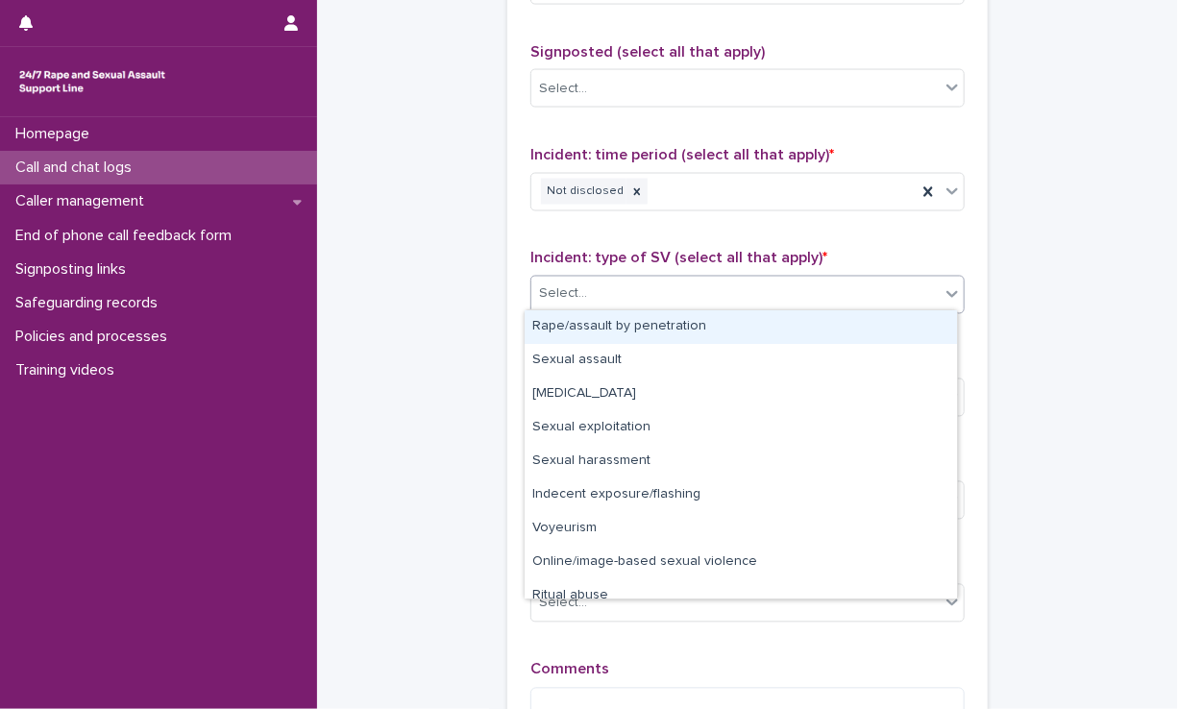
click at [635, 289] on div "Select..." at bounding box center [735, 295] width 408 height 32
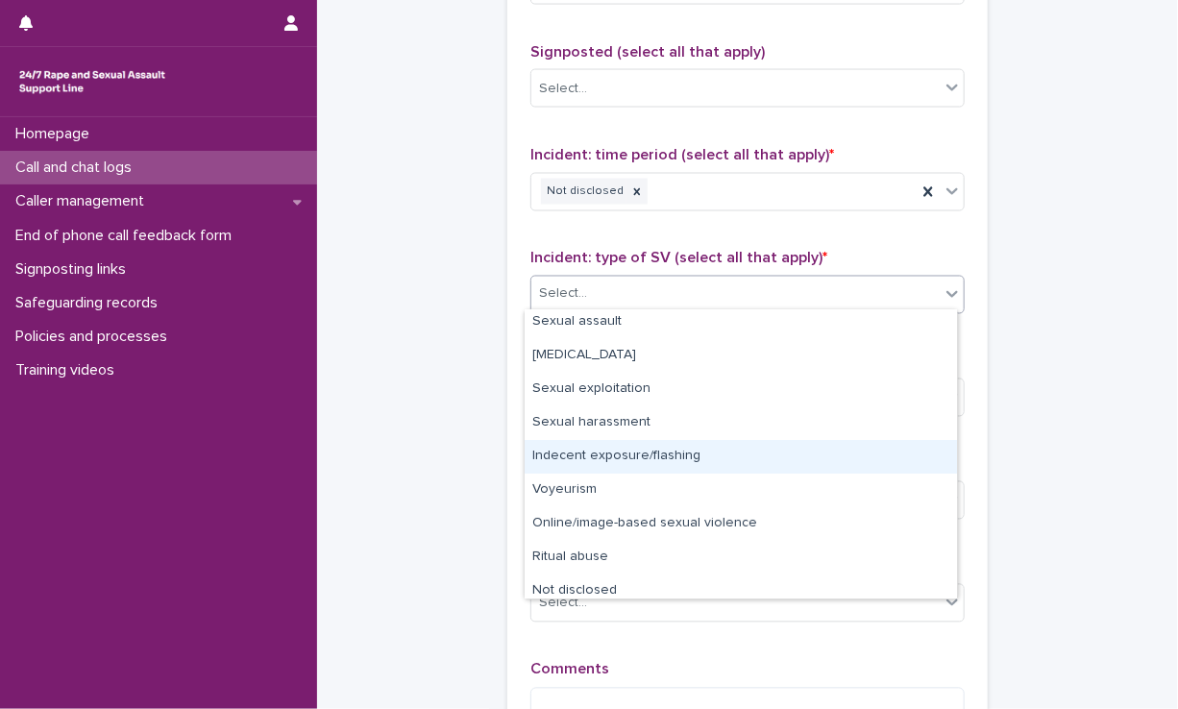
scroll to position [48, 0]
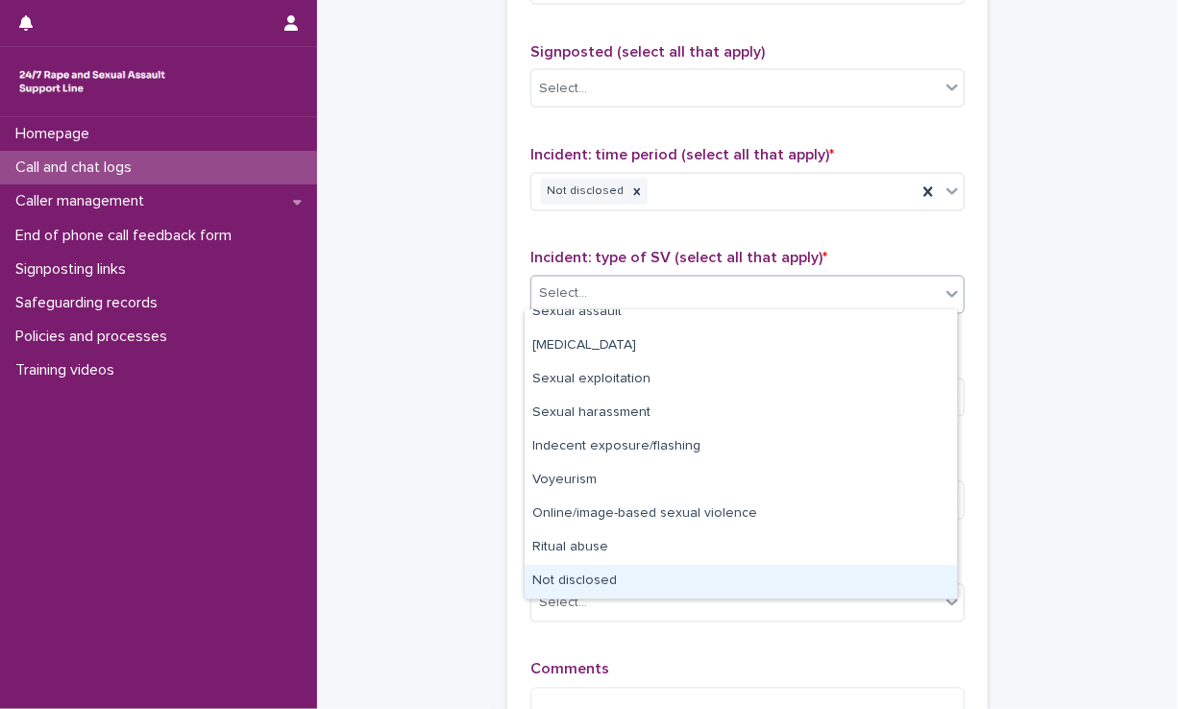
click at [570, 581] on div "Not disclosed" at bounding box center [740, 582] width 432 height 34
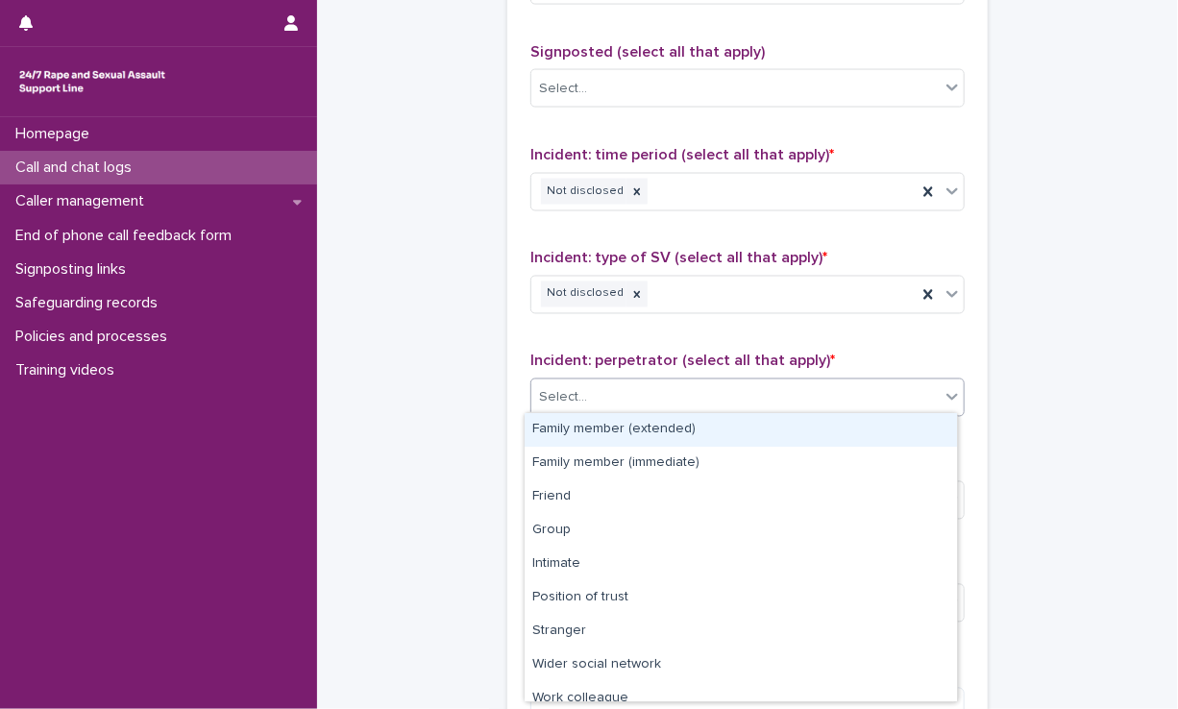
click at [643, 397] on div "Select..." at bounding box center [735, 398] width 408 height 32
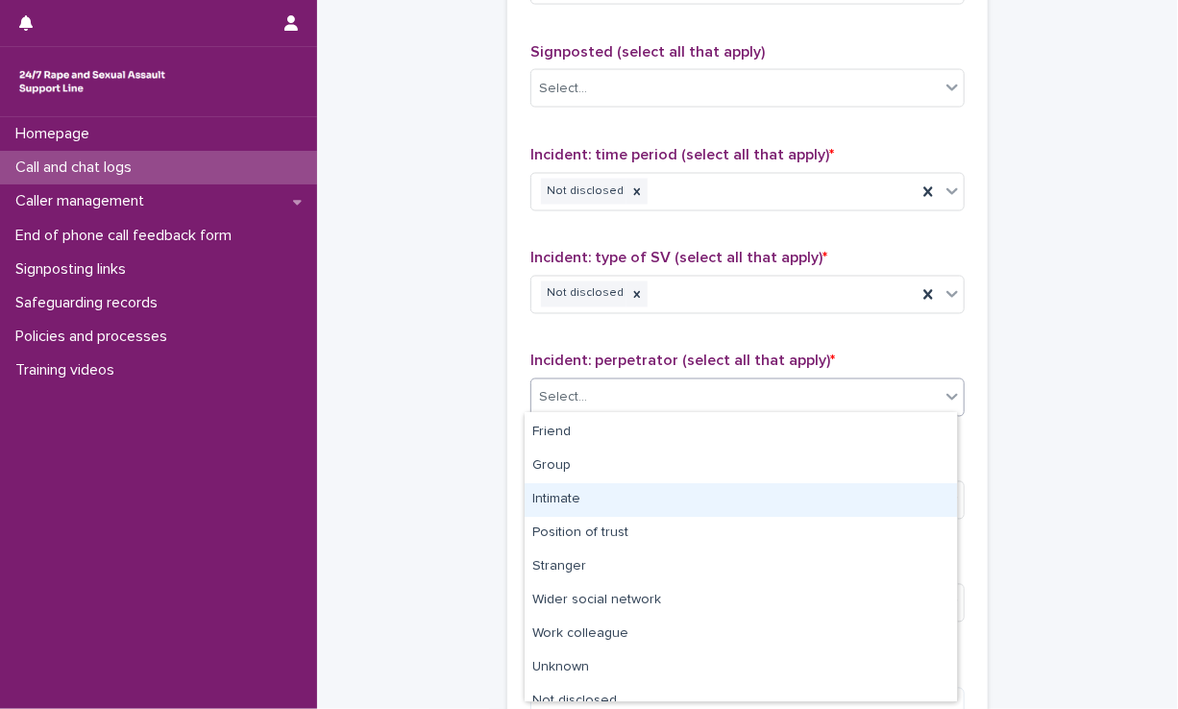
scroll to position [81, 0]
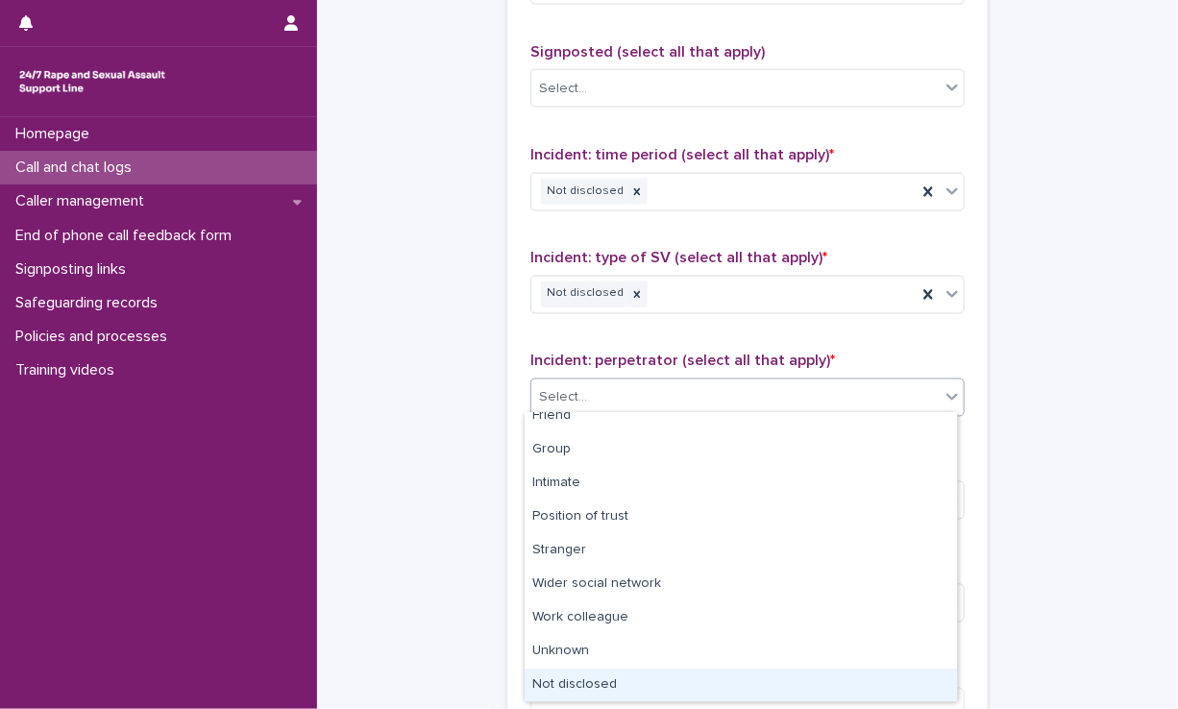
click at [576, 673] on div "Not disclosed" at bounding box center [740, 686] width 432 height 34
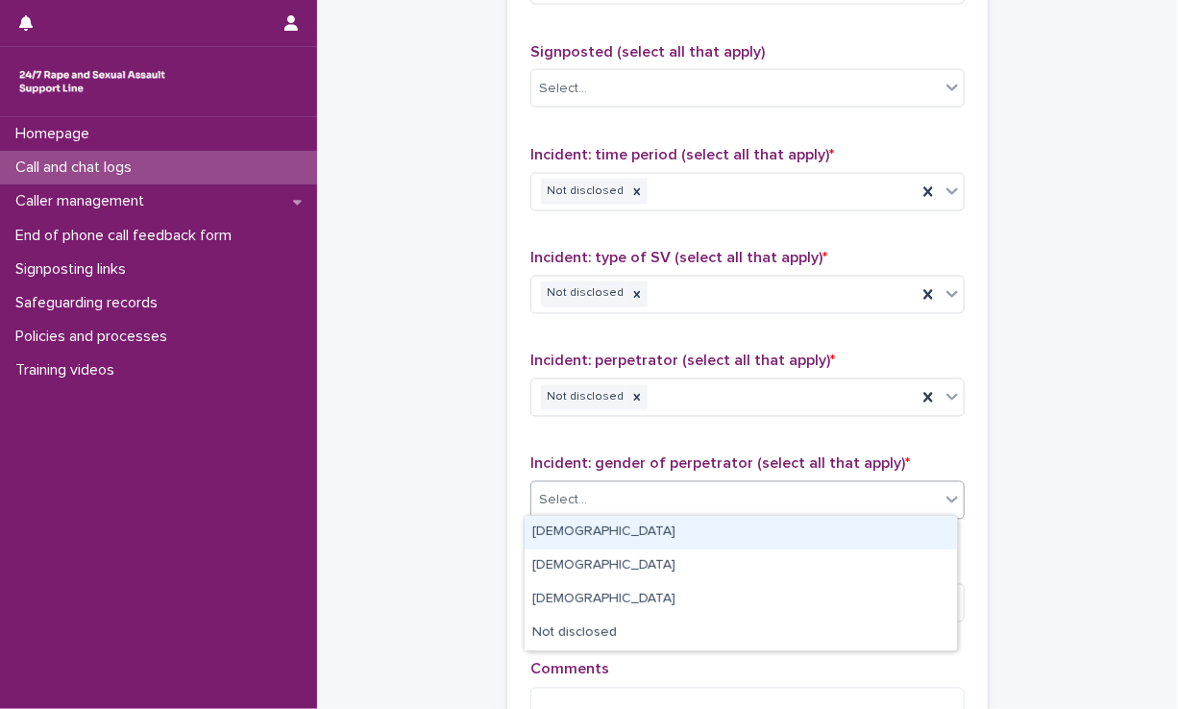
click at [645, 493] on div "Select..." at bounding box center [735, 501] width 408 height 32
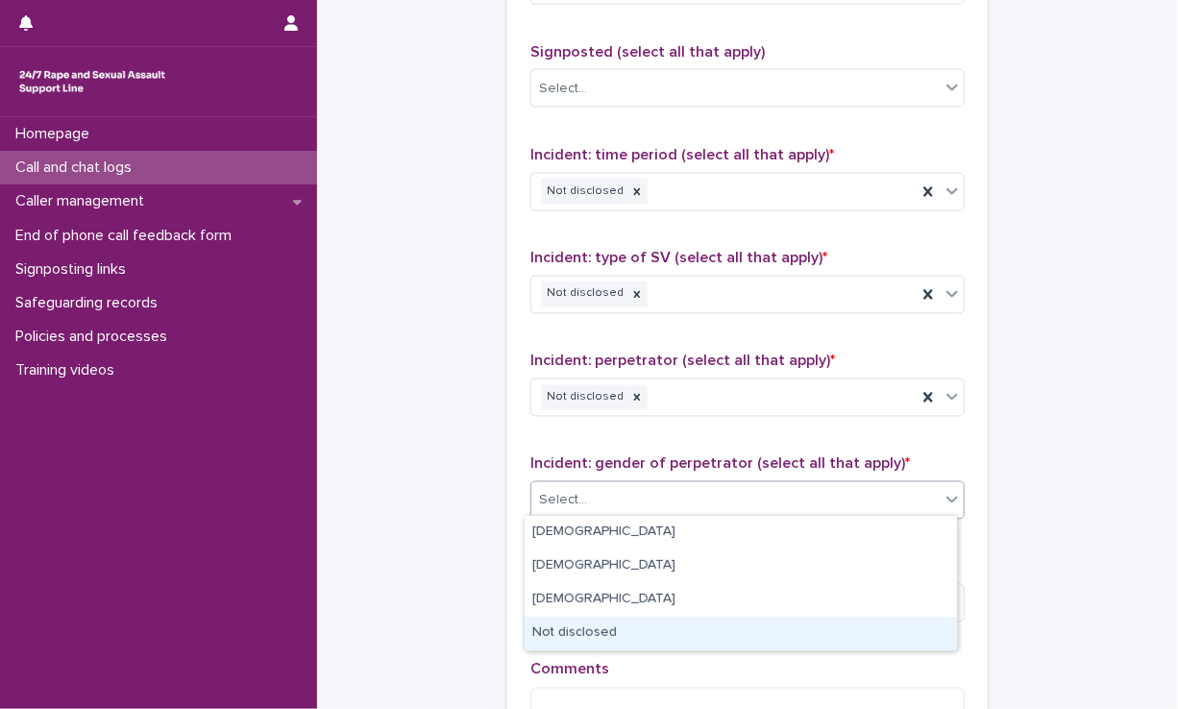
click at [626, 626] on div "Not disclosed" at bounding box center [740, 634] width 432 height 34
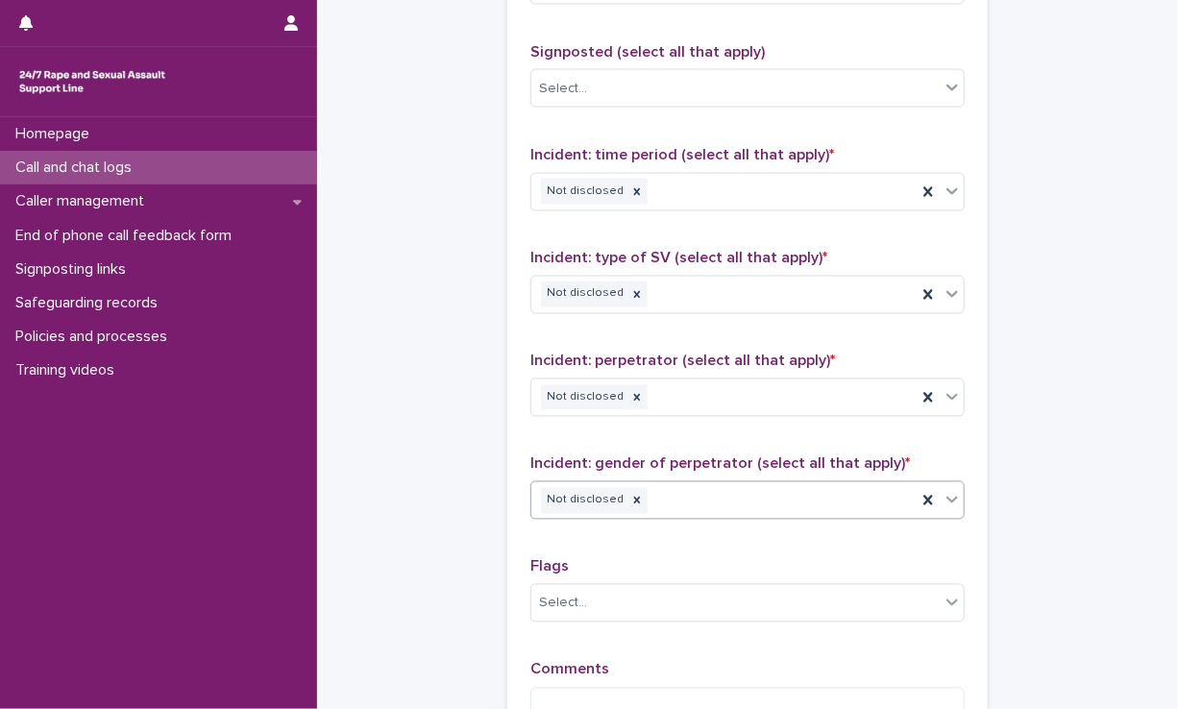
scroll to position [1372, 0]
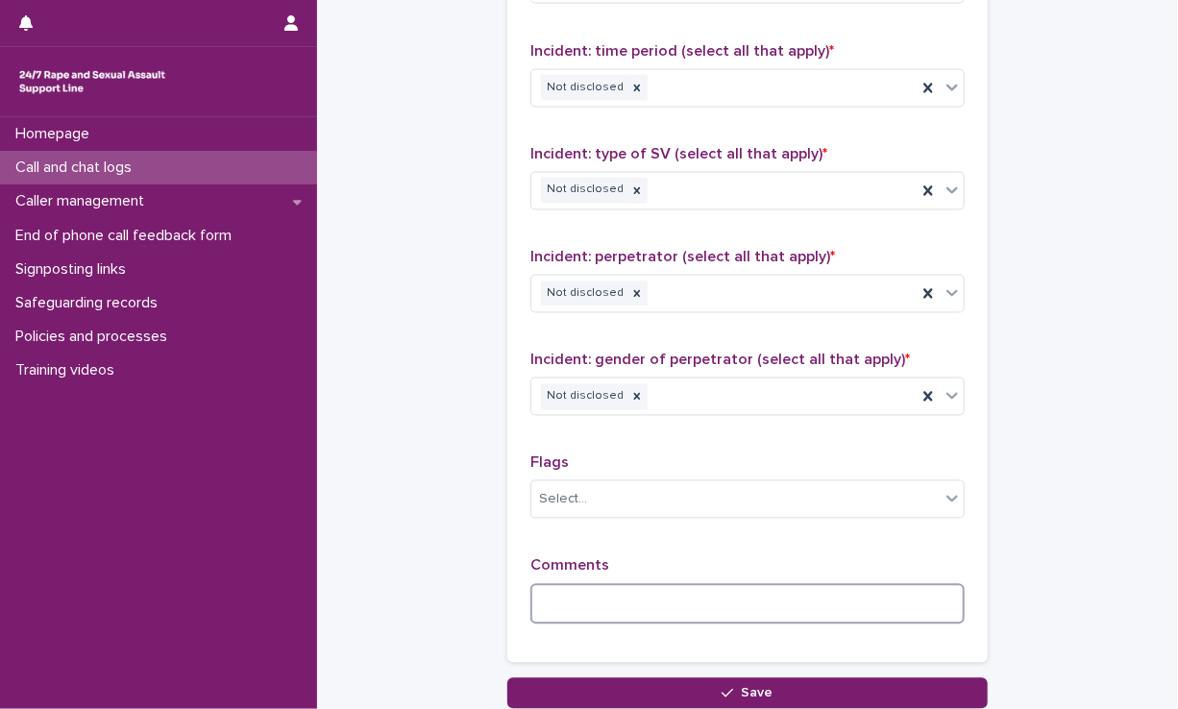
click at [621, 604] on textarea at bounding box center [747, 604] width 434 height 41
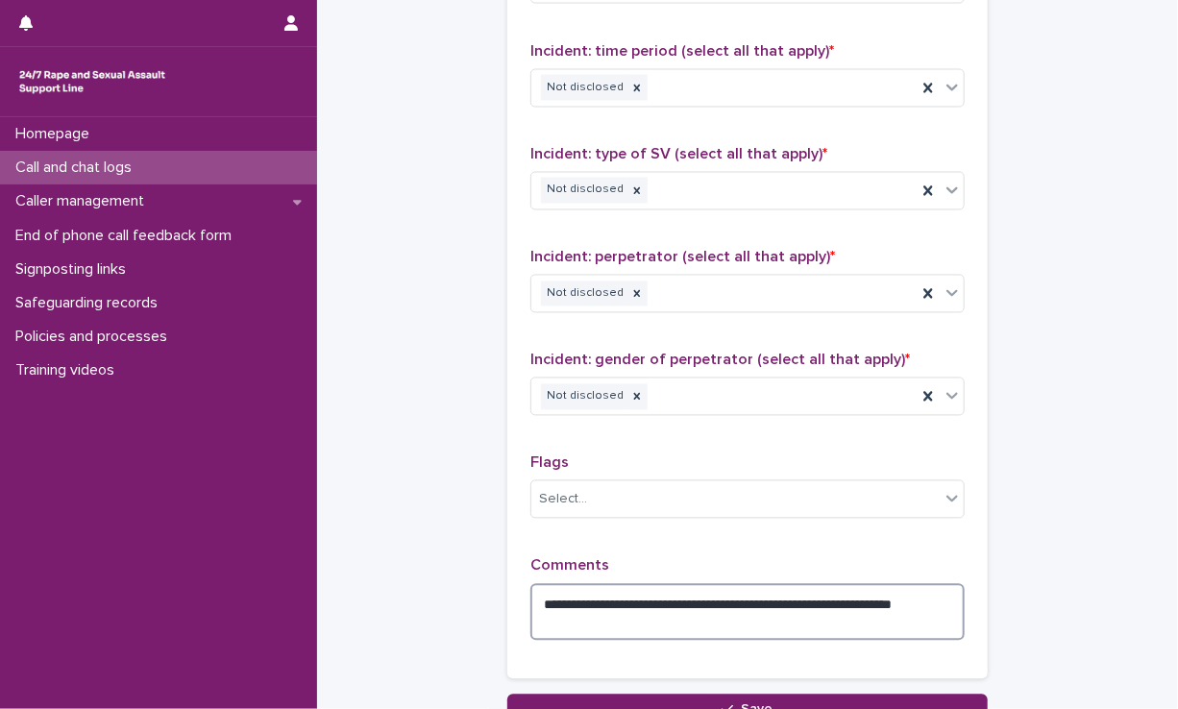
type textarea "**********"
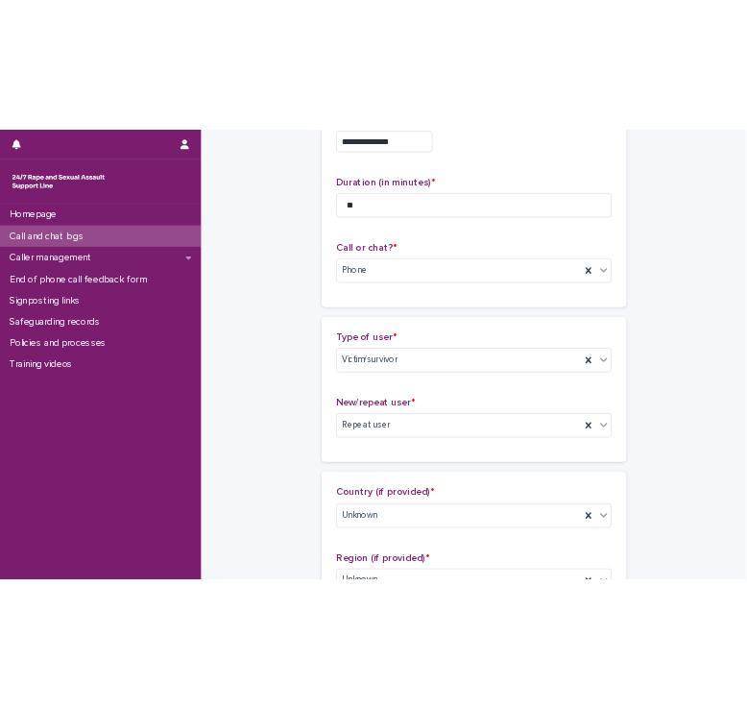
scroll to position [126, 0]
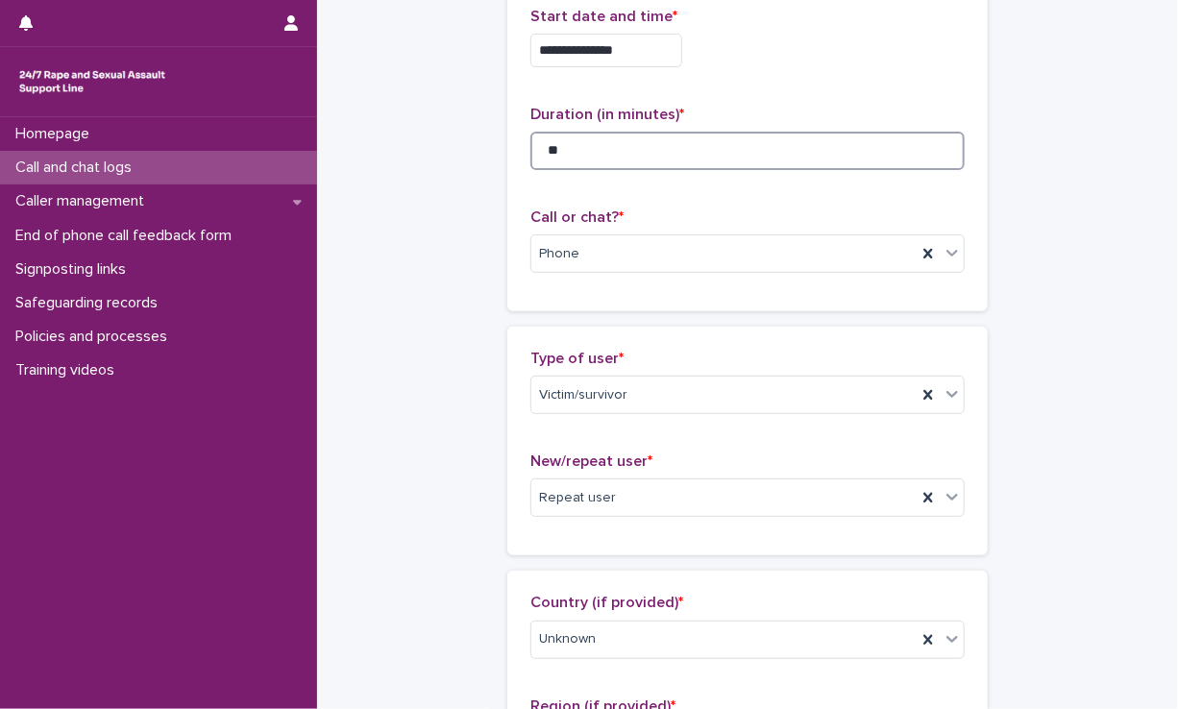
click at [642, 158] on input "**" at bounding box center [747, 151] width 434 height 38
type input "*"
type input "**"
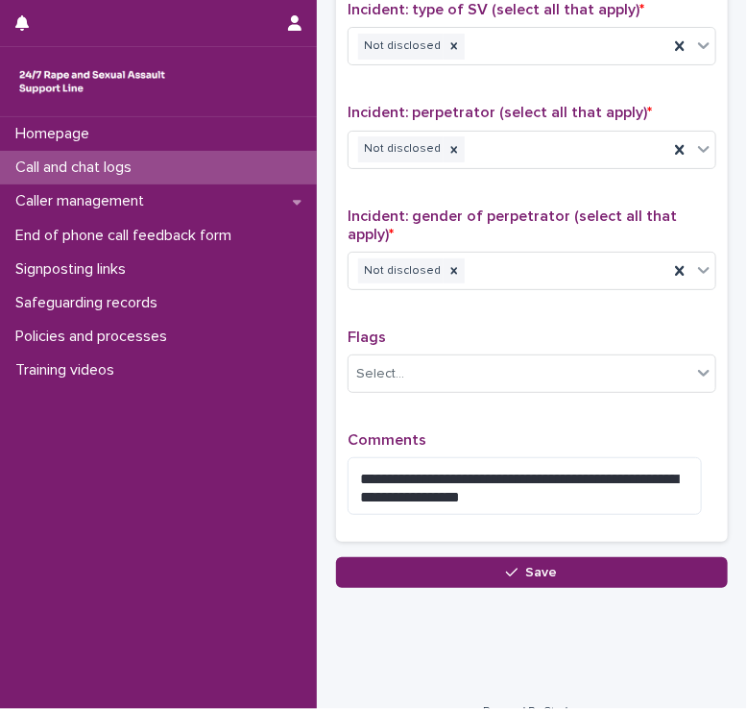
scroll to position [1425, 0]
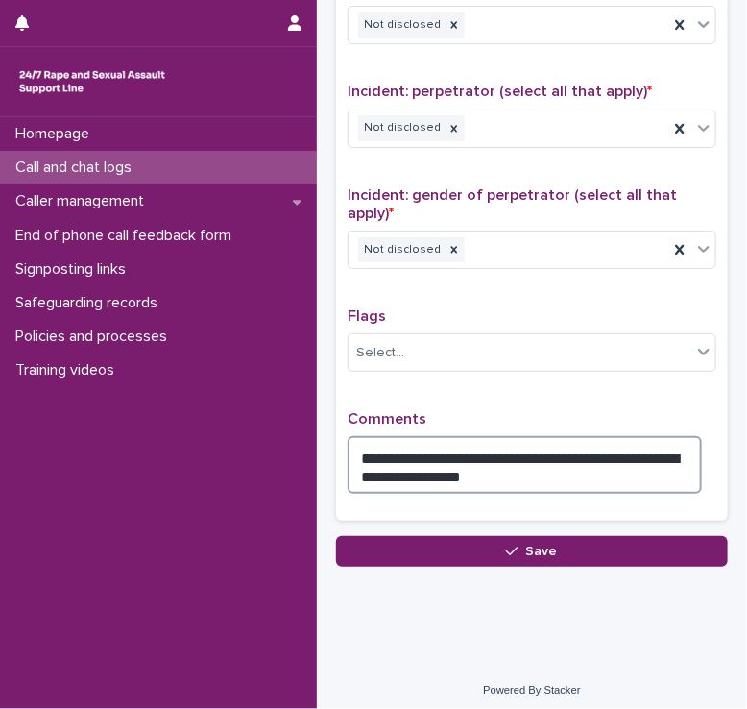
click at [613, 450] on textarea "**********" at bounding box center [525, 465] width 354 height 58
click at [503, 468] on textarea "**********" at bounding box center [525, 465] width 354 height 58
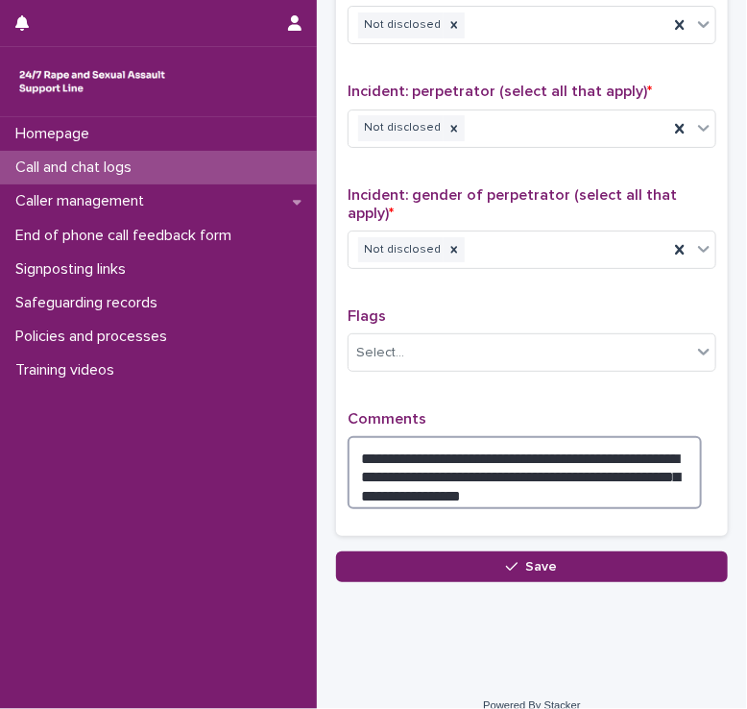
click at [572, 462] on textarea "**********" at bounding box center [525, 472] width 354 height 73
drag, startPoint x: 635, startPoint y: 474, endPoint x: 641, endPoint y: 463, distance: 12.0
click at [641, 463] on textarea "**********" at bounding box center [525, 472] width 354 height 73
click at [460, 481] on textarea "**********" at bounding box center [525, 472] width 354 height 73
click at [693, 480] on textarea "**********" at bounding box center [525, 472] width 354 height 73
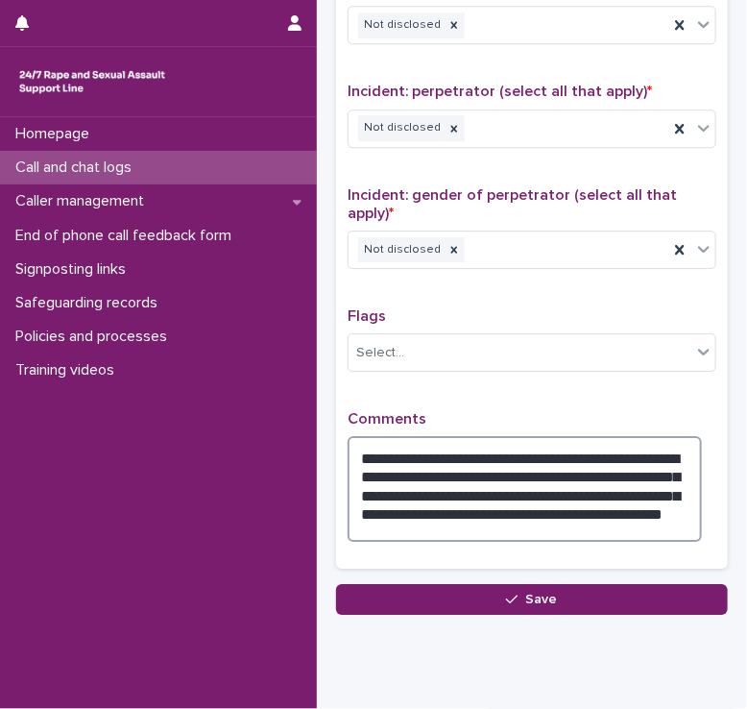
click at [577, 449] on textarea "**********" at bounding box center [525, 489] width 354 height 106
click at [555, 466] on textarea "**********" at bounding box center [525, 489] width 354 height 106
drag, startPoint x: 604, startPoint y: 466, endPoint x: 560, endPoint y: 459, distance: 44.7
click at [560, 459] on textarea "**********" at bounding box center [525, 489] width 354 height 106
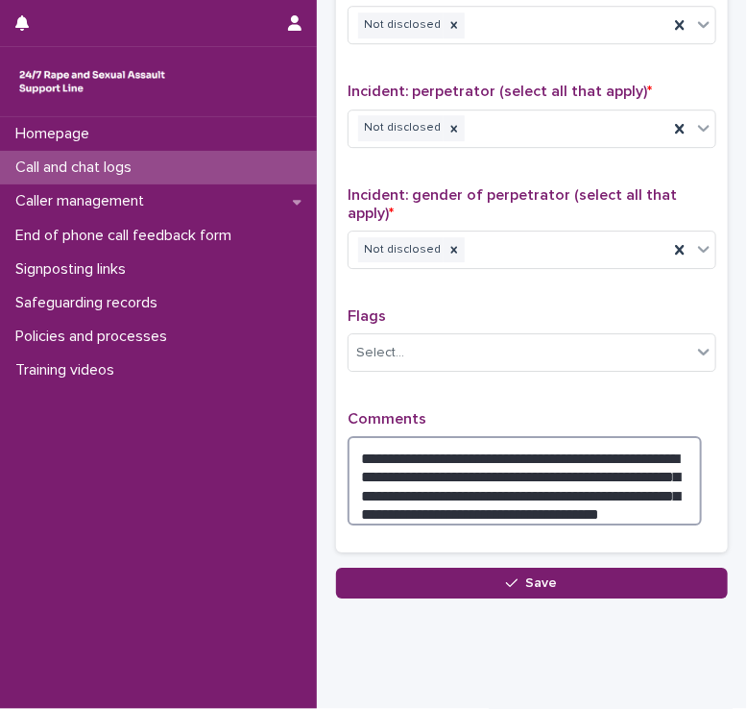
click at [487, 495] on textarea "**********" at bounding box center [525, 480] width 354 height 89
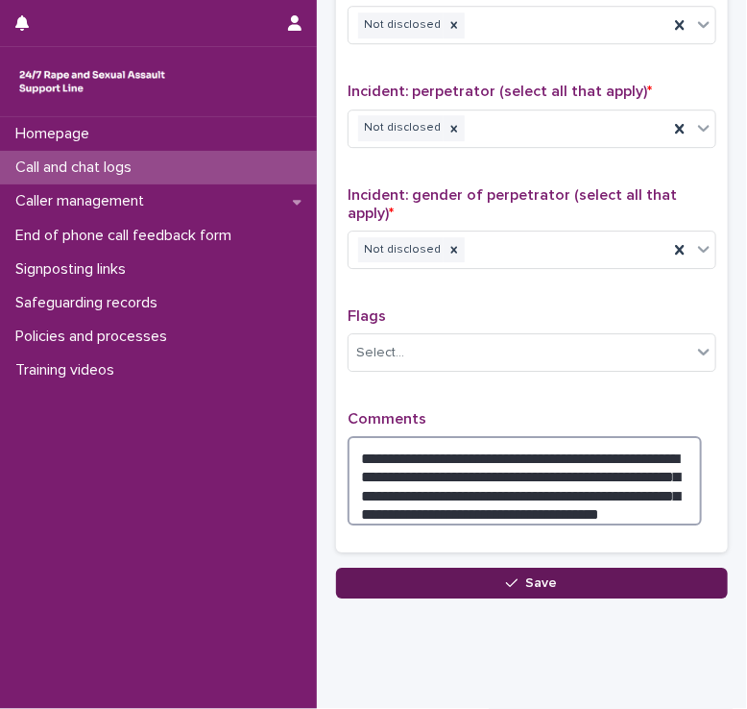
type textarea "**********"
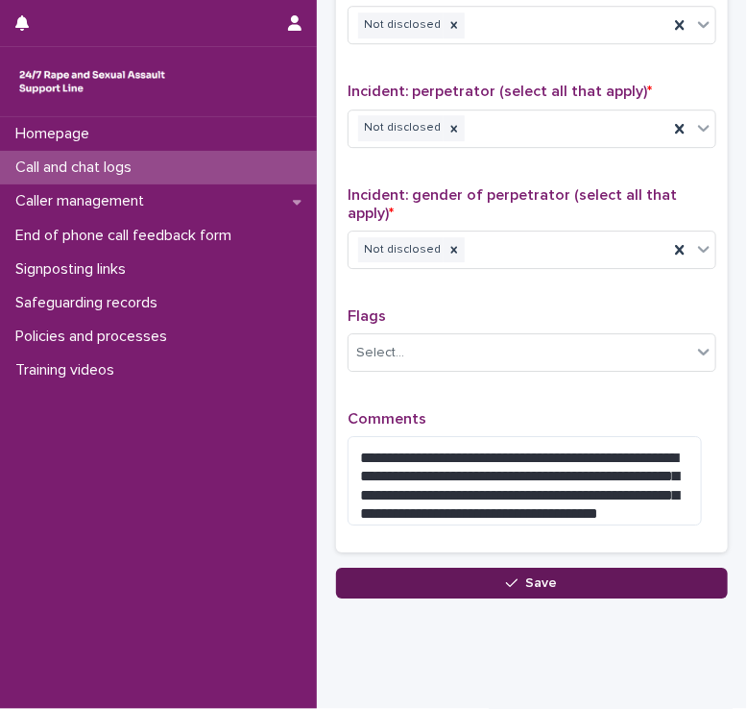
click at [496, 576] on button "Save" at bounding box center [532, 583] width 392 height 31
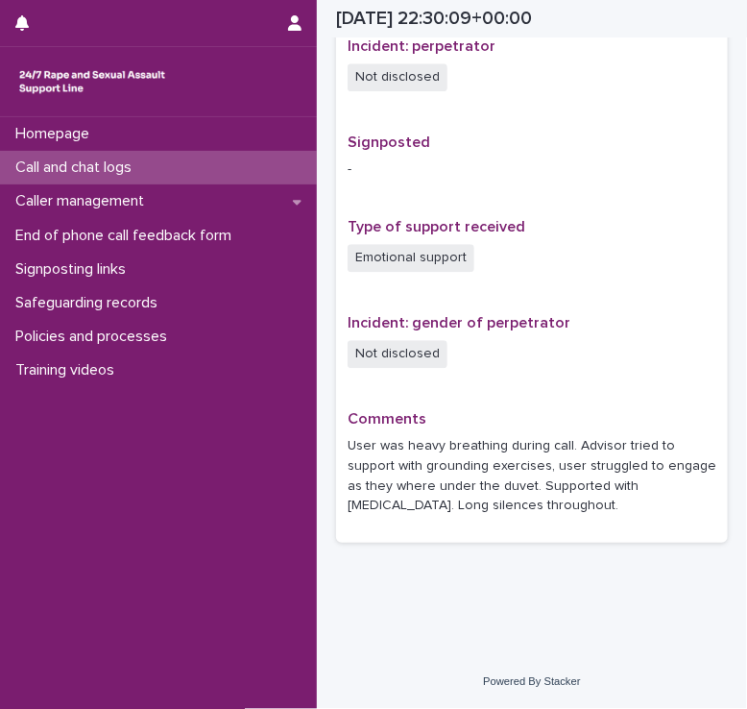
scroll to position [1136, 0]
